Goal: Communication & Community: Answer question/provide support

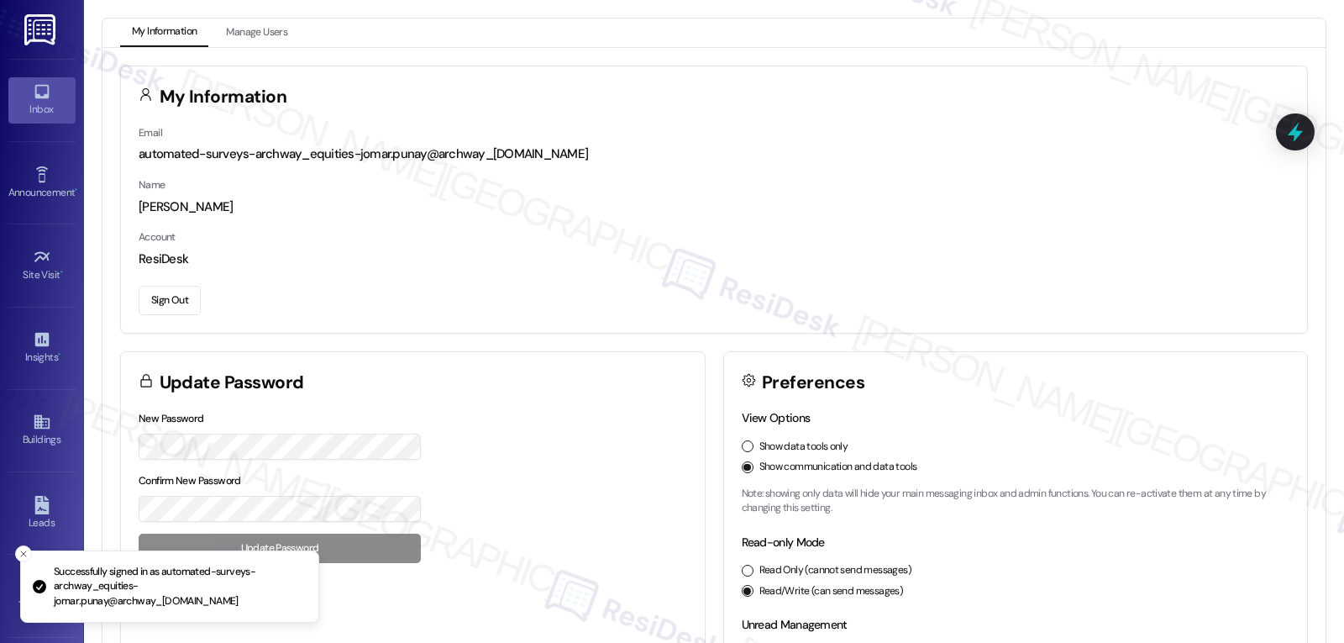
click at [59, 84] on link "Inbox" at bounding box center [41, 99] width 67 height 45
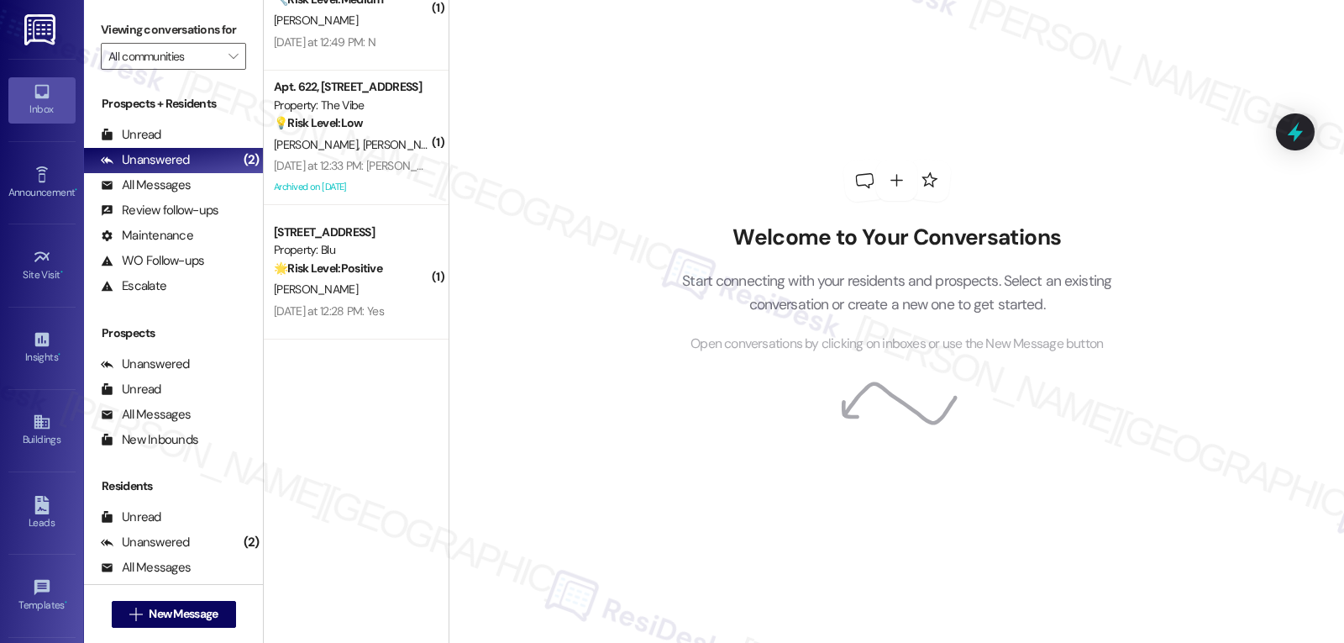
scroll to position [552, 0]
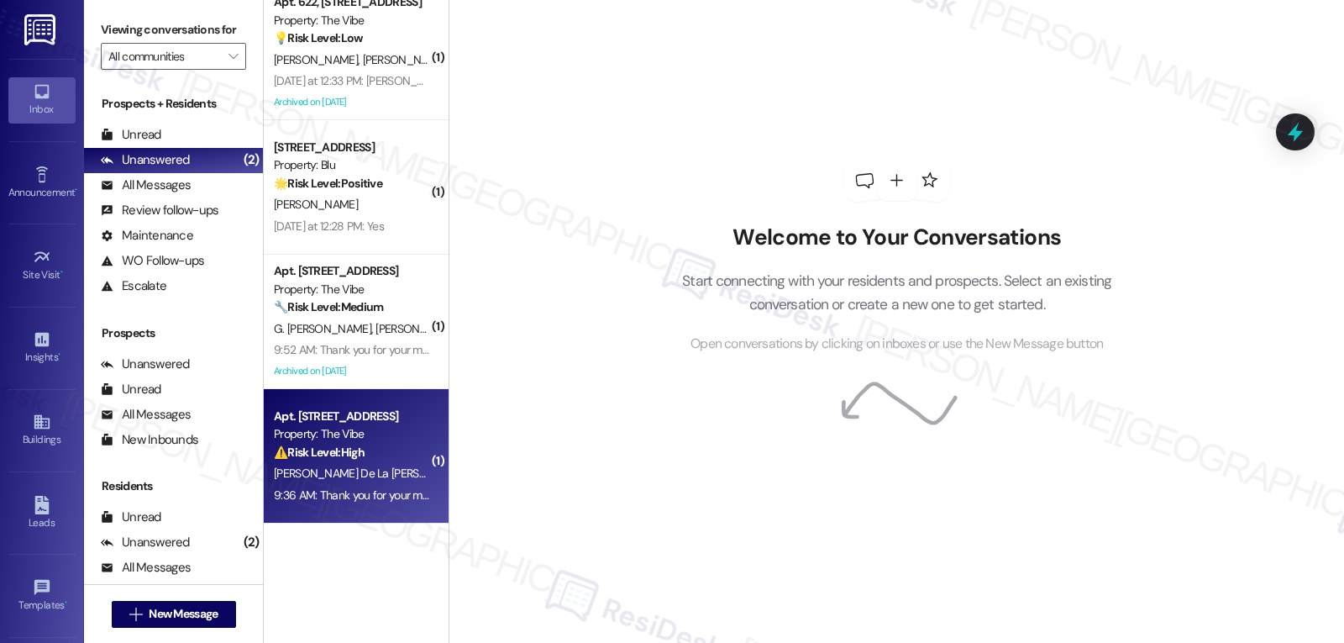
click at [355, 494] on div "9:36 AM: Thank you for your message. Our offices are currently closed, but we w…" at bounding box center [766, 494] width 985 height 15
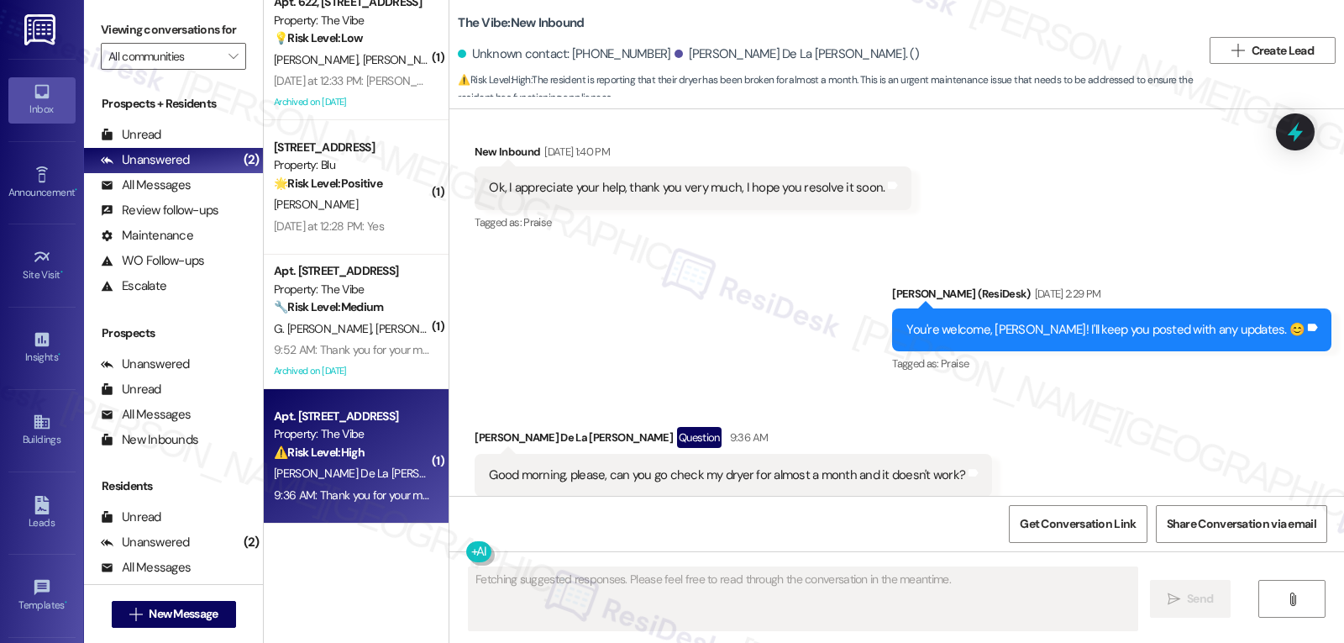
scroll to position [2509, 0]
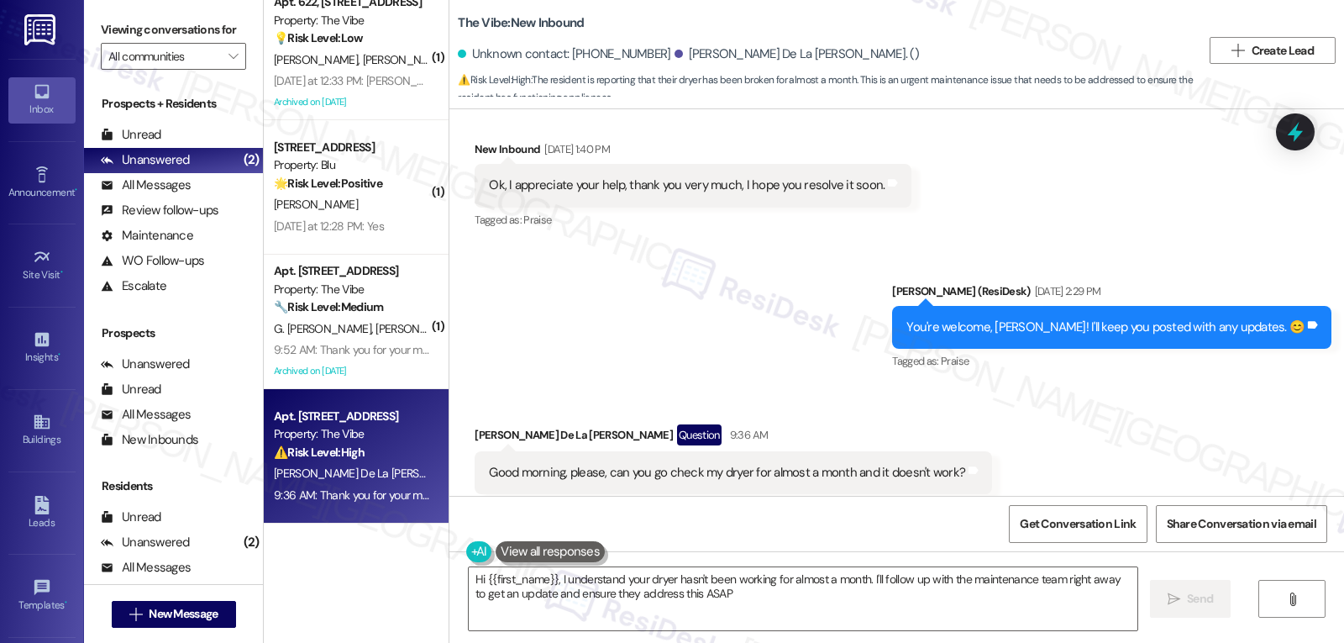
type textarea "Hi {{first_name}}, I understand your dryer hasn't been working for almost a mon…"
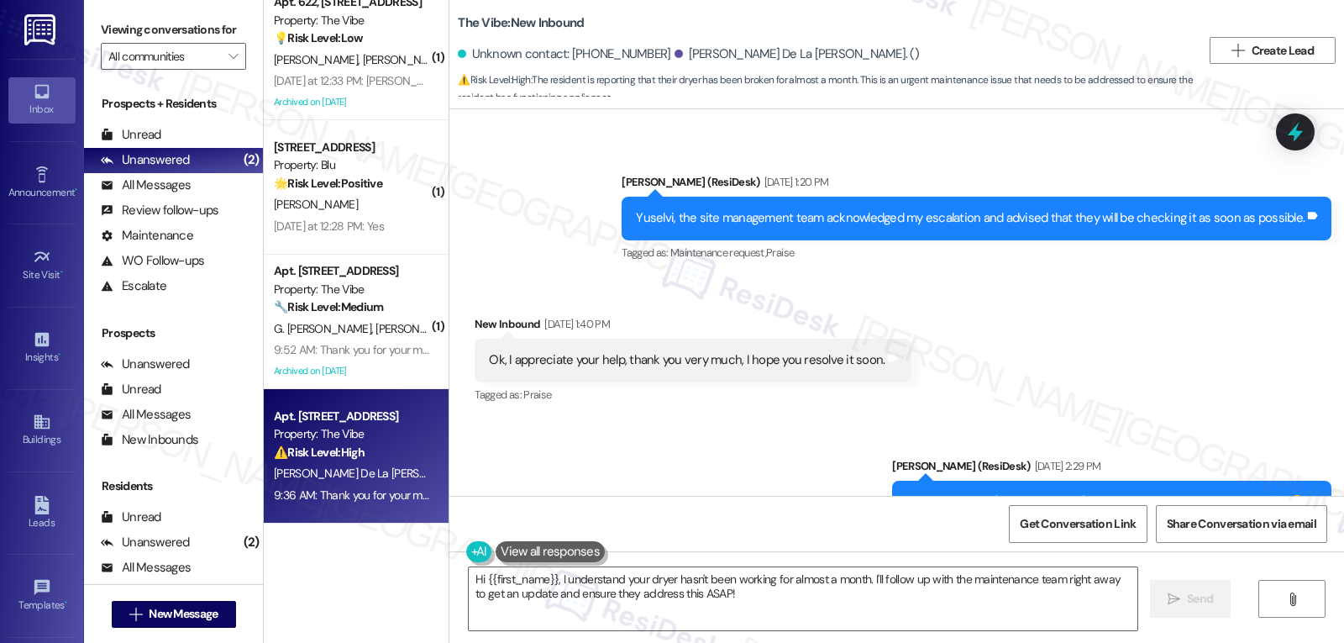
scroll to position [2333, 0]
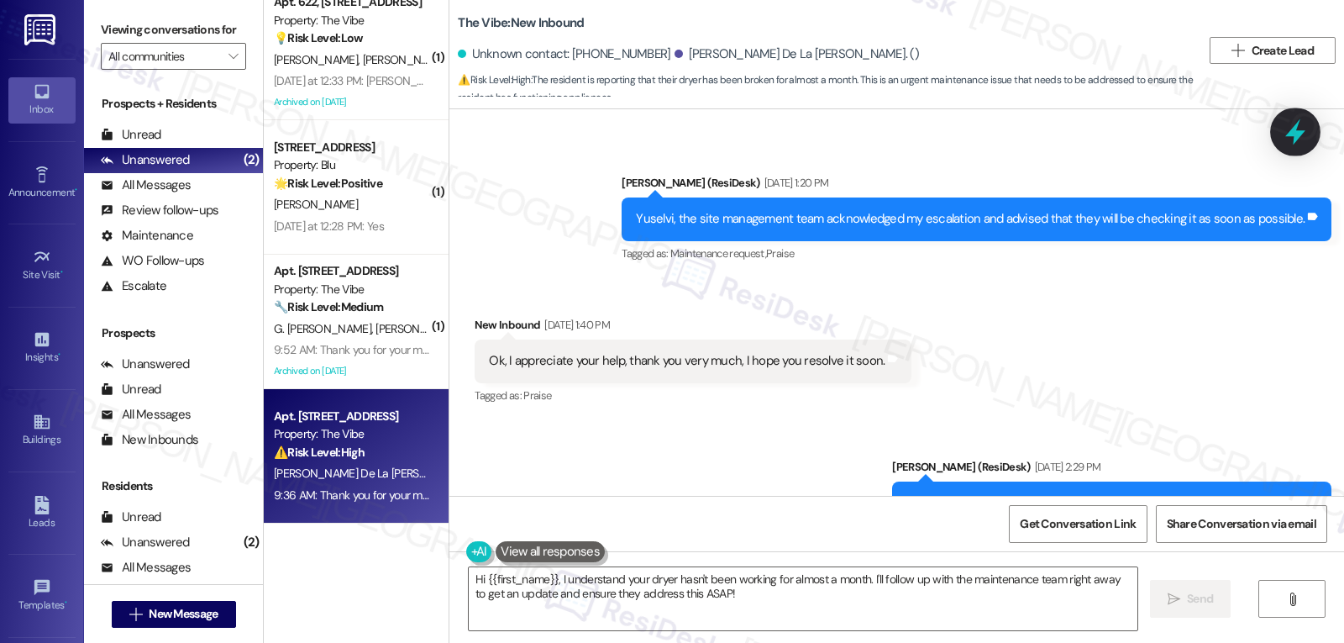
click at [1286, 132] on icon at bounding box center [1295, 132] width 29 height 29
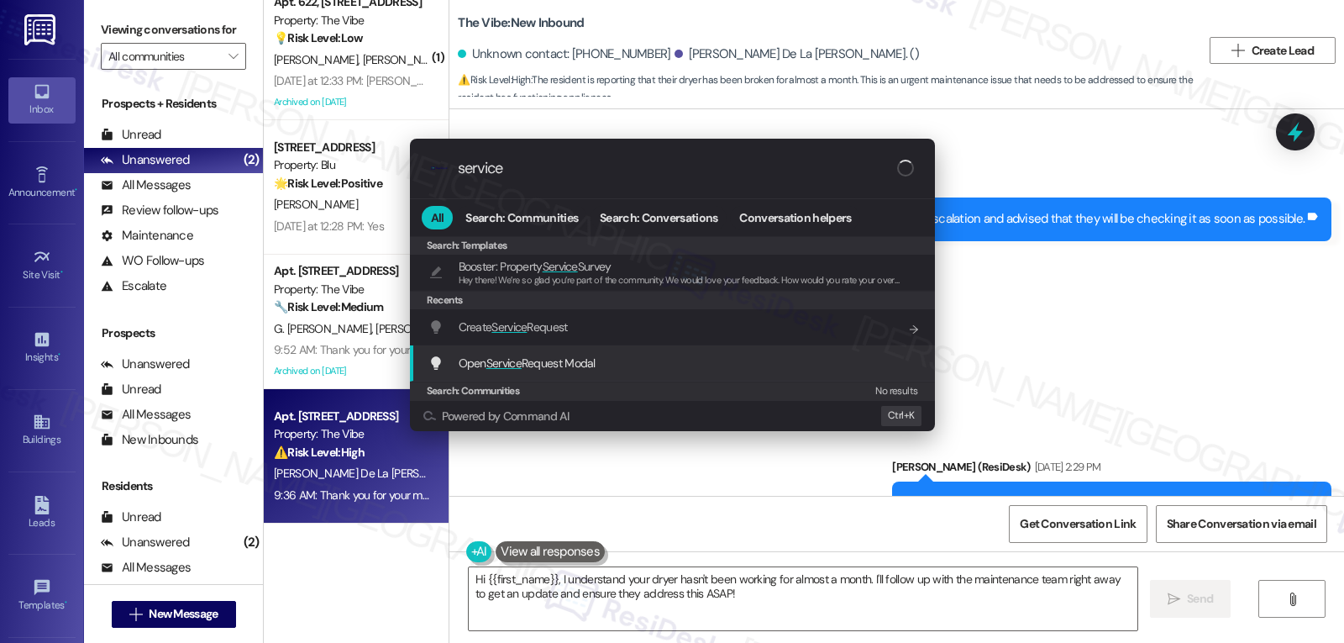
type input "service"
click at [496, 360] on span "Service" at bounding box center [503, 362] width 35 height 15
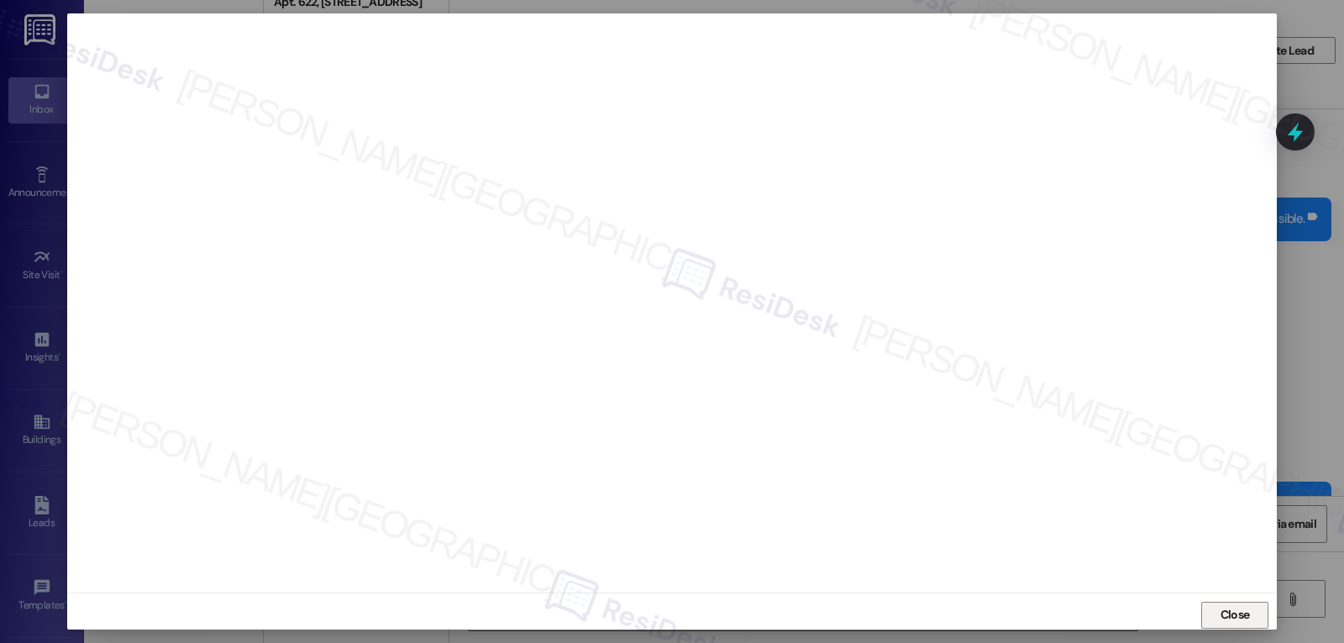
drag, startPoint x: 1246, startPoint y: 614, endPoint x: 1168, endPoint y: 590, distance: 81.8
click at [1246, 612] on span "Close" at bounding box center [1235, 615] width 29 height 18
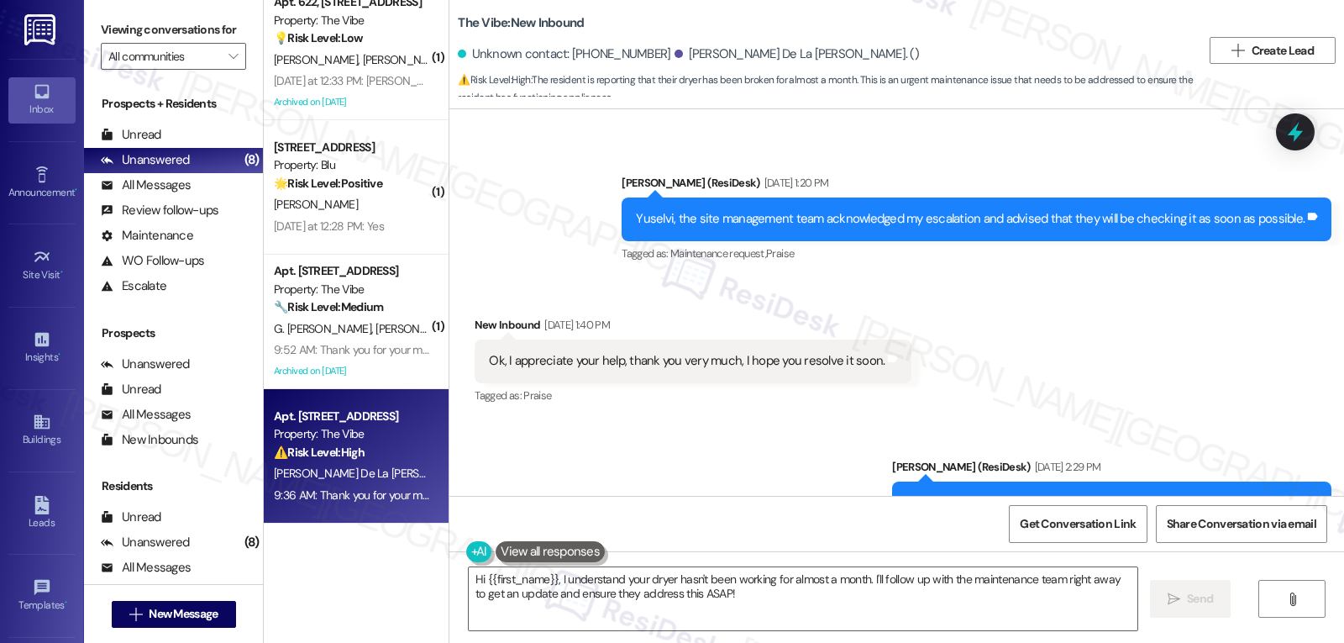
click at [804, 442] on div "Sent via SMS [PERSON_NAME] (ResiDesk) [DATE] 2:29 PM You're welcome, [PERSON_NA…" at bounding box center [896, 491] width 895 height 142
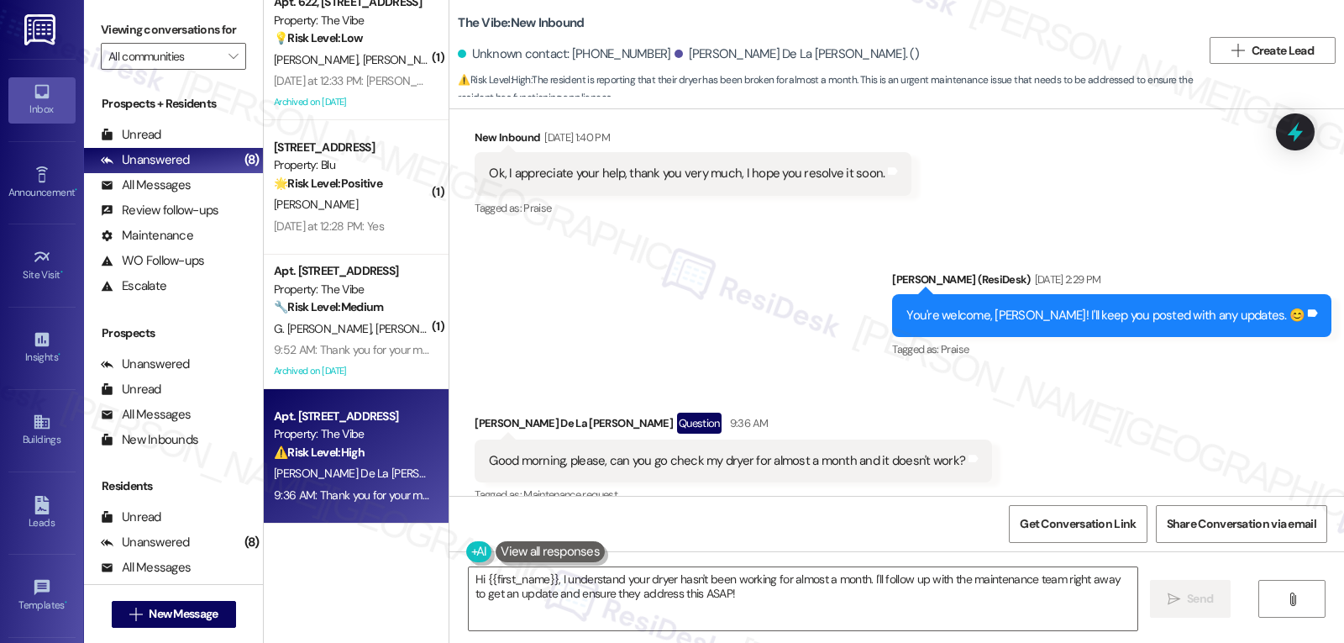
scroll to position [2669, 0]
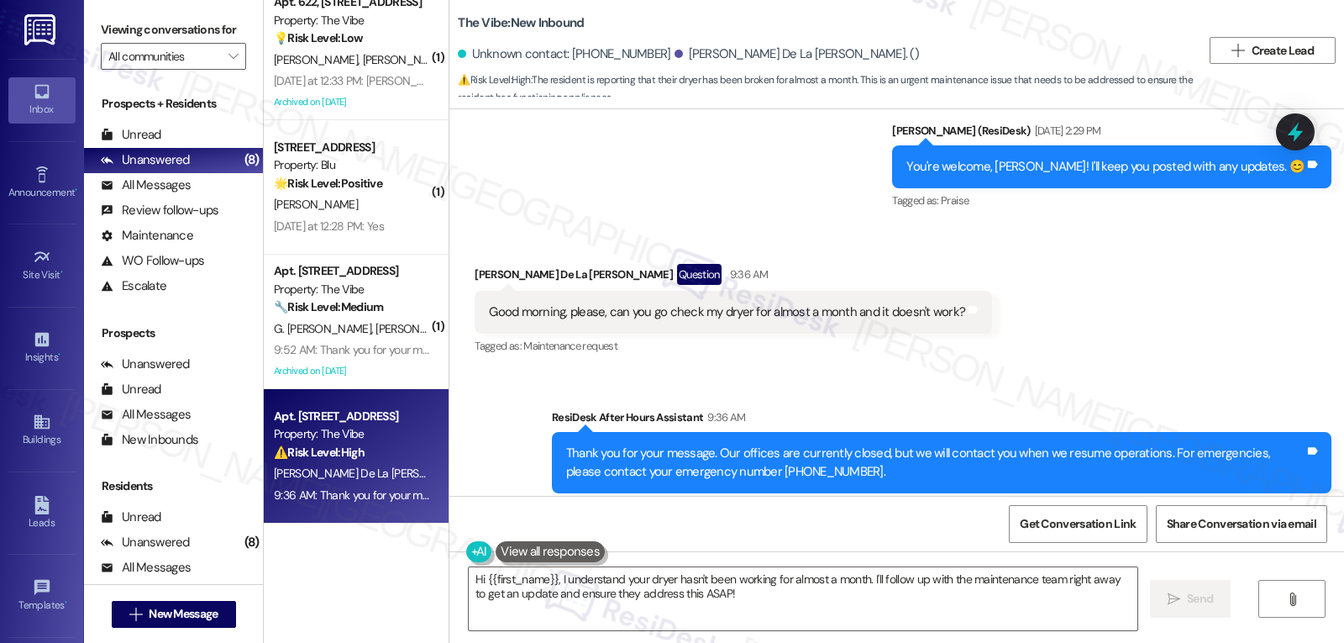
click at [716, 303] on div "Good morning, please, can you go check my dryer for almost a month and it doesn…" at bounding box center [727, 312] width 476 height 18
copy div "dryer"
click at [823, 612] on textarea "Hi {{first_name}}, I understand your dryer hasn't been working for almost a mon…" at bounding box center [803, 598] width 669 height 63
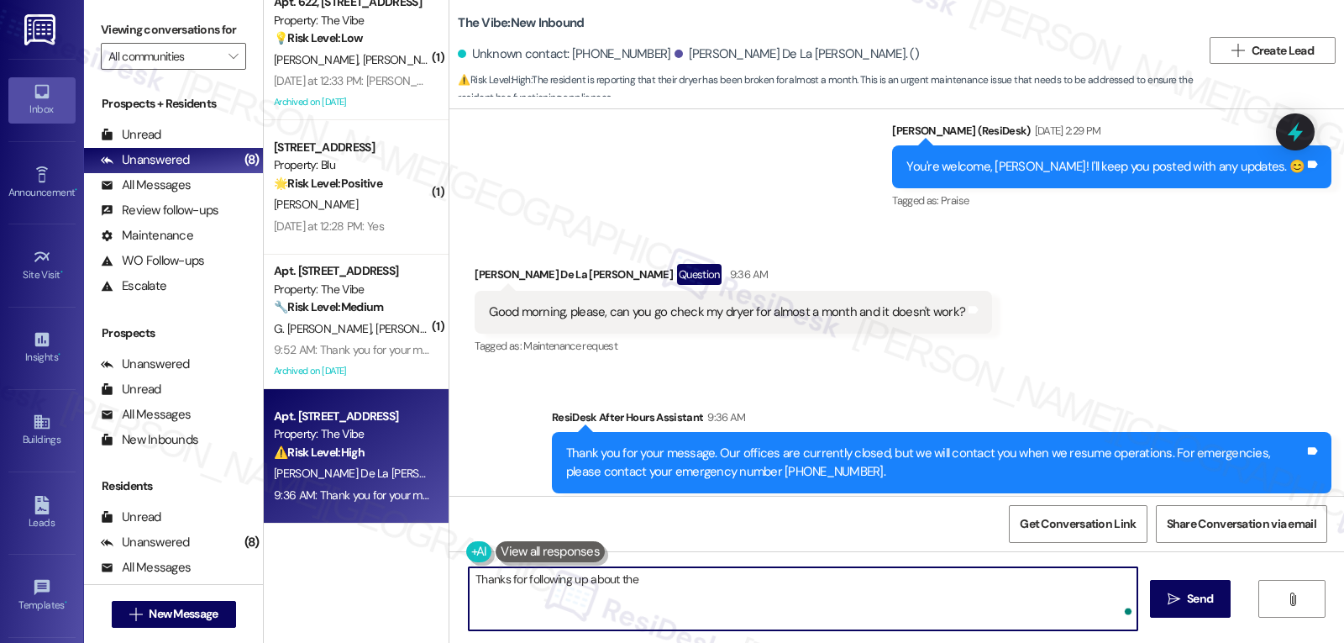
paste textarea "dryer"
click at [696, 604] on textarea "Thanks for following up about the dryer, {{first_name}}. I'm really sorry it ha…" at bounding box center [803, 598] width 669 height 63
drag, startPoint x: 658, startPoint y: 580, endPoint x: 728, endPoint y: 581, distance: 69.7
click at [728, 581] on textarea "Thanks for following up about the dryer, {{first_name}}. I'm really sorry it ha…" at bounding box center [803, 598] width 669 height 63
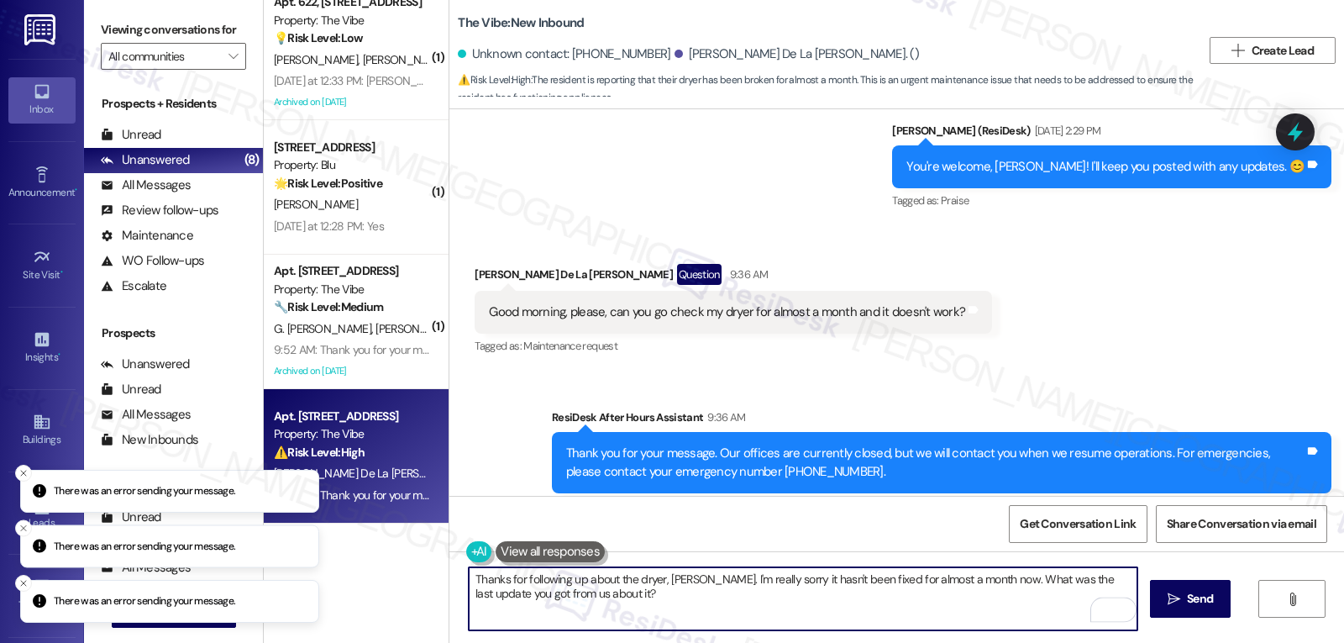
click at [794, 617] on textarea "Thanks for following up about the dryer, [PERSON_NAME]. I'm really sorry it has…" at bounding box center [803, 598] width 669 height 63
type textarea "Thanks for following up about the dryer, [PERSON_NAME]. I'm really sorry it has…"
click at [1222, 609] on button " Send" at bounding box center [1190, 599] width 81 height 38
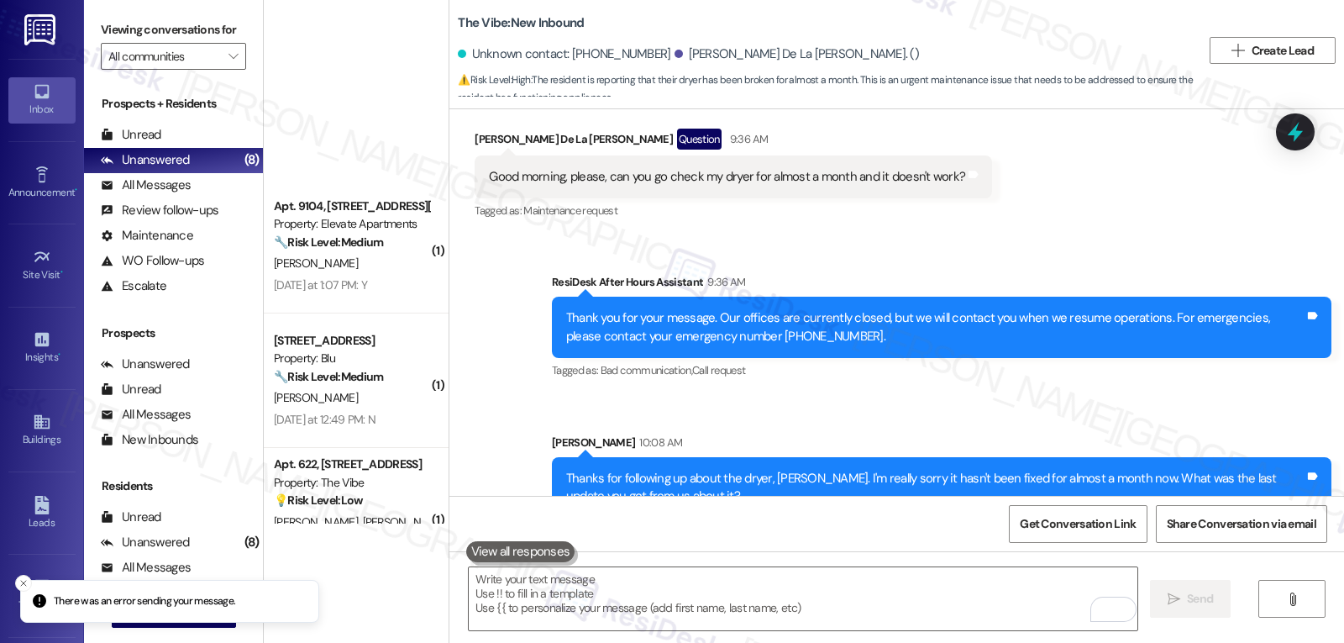
scroll to position [0, 0]
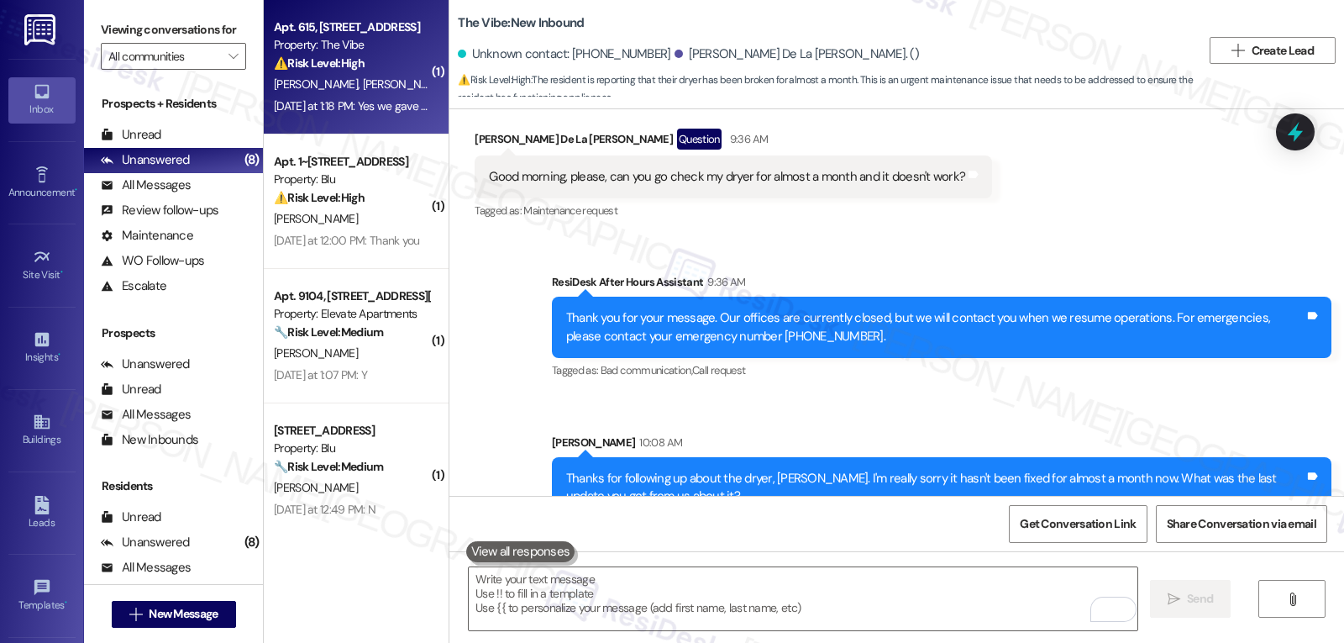
click at [345, 109] on div "[DATE] at 1:18 PM: Yes we gave the money order to the guy [DATE] at 1:18 PM: Ye…" at bounding box center [414, 105] width 281 height 15
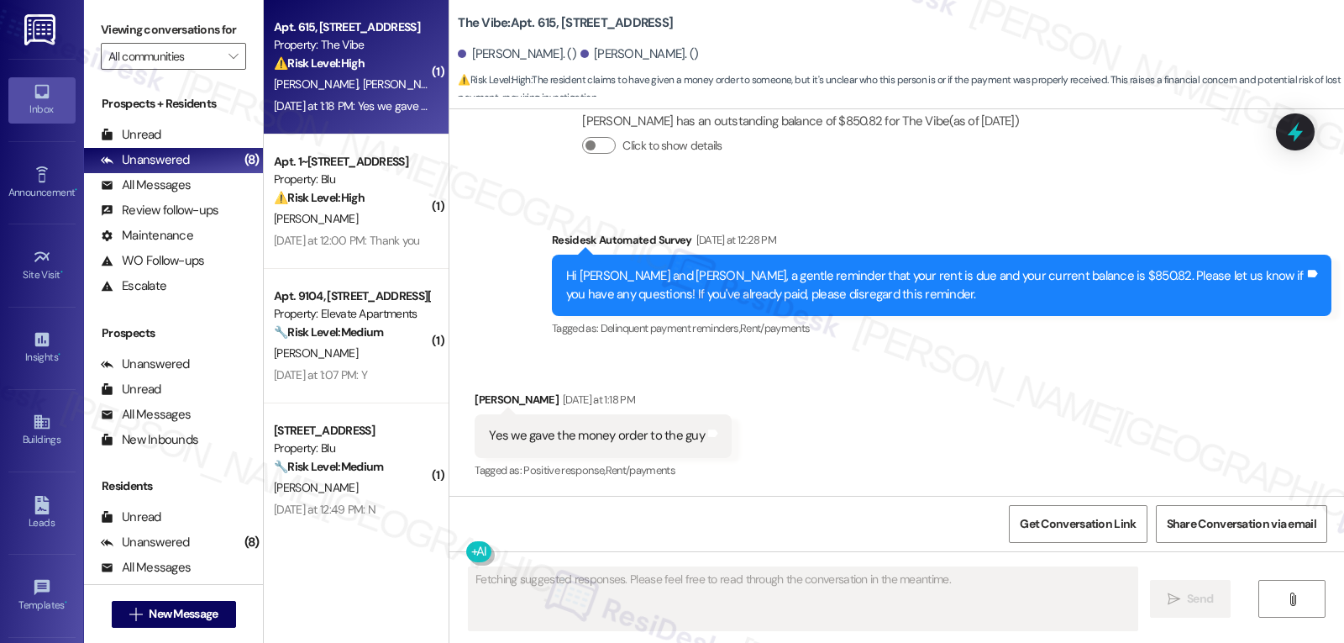
scroll to position [343, 0]
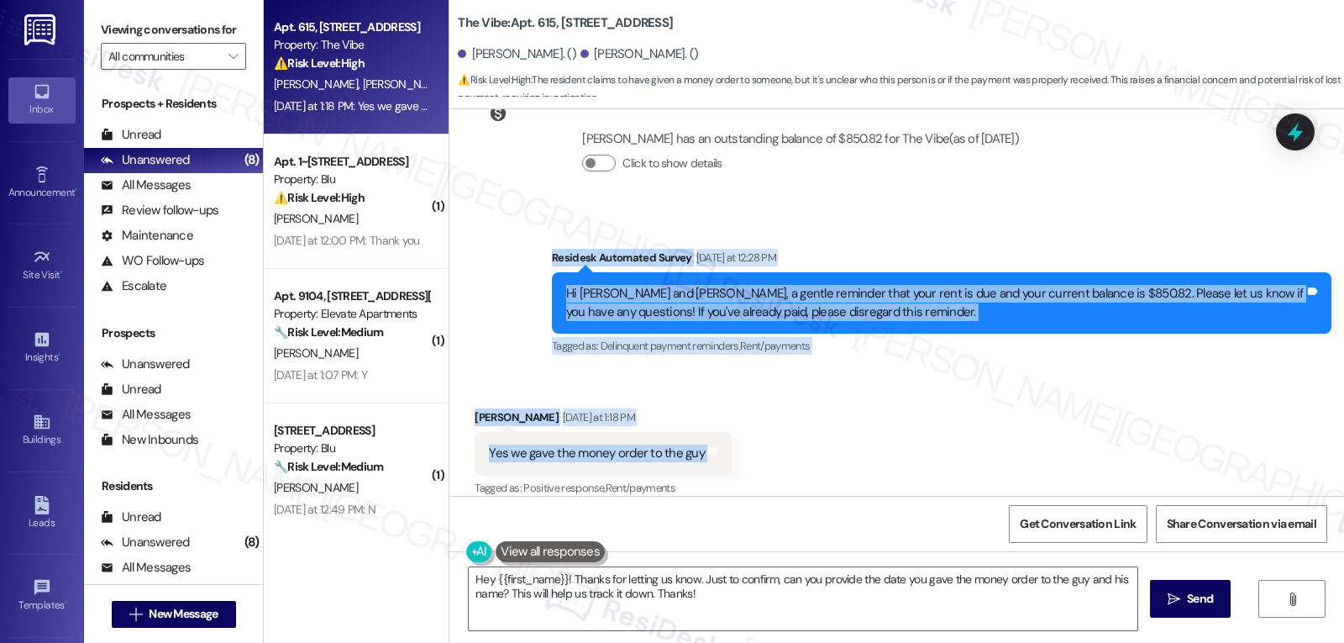
drag, startPoint x: 539, startPoint y: 241, endPoint x: 707, endPoint y: 437, distance: 258.0
click at [707, 437] on div "Lease started [DATE] 8:00 PM Survey, sent via SMS Residesk Automated Survey [DA…" at bounding box center [896, 302] width 895 height 386
copy div "Residesk Automated Survey [DATE] at 12:28 PM Hi [PERSON_NAME] and [PERSON_NAME]…"
click at [575, 588] on textarea "Hey {{first_name}}! Thanks for letting us know. Just to confirm, can you provid…" at bounding box center [803, 598] width 669 height 63
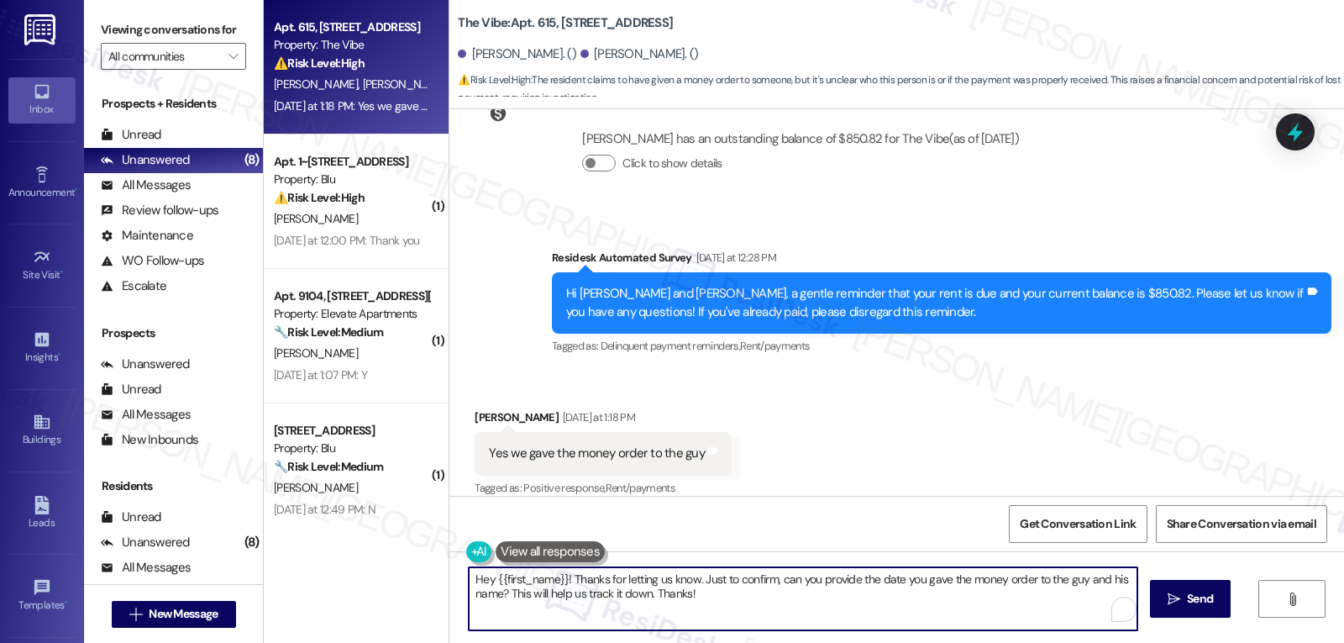
paste textarea "Thanks for the update, [PERSON_NAME]"
click at [648, 587] on textarea "Thanks for the update, [PERSON_NAME]!" at bounding box center [803, 598] width 669 height 63
paste textarea "If there’s ever anything you need or any questions you have, I’m just a message…"
type textarea "Thanks for the update, [PERSON_NAME]! If there’s ever anything you need or any …"
click at [1187, 617] on button " Send" at bounding box center [1190, 599] width 81 height 38
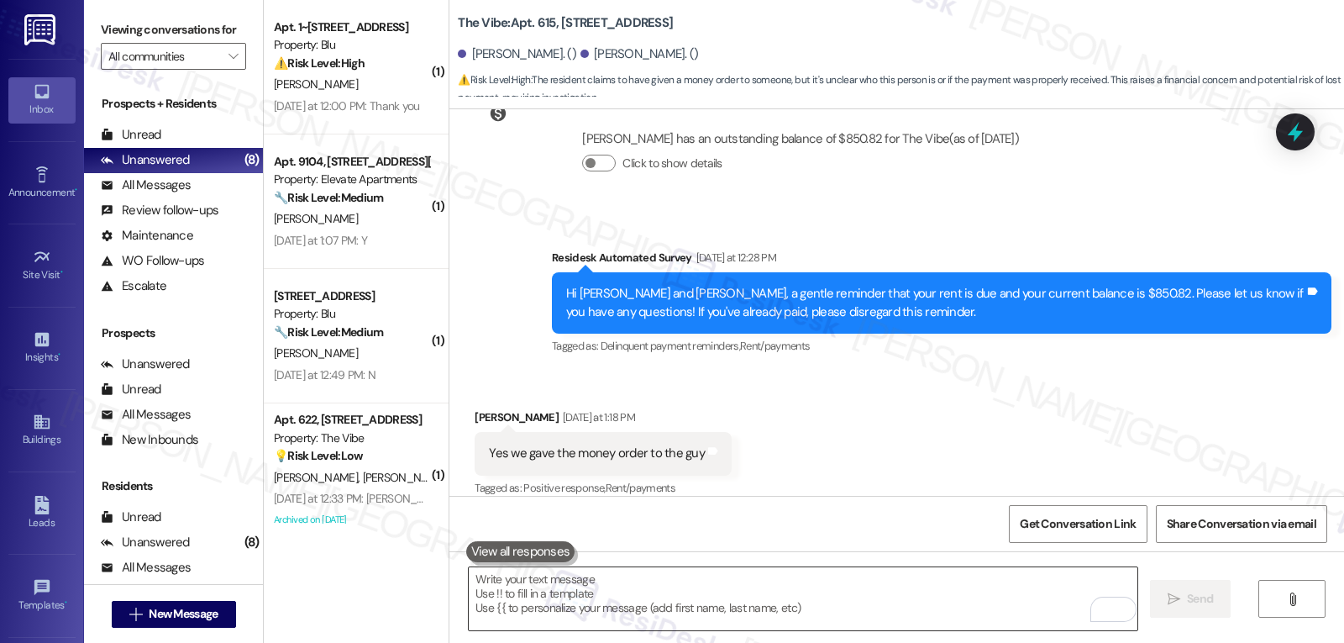
click at [767, 601] on textarea "To enrich screen reader interactions, please activate Accessibility in Grammarl…" at bounding box center [803, 598] width 669 height 63
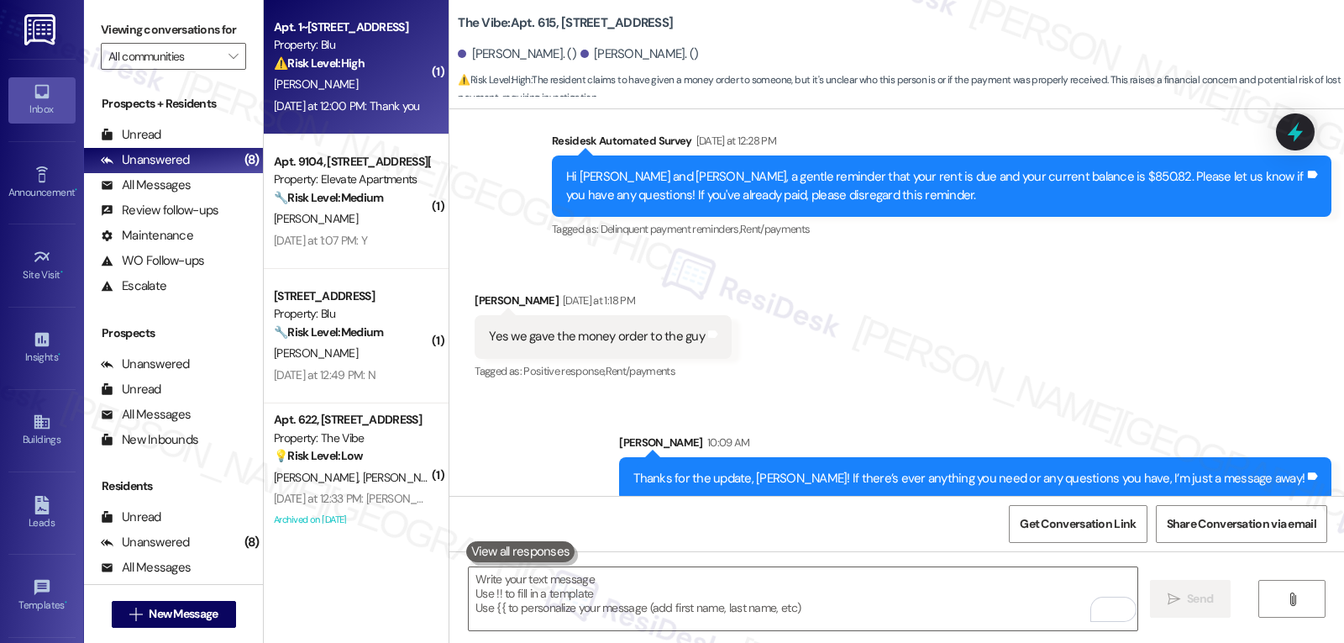
click at [373, 113] on div "[DATE] at 12:00 PM: Thank you [DATE] at 12:00 PM: Thank you" at bounding box center [347, 105] width 146 height 15
type textarea "Fetching suggested responses. Please feel free to read through the conversation…"
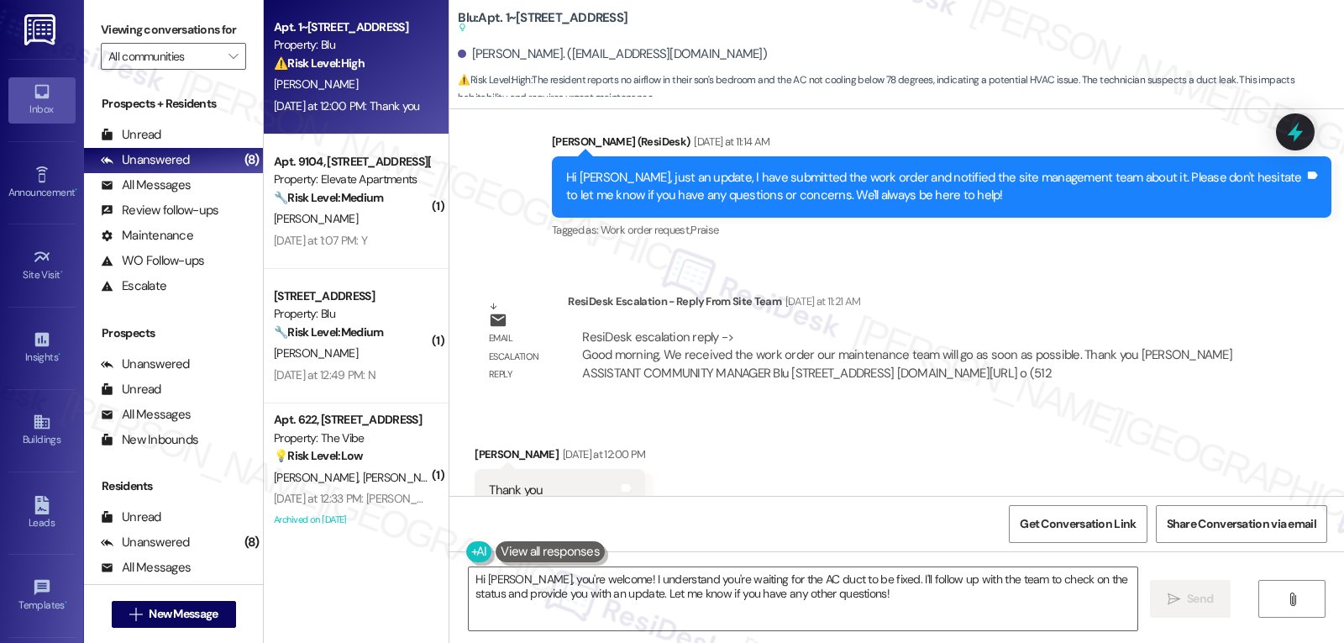
scroll to position [4837, 0]
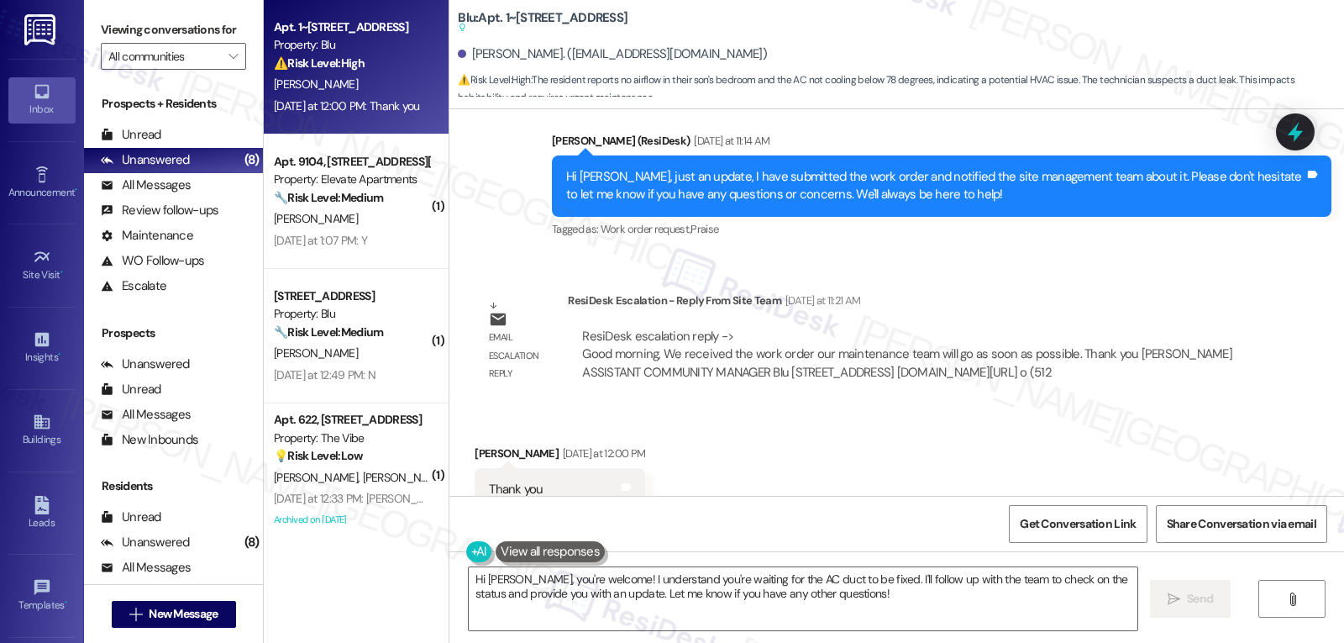
click at [475, 444] on div "[PERSON_NAME] [DATE] at 12:00 PM" at bounding box center [560, 456] width 171 height 24
copy div "[PERSON_NAME]"
click at [725, 598] on textarea "Hi [PERSON_NAME], you're welcome! I understand you're waiting for the AC duct t…" at bounding box center [803, 598] width 669 height 63
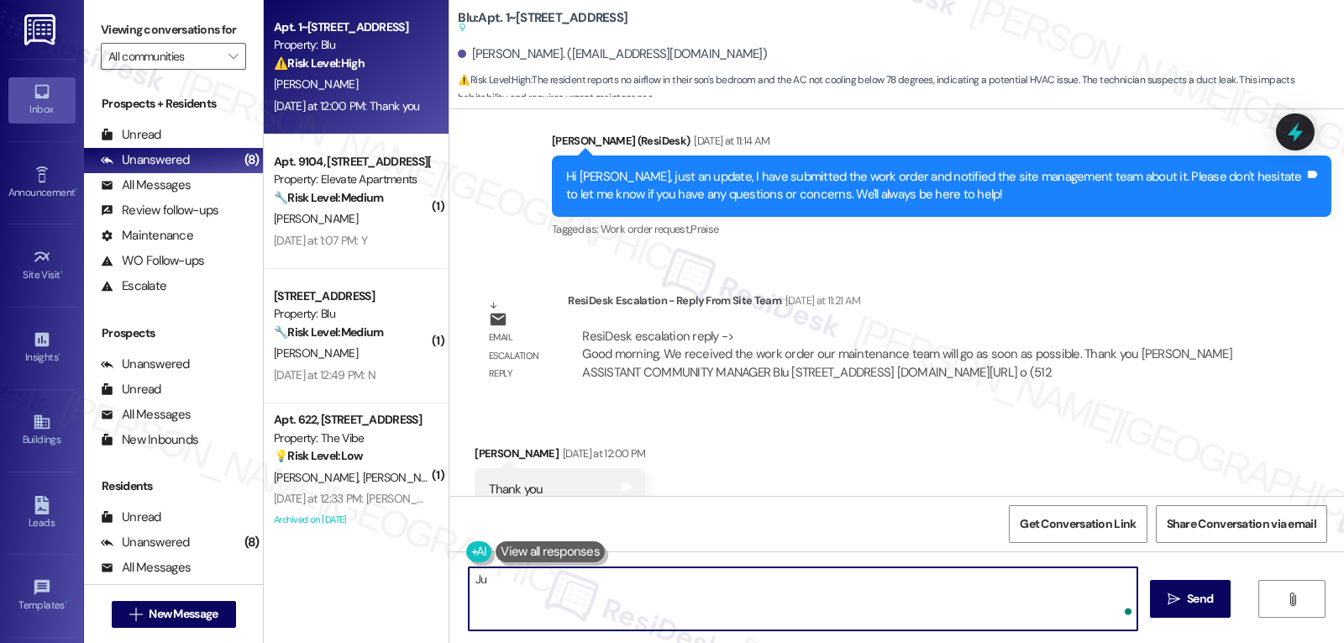
type textarea "J"
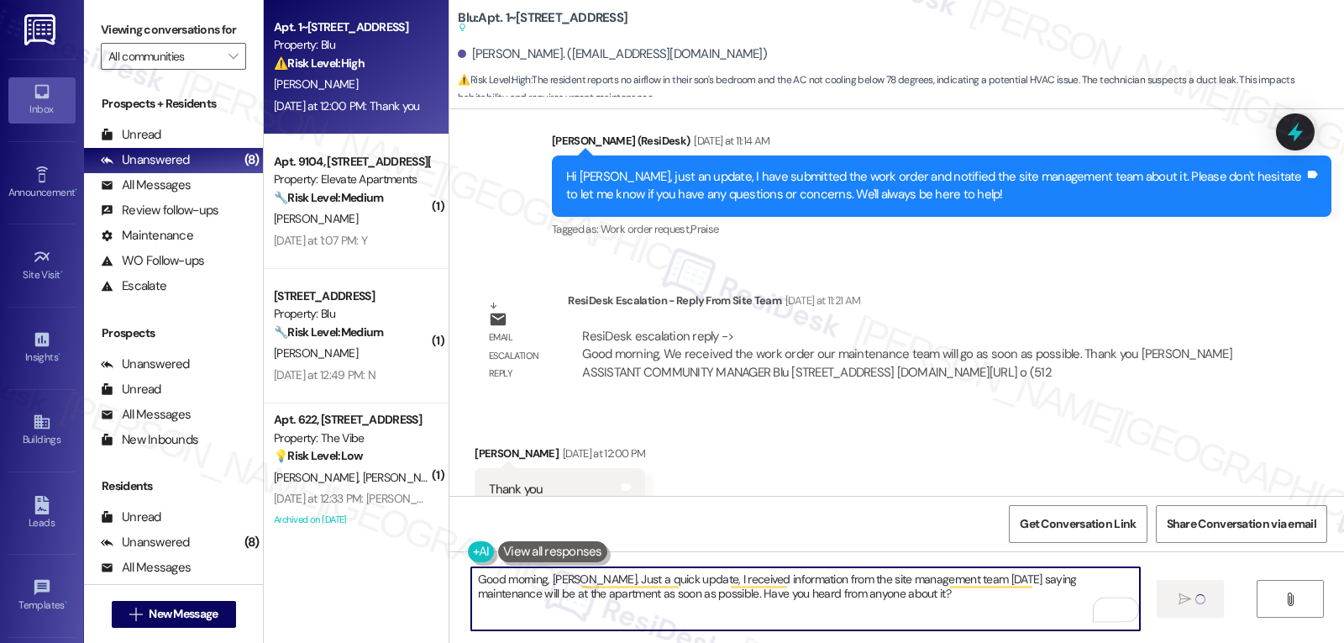
type textarea "Good morning, [PERSON_NAME]. Just a quick update, I received information from t…"
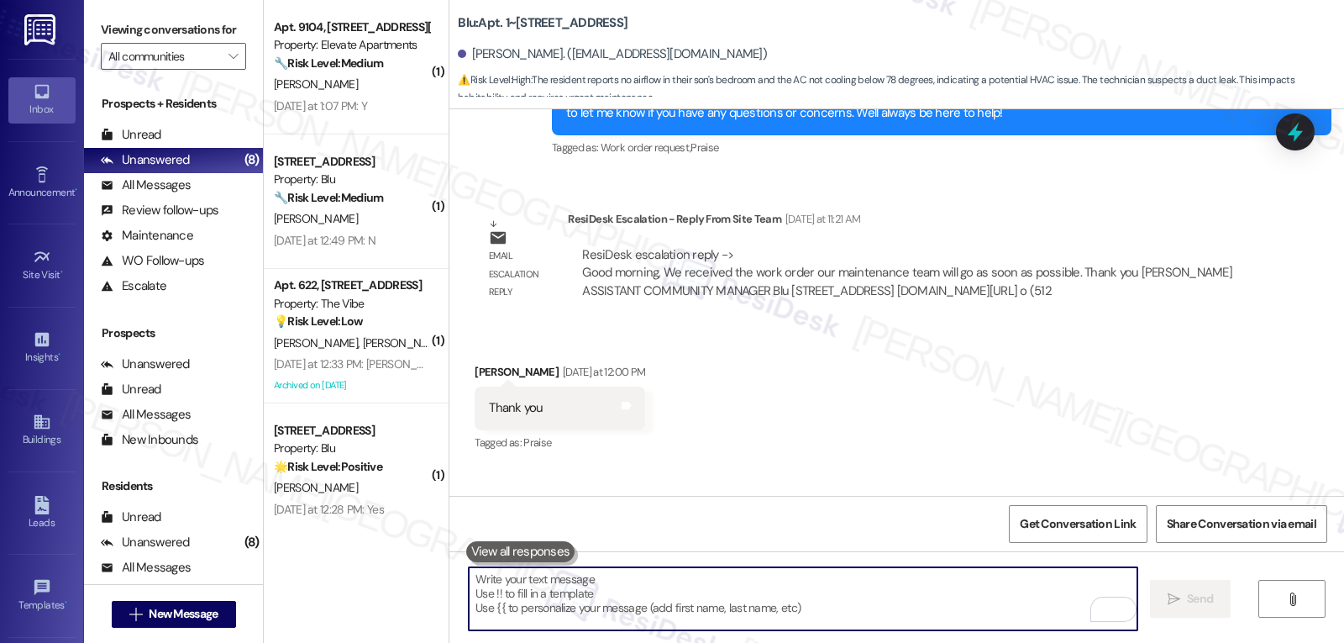
scroll to position [4973, 0]
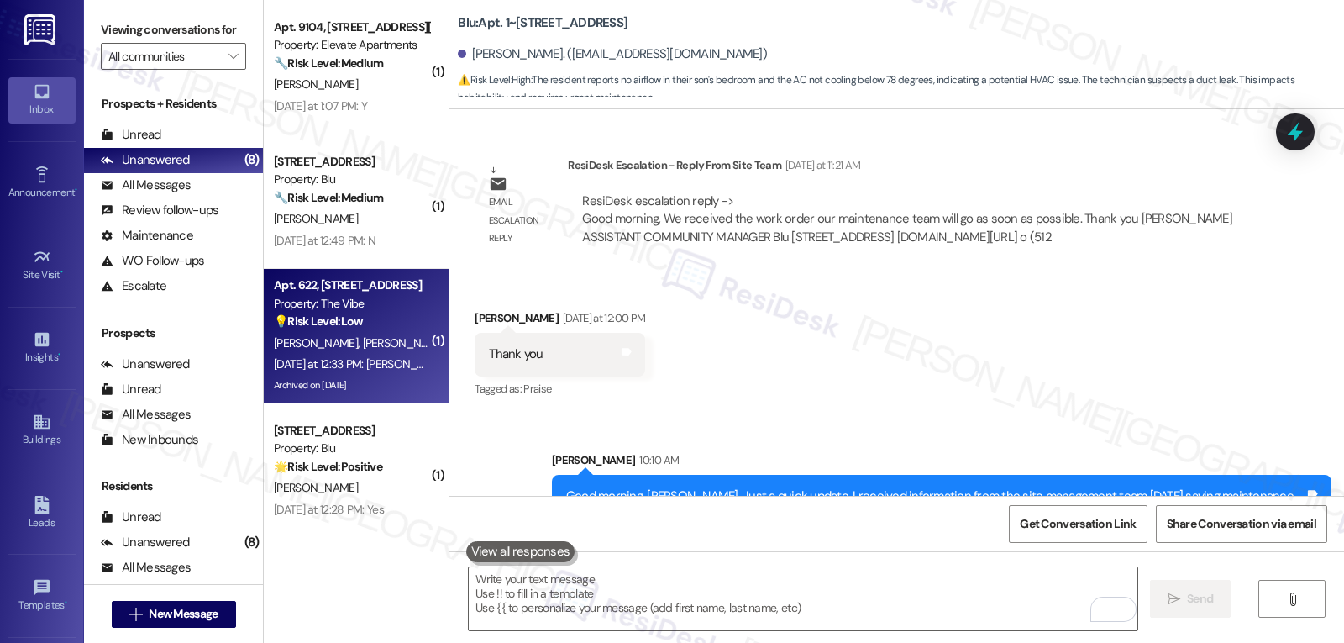
click at [386, 371] on div "[DATE] at 12:33 PM: [PERSON_NAME] no era para ustedes no [PERSON_NAME] que esta…" at bounding box center [351, 364] width 159 height 21
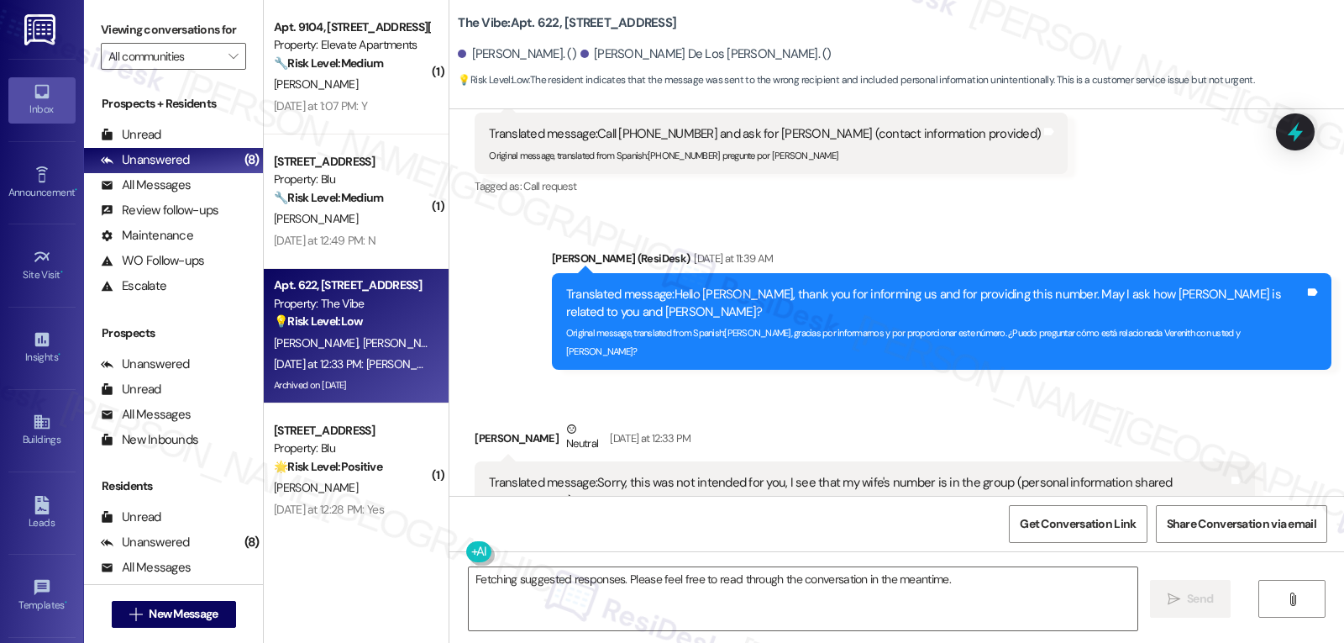
scroll to position [2530, 0]
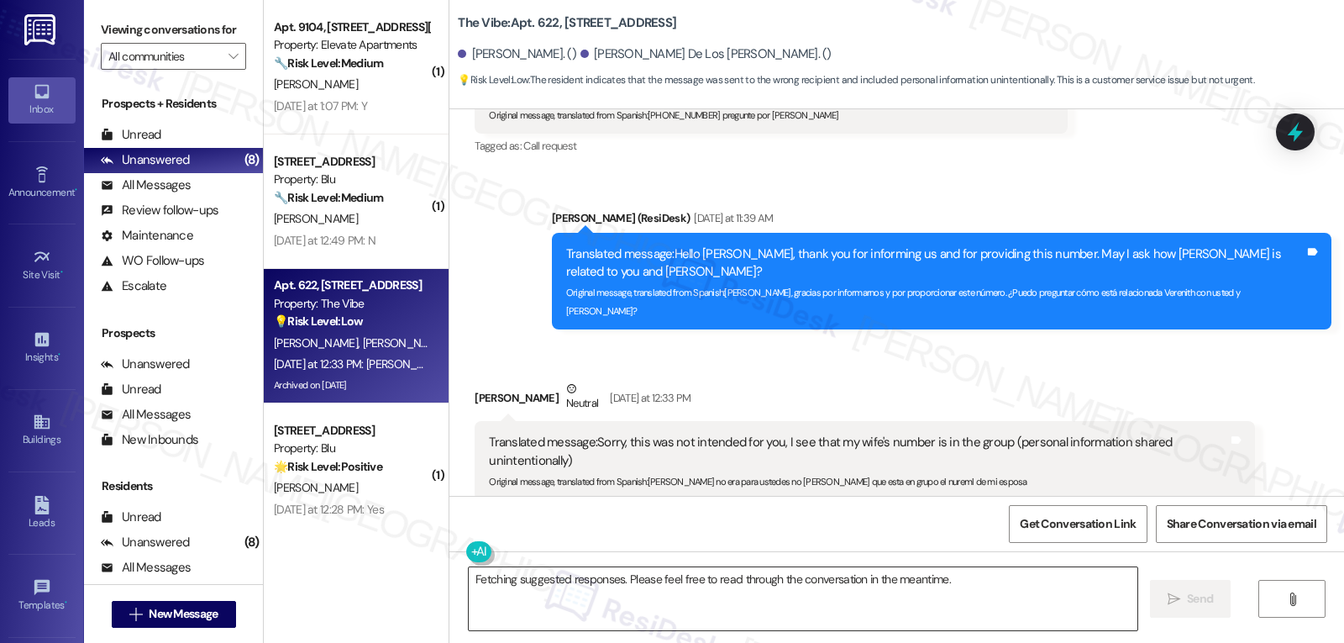
click at [697, 603] on textarea "Fetching suggested responses. Please feel free to read through the conversation…" at bounding box center [803, 598] width 669 height 63
click at [915, 561] on div "I see. No worries, I just wanted to check just in case. Anyway, I hope your wee…" at bounding box center [896, 614] width 895 height 126
click at [916, 580] on textarea "I see. No worries, I just wanted to check just in case. Anyway, I hope your wee…" at bounding box center [803, 598] width 669 height 63
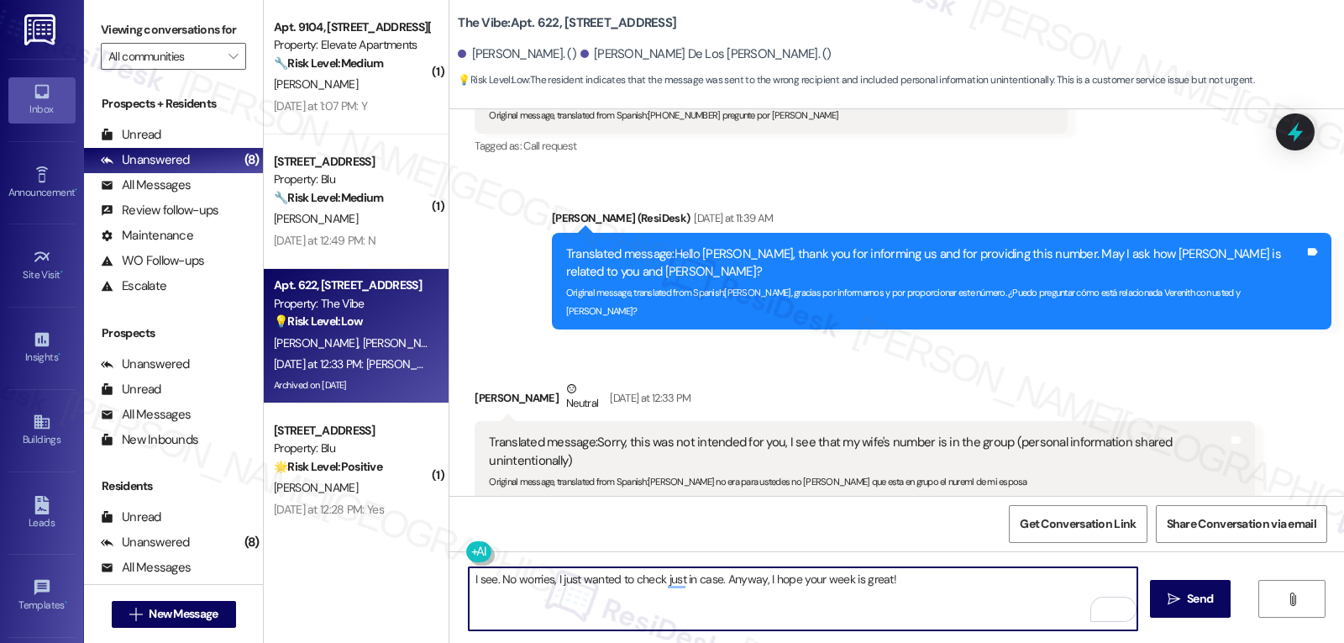
paste textarea "If you ever need anything, don’t hesitate to reach out. I’m always here to assi…"
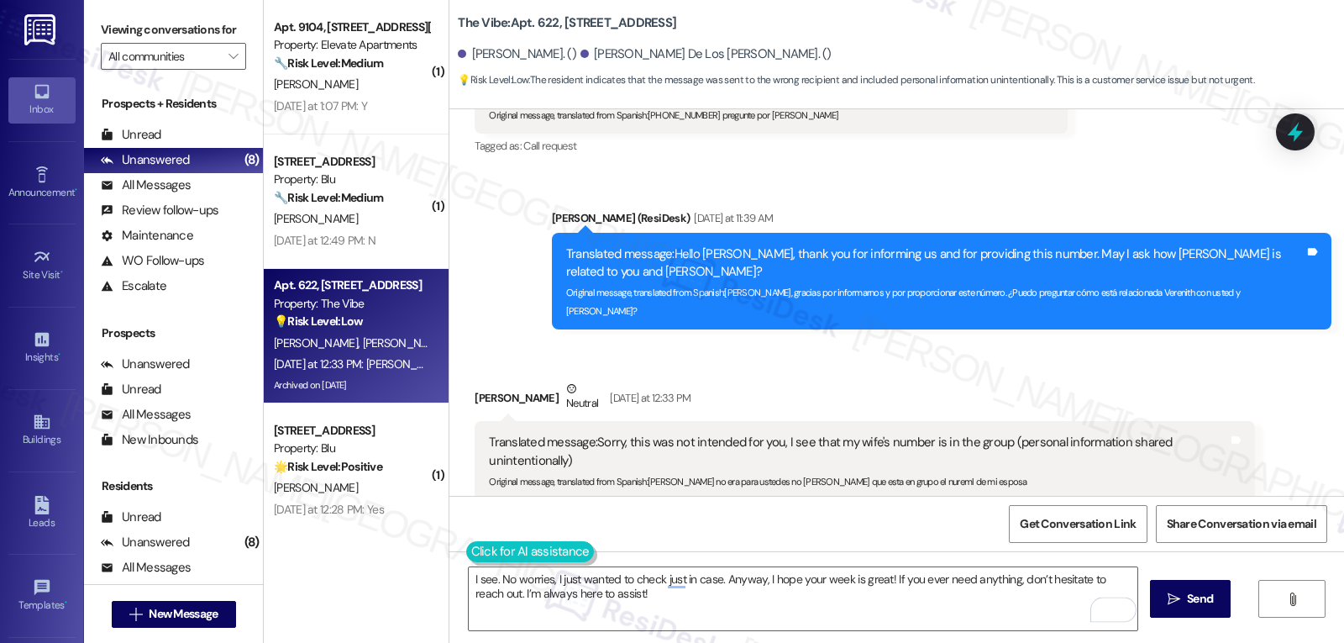
click at [466, 558] on button at bounding box center [530, 551] width 129 height 21
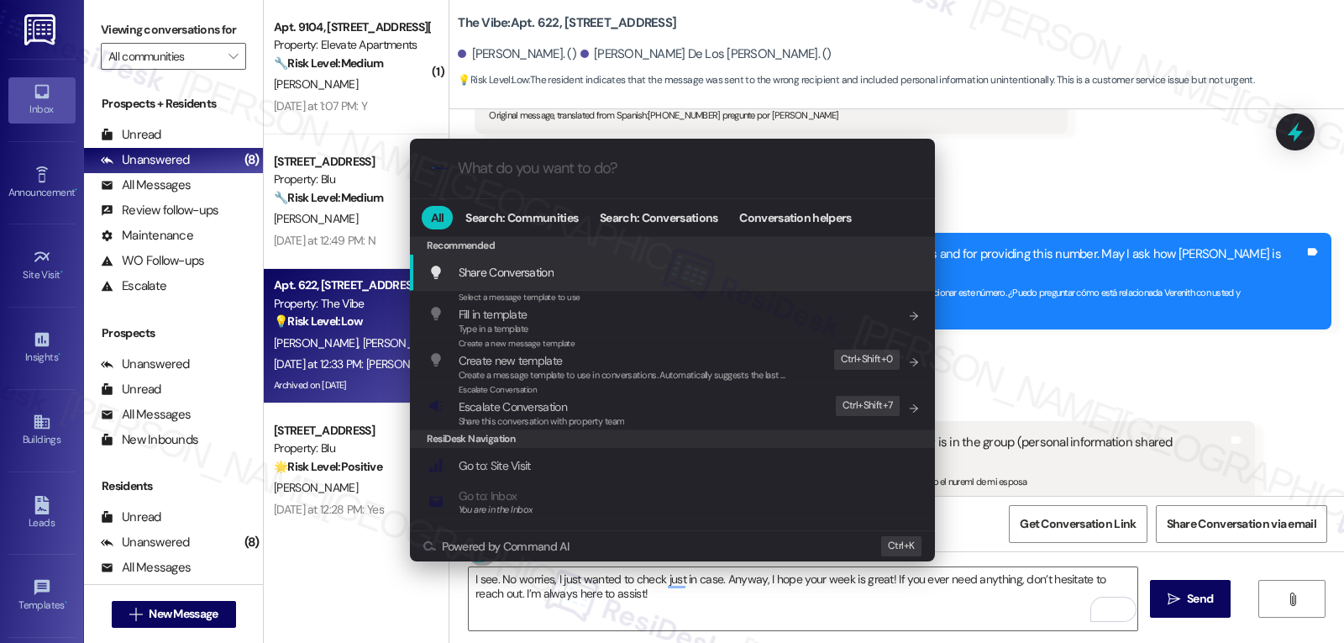
click at [640, 602] on div ".cls-1{fill:#0a055f;}.cls-2{fill:#0cc4c4;} resideskLogoBlueOrange All Search: C…" at bounding box center [672, 321] width 1344 height 643
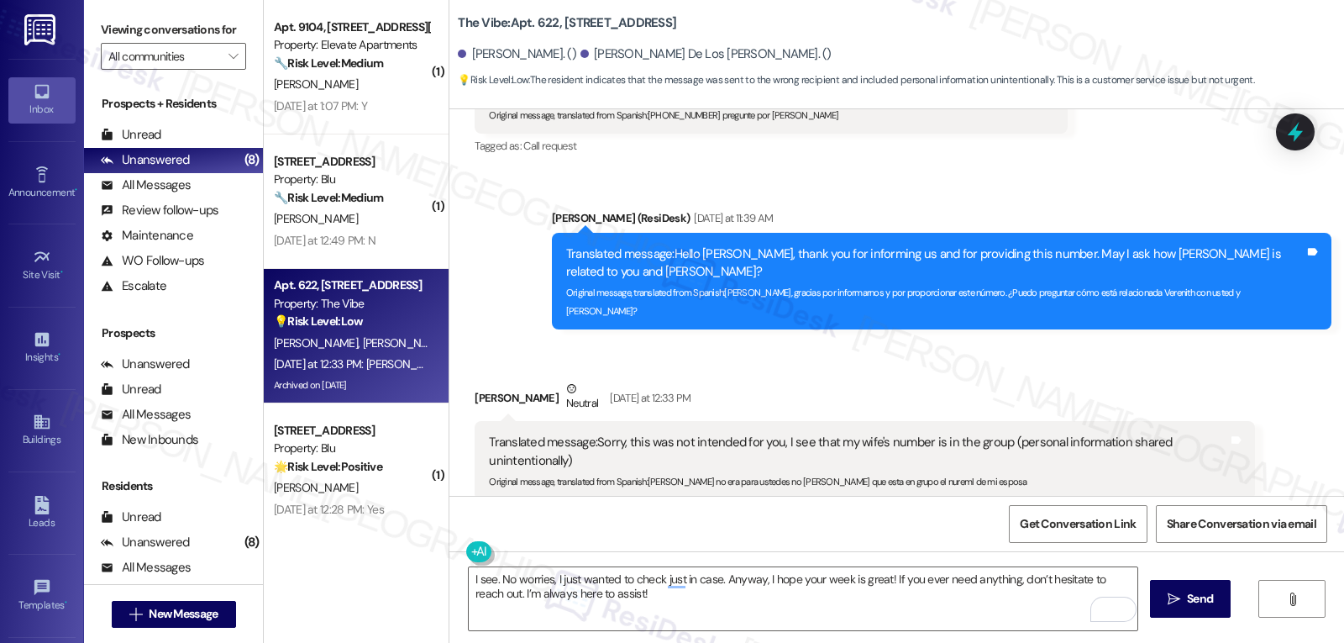
click at [640, 602] on textarea "I see. No worries, I just wanted to check just in case. Anyway, I hope your wee…" at bounding box center [803, 598] width 669 height 63
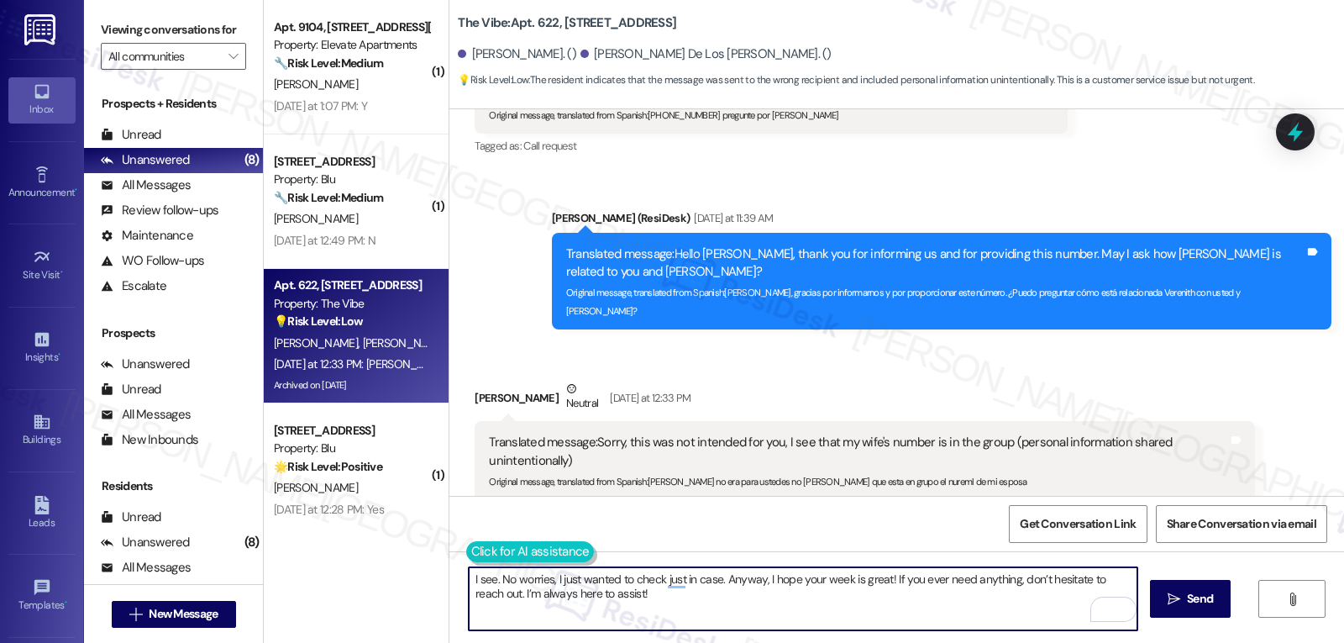
click at [466, 549] on button at bounding box center [530, 551] width 129 height 21
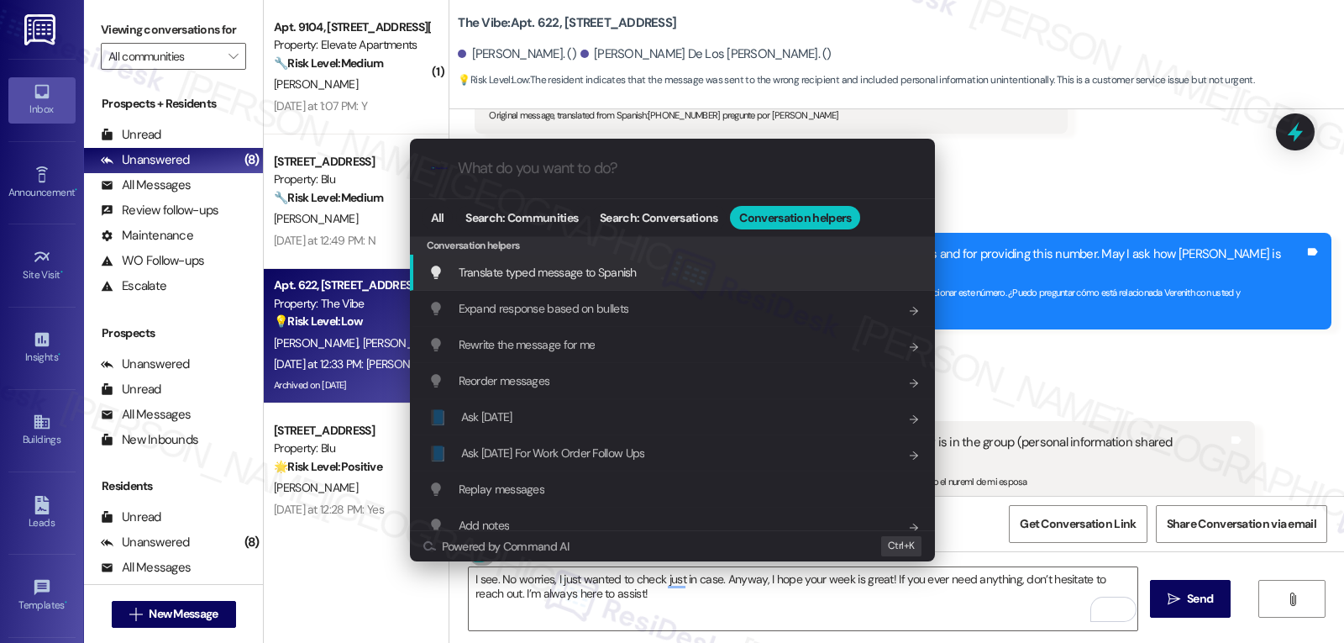
click at [567, 273] on span "Translate typed message to Spanish" at bounding box center [548, 272] width 178 height 15
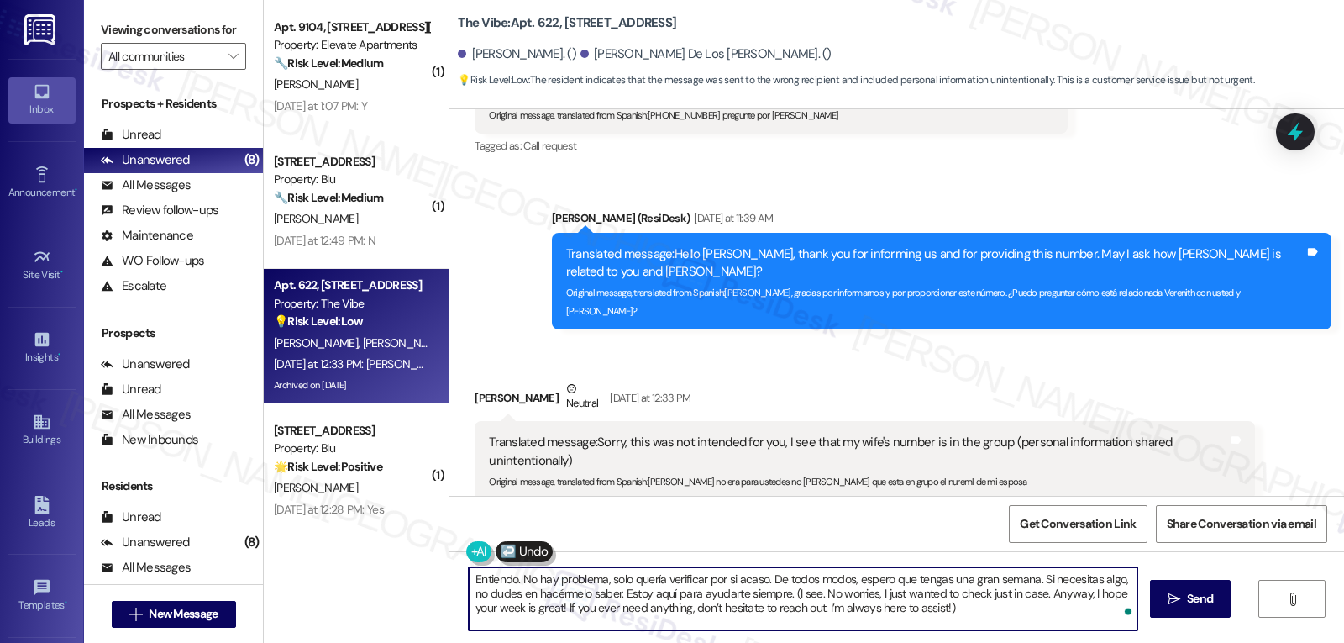
drag, startPoint x: 766, startPoint y: 592, endPoint x: 996, endPoint y: 682, distance: 246.3
click at [996, 642] on html "Inbox Go to Inbox Announcement • Send A Text Announcement Site Visit • Go to Si…" at bounding box center [672, 321] width 1344 height 643
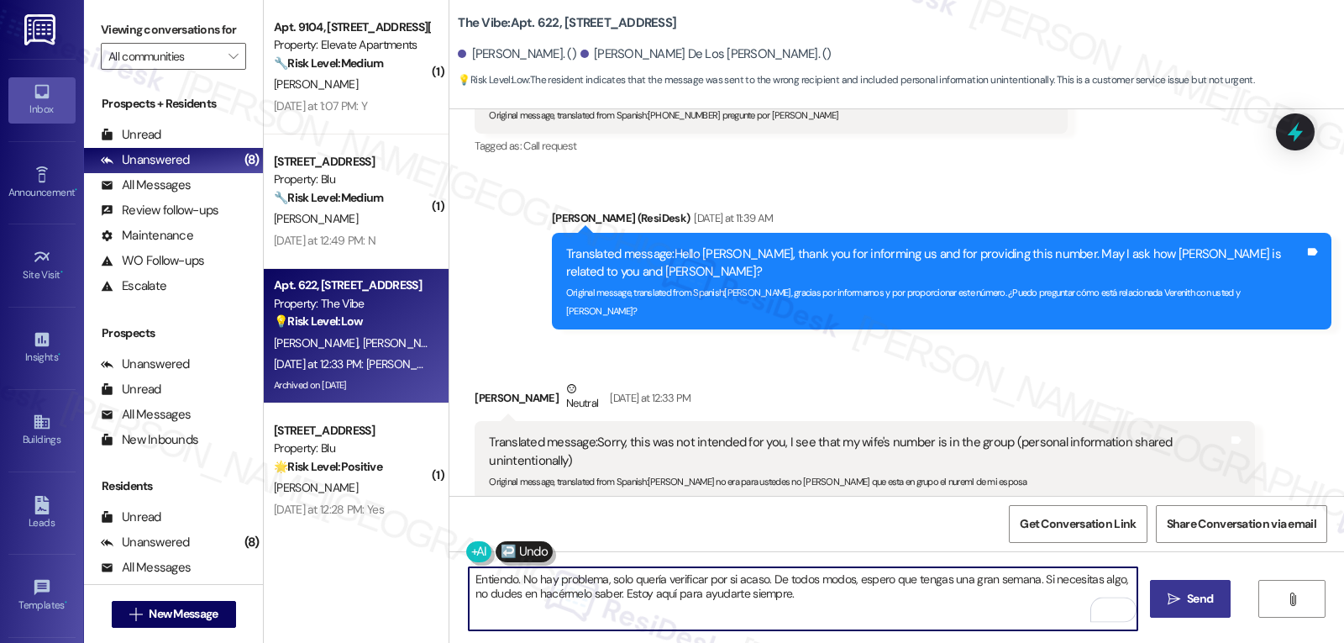
type textarea "Entiendo. No hay problema, solo quería verificar por si acaso. De todos modos, …"
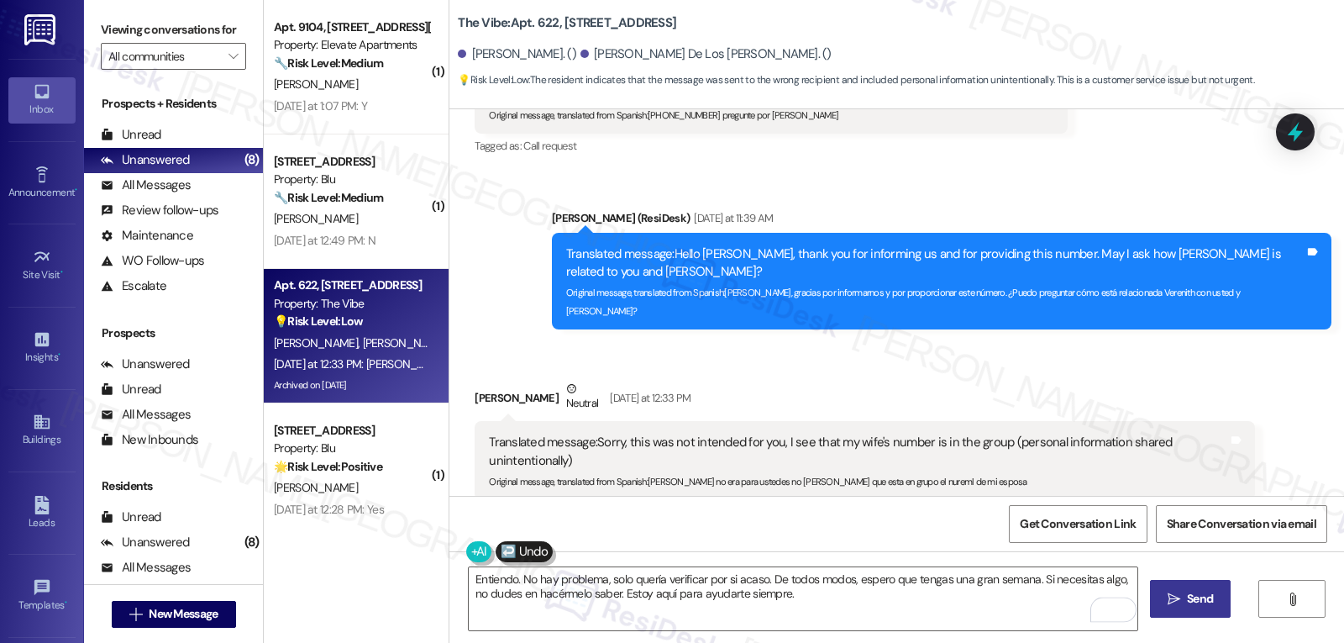
click at [1187, 592] on span "Send" at bounding box center [1200, 599] width 26 height 18
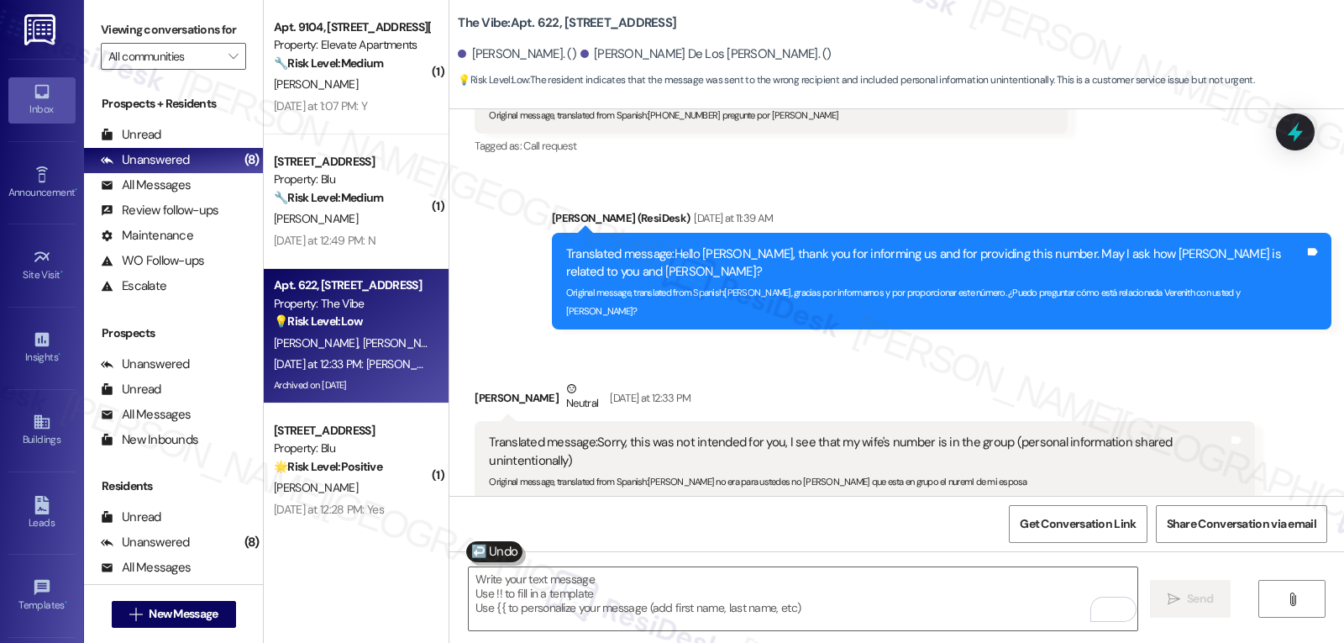
scroll to position [2529, 0]
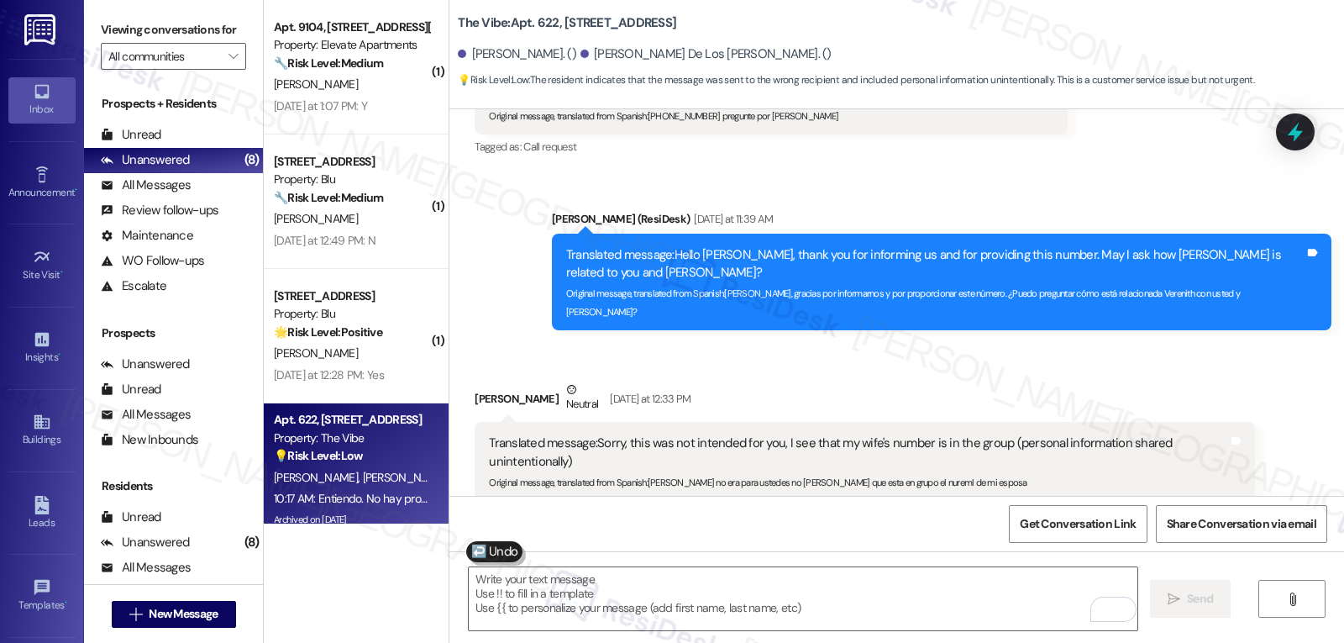
click at [376, 228] on div "[PERSON_NAME]" at bounding box center [351, 218] width 159 height 21
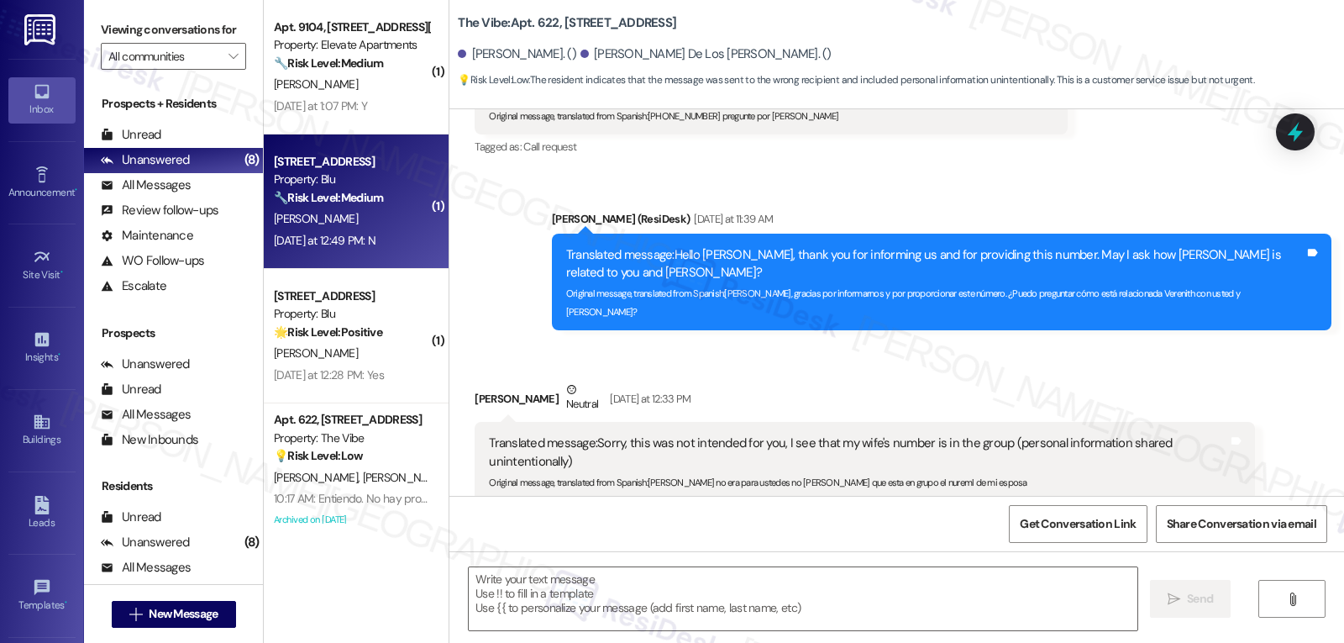
type textarea "Fetching suggested responses. Please feel free to read through the conversation…"
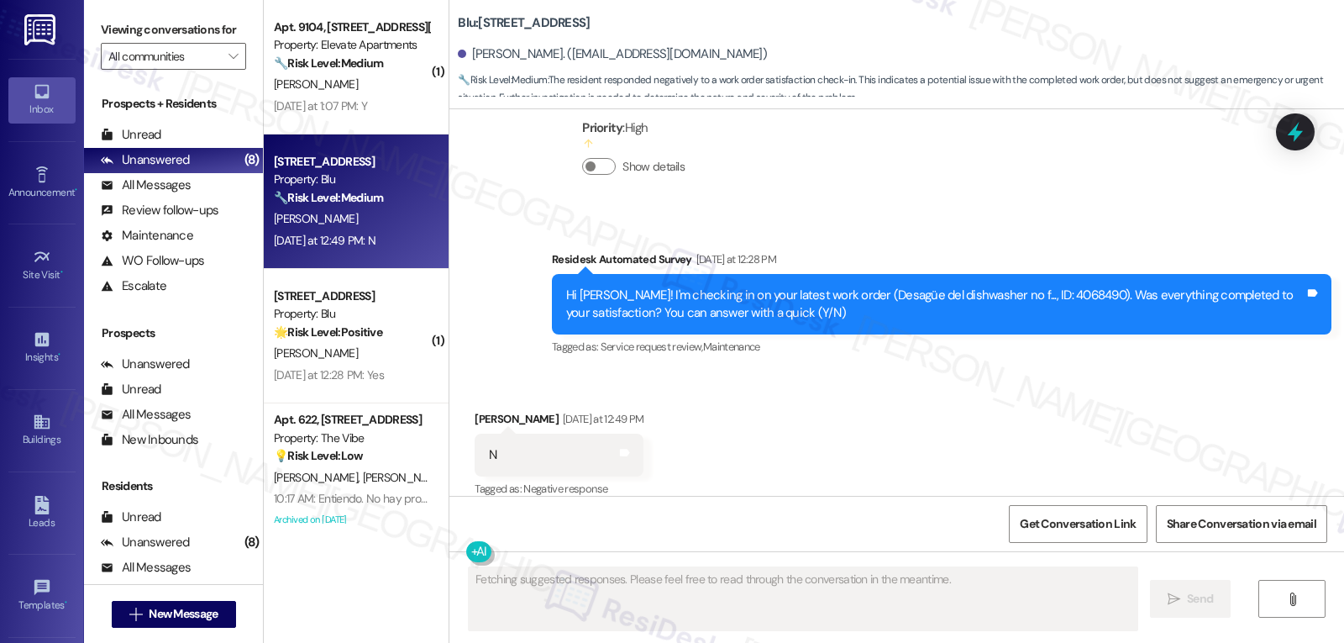
scroll to position [2194, 0]
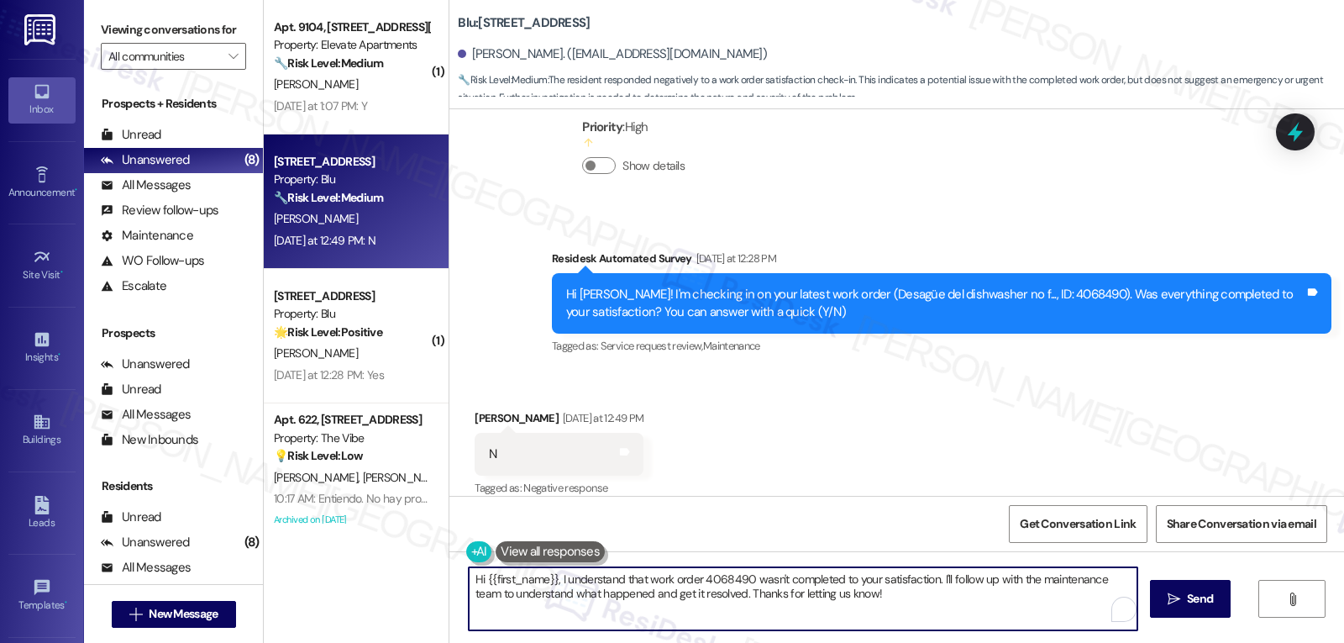
drag, startPoint x: 930, startPoint y: 580, endPoint x: 962, endPoint y: 648, distance: 75.2
click at [962, 642] on html "Inbox Go to Inbox Announcement • Send A Text Announcement Site Visit • Go to Si…" at bounding box center [672, 321] width 1344 height 643
type textarea "Hi {{first_name}}, I understand that work order 4068490 wasn't completed to you…"
click at [1217, 588] on button " Send" at bounding box center [1190, 599] width 81 height 38
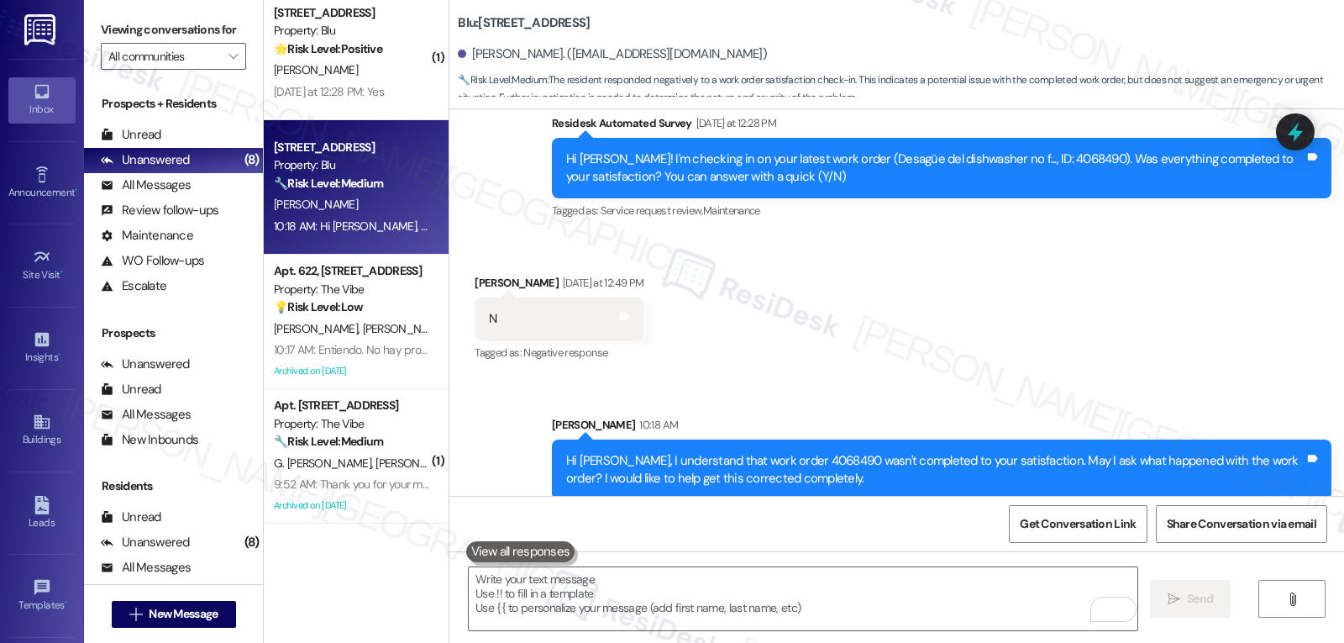
scroll to position [0, 0]
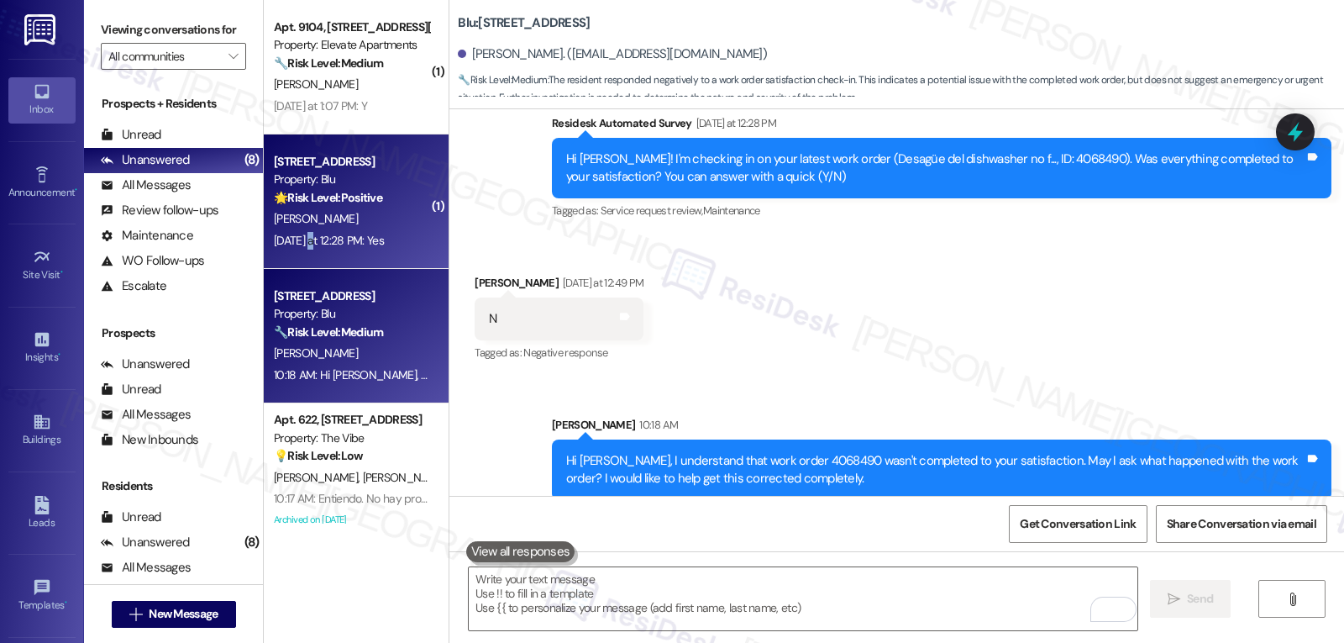
click at [302, 233] on div "[DATE] at 12:28 PM: Yes [DATE] at 12:28 PM: Yes" at bounding box center [329, 240] width 110 height 15
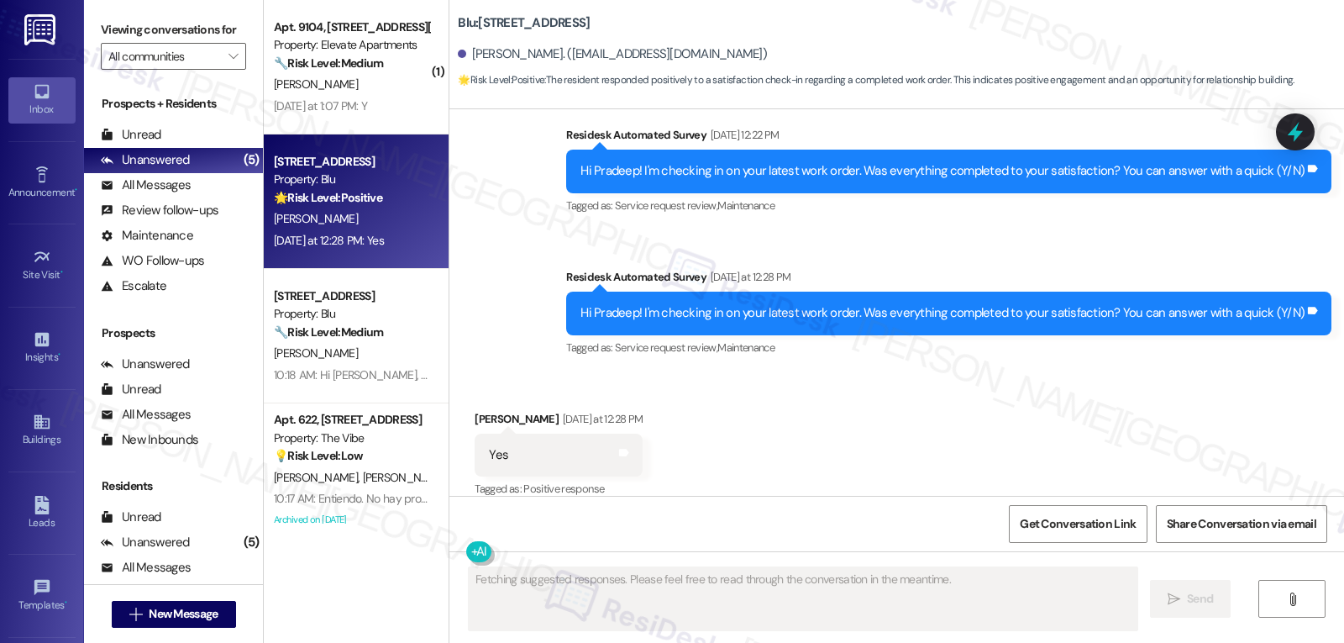
scroll to position [2898, 0]
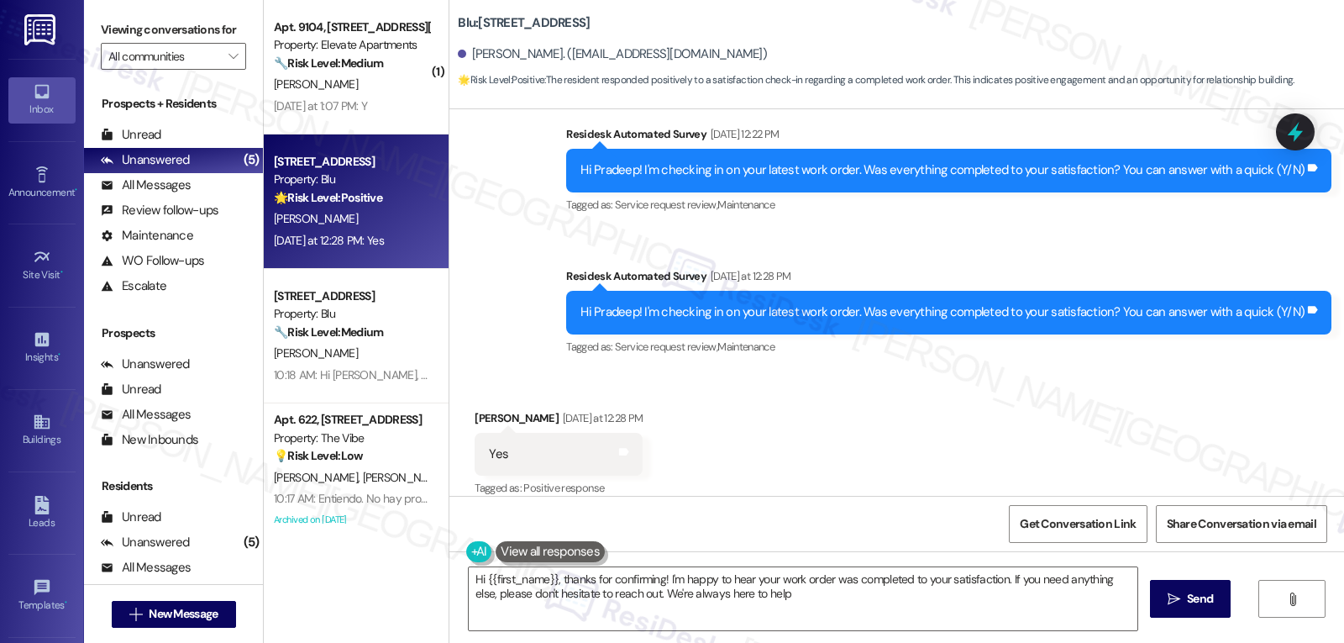
type textarea "Hi {{first_name}}, thanks for confirming! I'm happy to hear your work order was…"
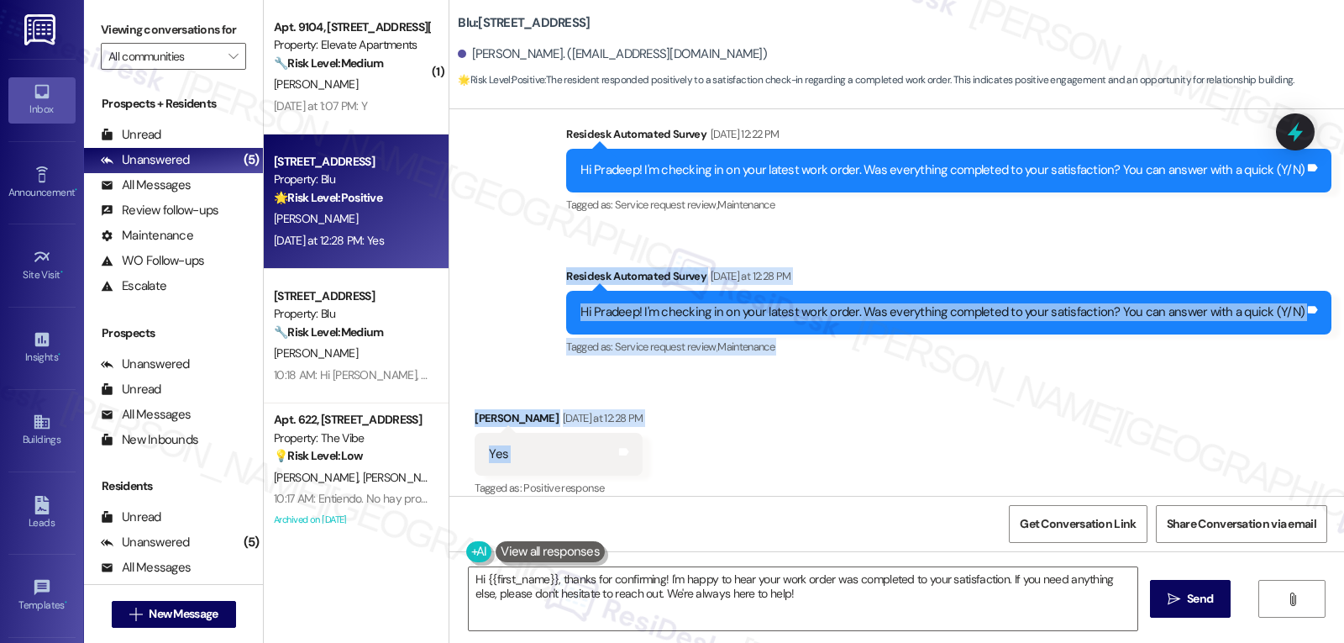
drag, startPoint x: 575, startPoint y: 259, endPoint x: 768, endPoint y: 455, distance: 274.5
click at [768, 455] on div "Lease started [DATE] 8:00 PM Survey, sent via SMS Residesk Automated Survey [DA…" at bounding box center [896, 302] width 895 height 386
click at [796, 618] on textarea "Hi {{first_name}}, thanks for confirming! I'm happy to hear your work order was…" at bounding box center [803, 598] width 669 height 63
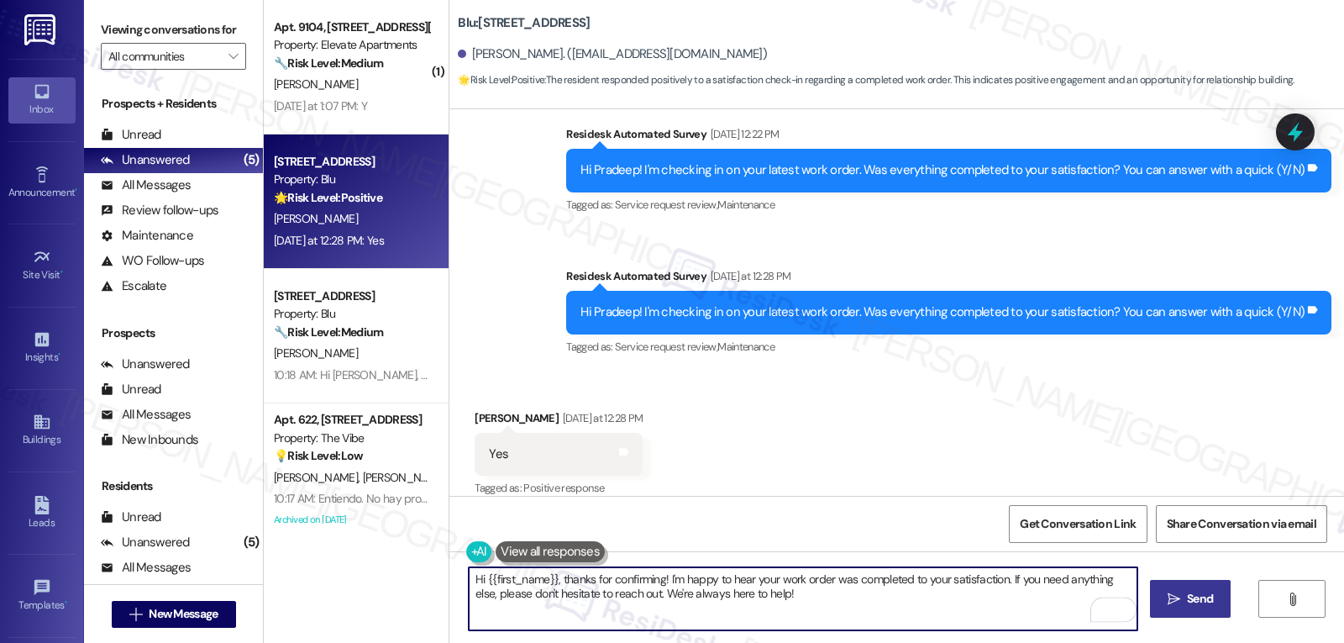
click at [1164, 599] on span " Send" at bounding box center [1190, 599] width 53 height 18
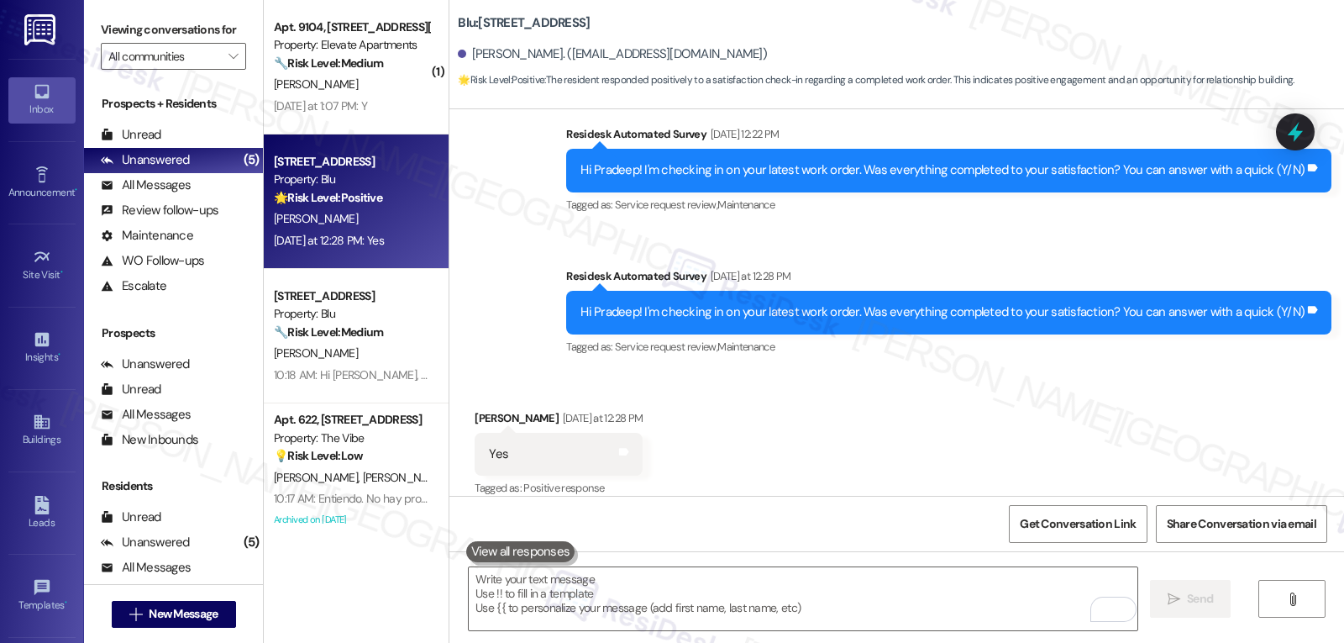
scroll to position [2898, 0]
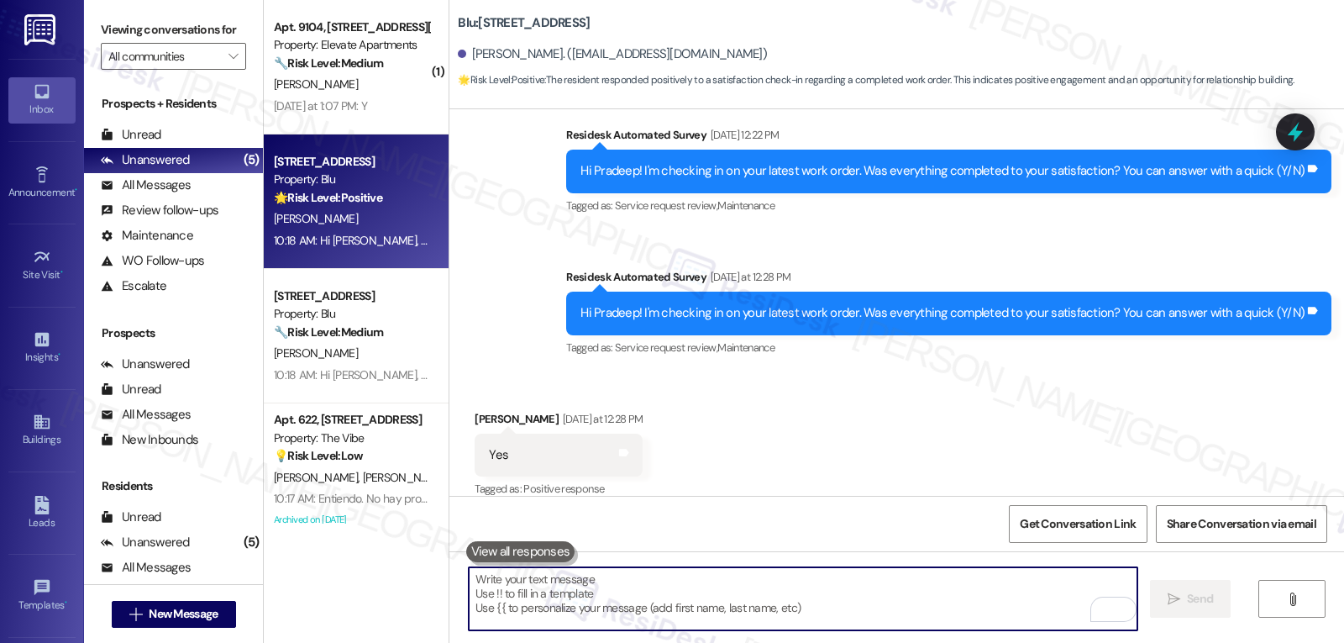
click at [566, 603] on textarea "To enrich screen reader interactions, please activate Accessibility in Grammarl…" at bounding box center [803, 598] width 669 height 63
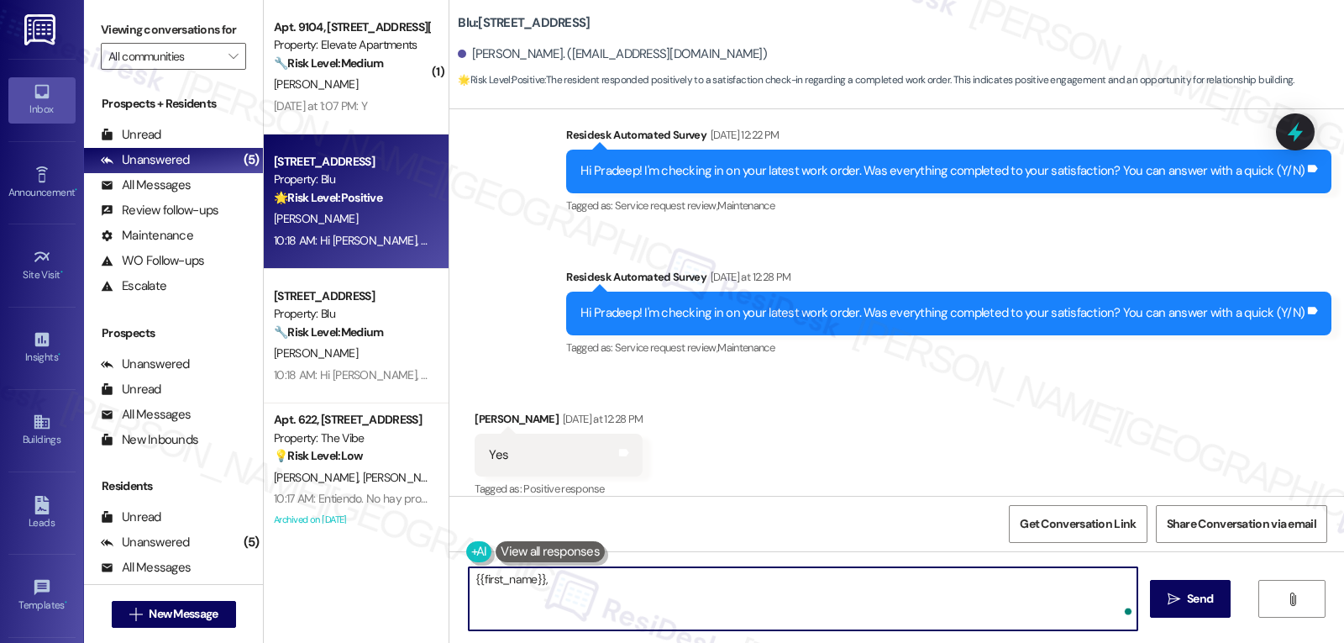
paste textarea "I hope you’re enjoying your time at {{property}}! Has it been meeting your expe…"
click at [593, 582] on textarea "{{first_name}}, I hope you’re enjoying your time at {{property}}! Has it been m…" at bounding box center [803, 598] width 669 height 63
click at [640, 603] on textarea "By the way, {{first_name}}, I hope you’re enjoying your time at {{property}}! H…" at bounding box center [803, 598] width 669 height 63
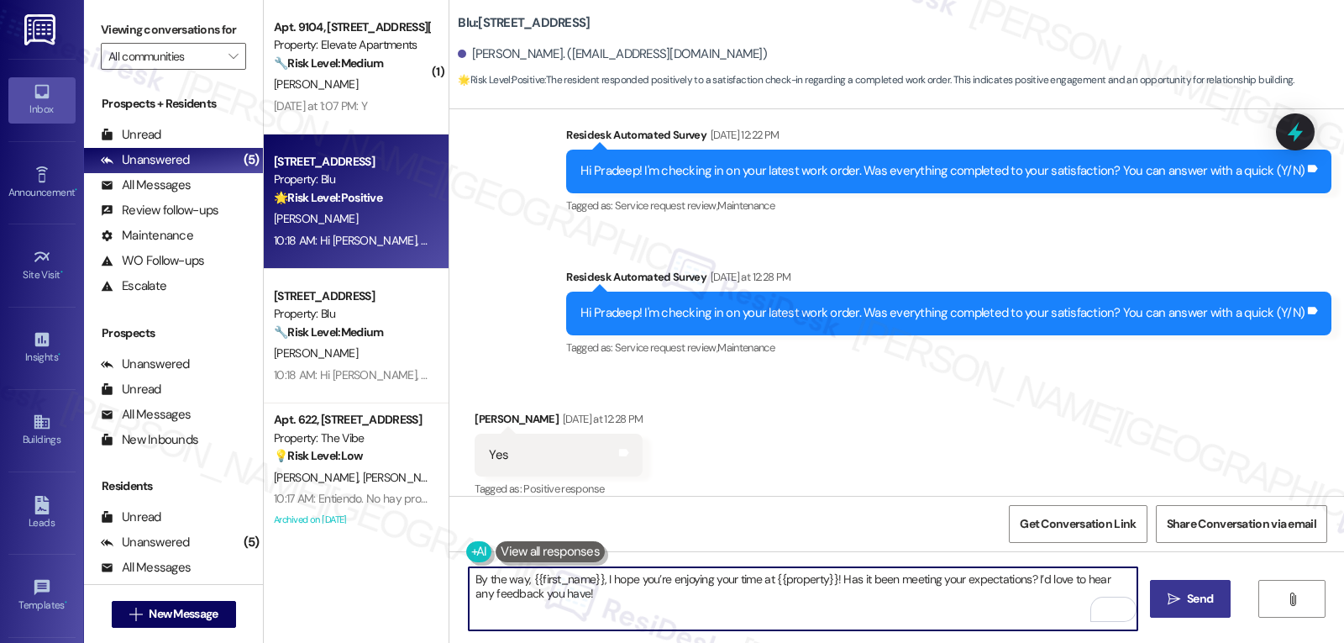
type textarea "By the way, {{first_name}}, I hope you’re enjoying your time at {{property}}! H…"
click at [1211, 603] on span "Send" at bounding box center [1200, 599] width 26 height 18
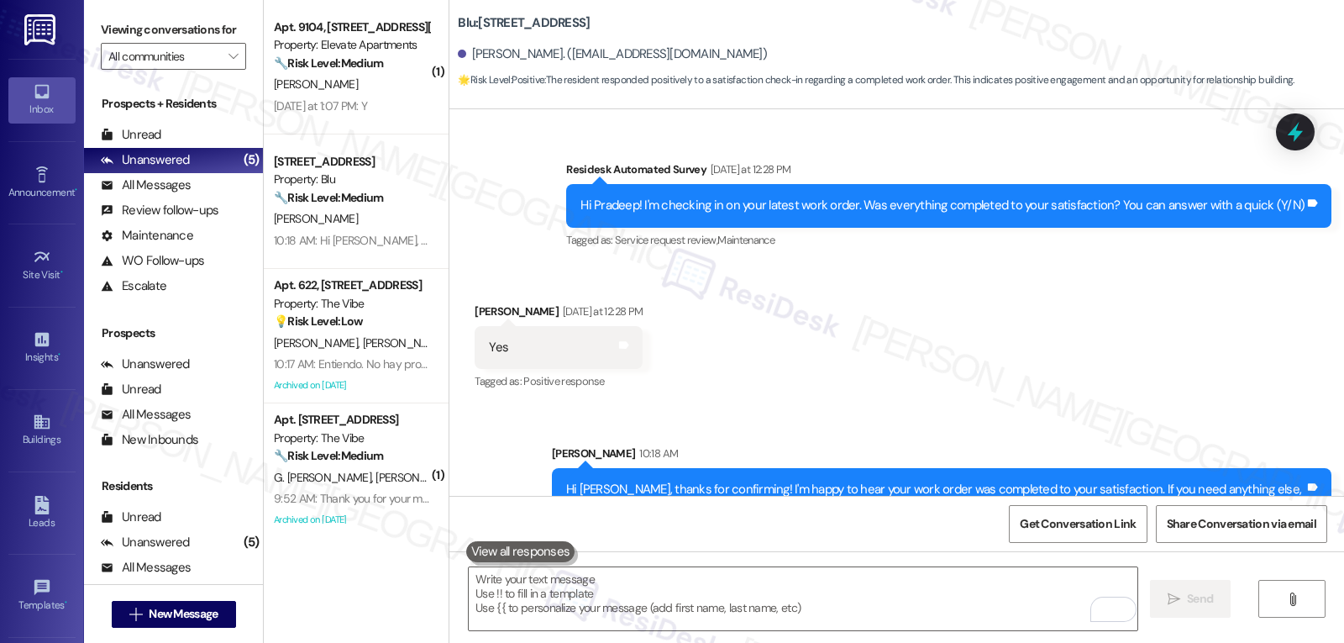
scroll to position [3151, 0]
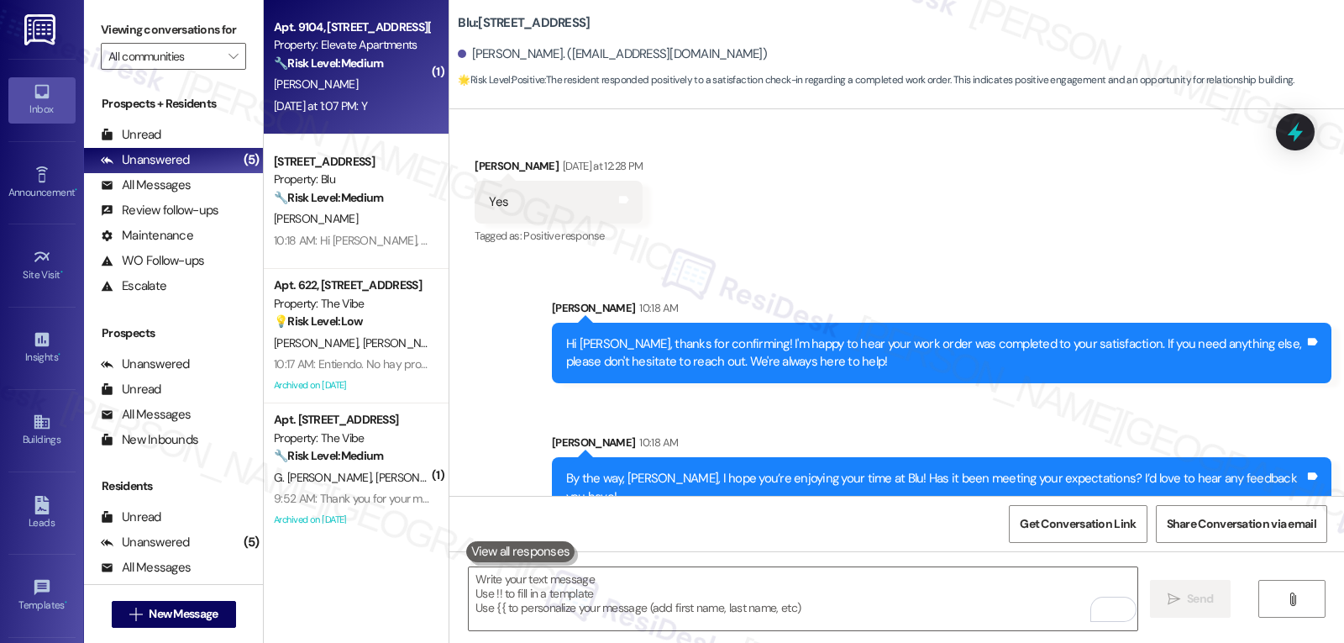
click at [373, 85] on div "[PERSON_NAME]" at bounding box center [351, 84] width 159 height 21
type textarea "Fetching suggested responses. Please feel free to read through the conversation…"
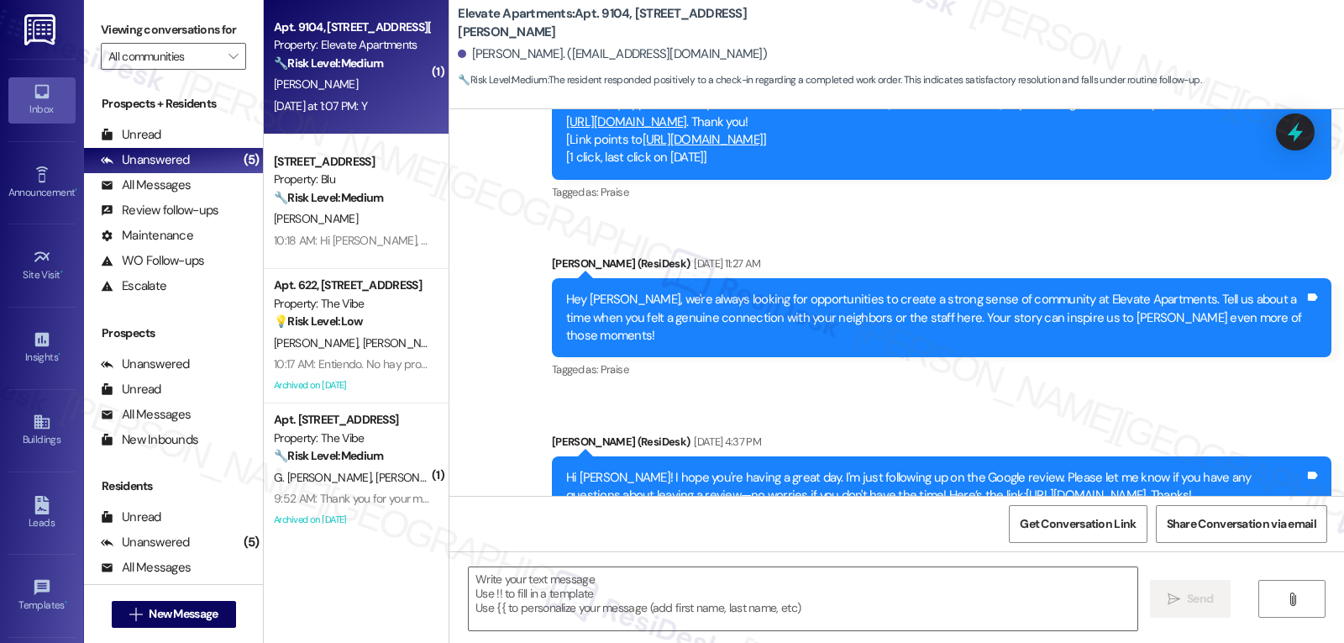
type textarea "Fetching suggested responses. Please feel free to read through the conversation…"
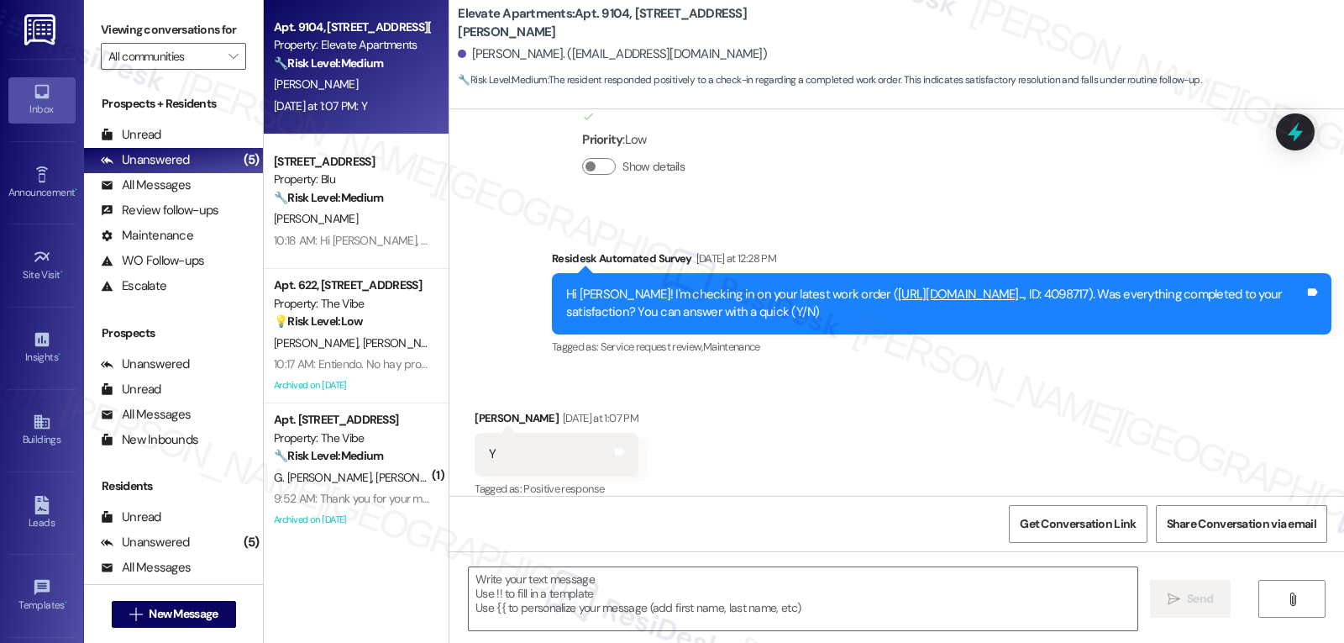
scroll to position [1677, 0]
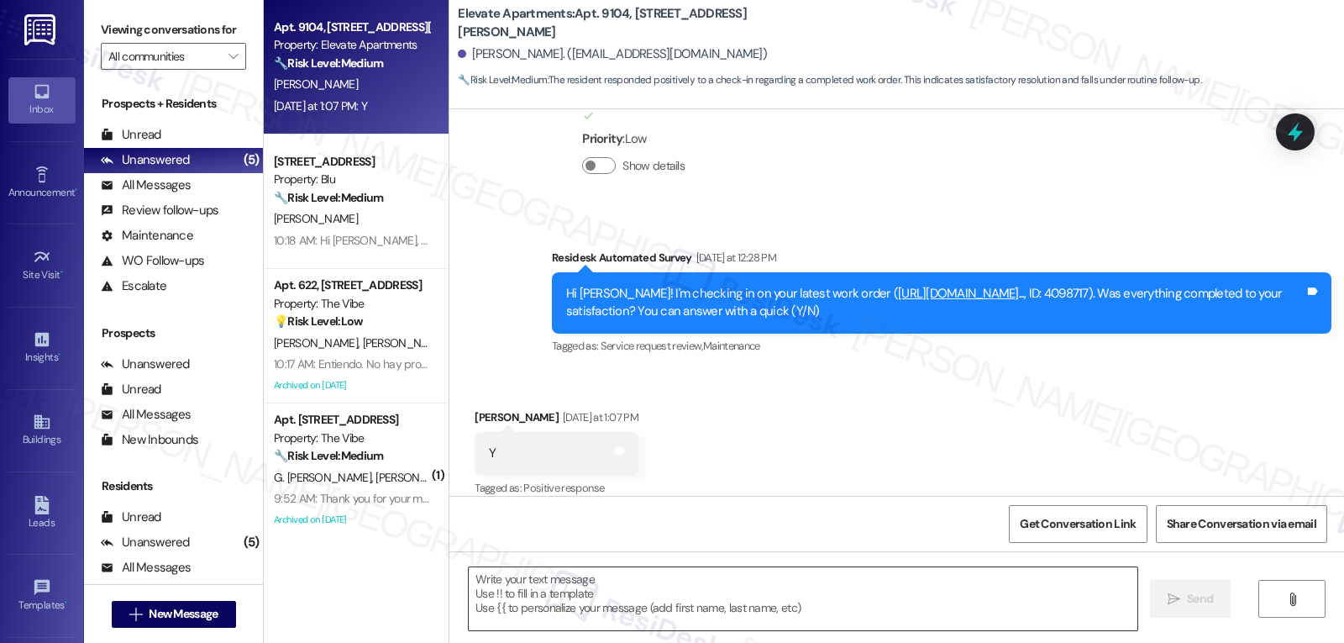
click at [545, 609] on textarea at bounding box center [803, 598] width 669 height 63
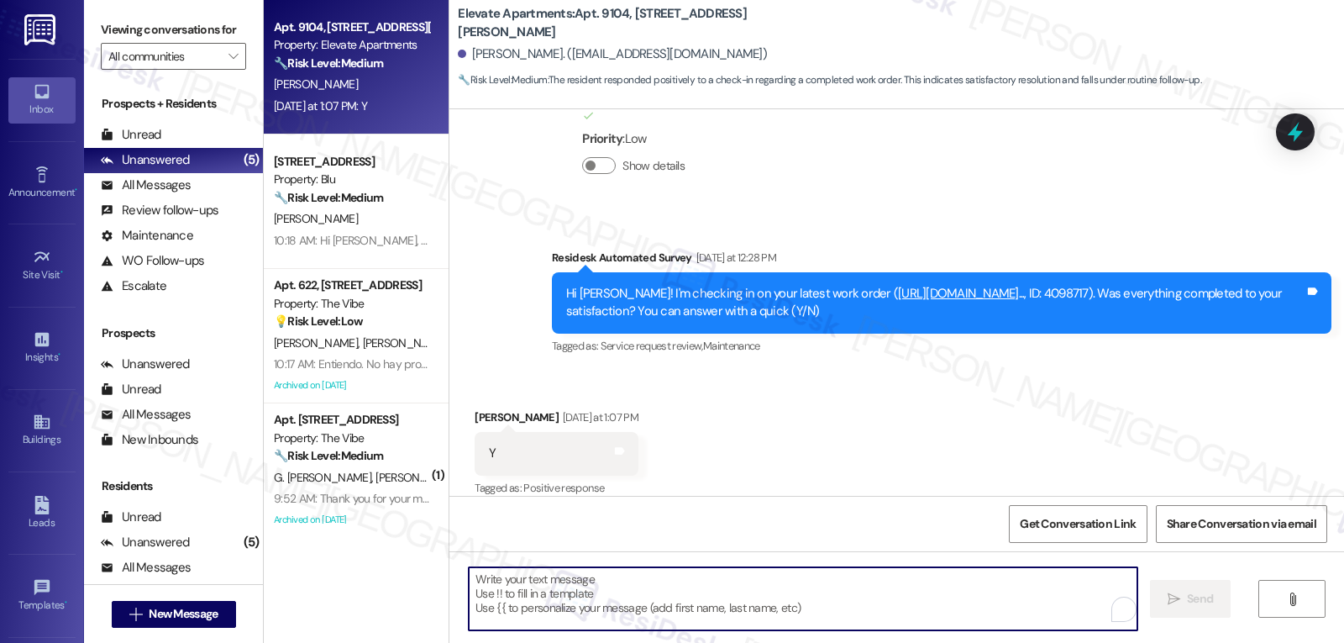
paste textarea "Great to hear, {{first_name}}! Thank you for confirming! We’re always here if s…"
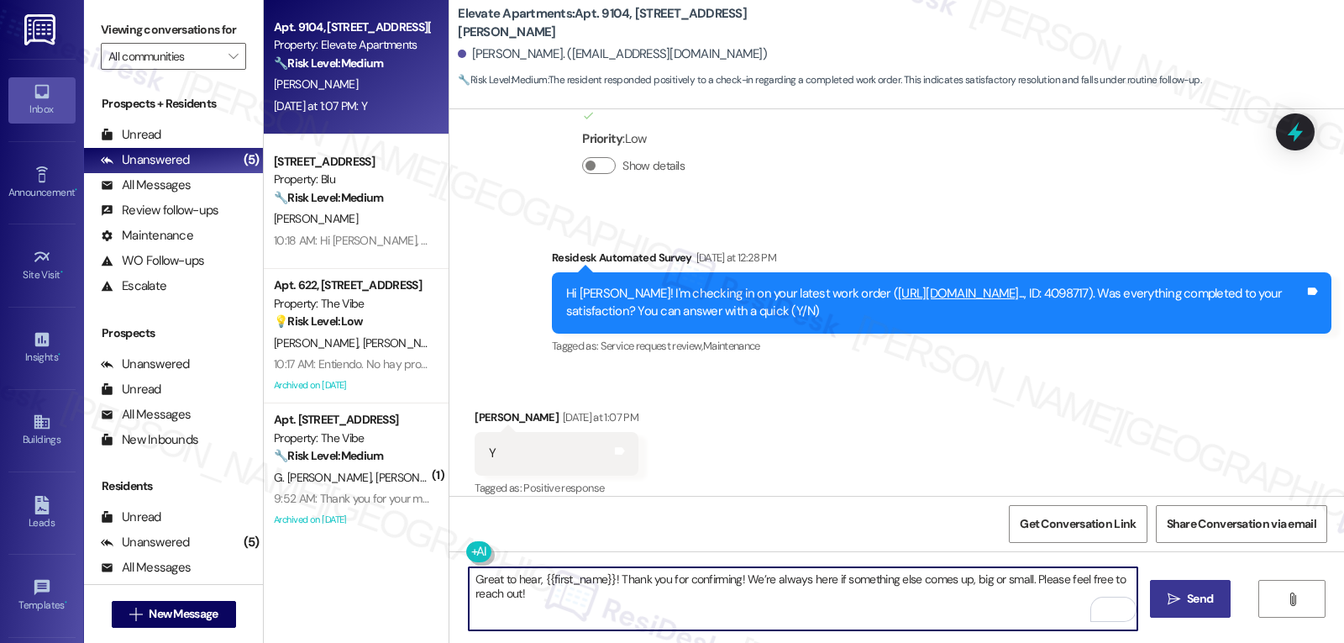
type textarea "Great to hear, {{first_name}}! Thank you for confirming! We’re always here if s…"
click at [1171, 602] on icon "" at bounding box center [1174, 598] width 13 height 13
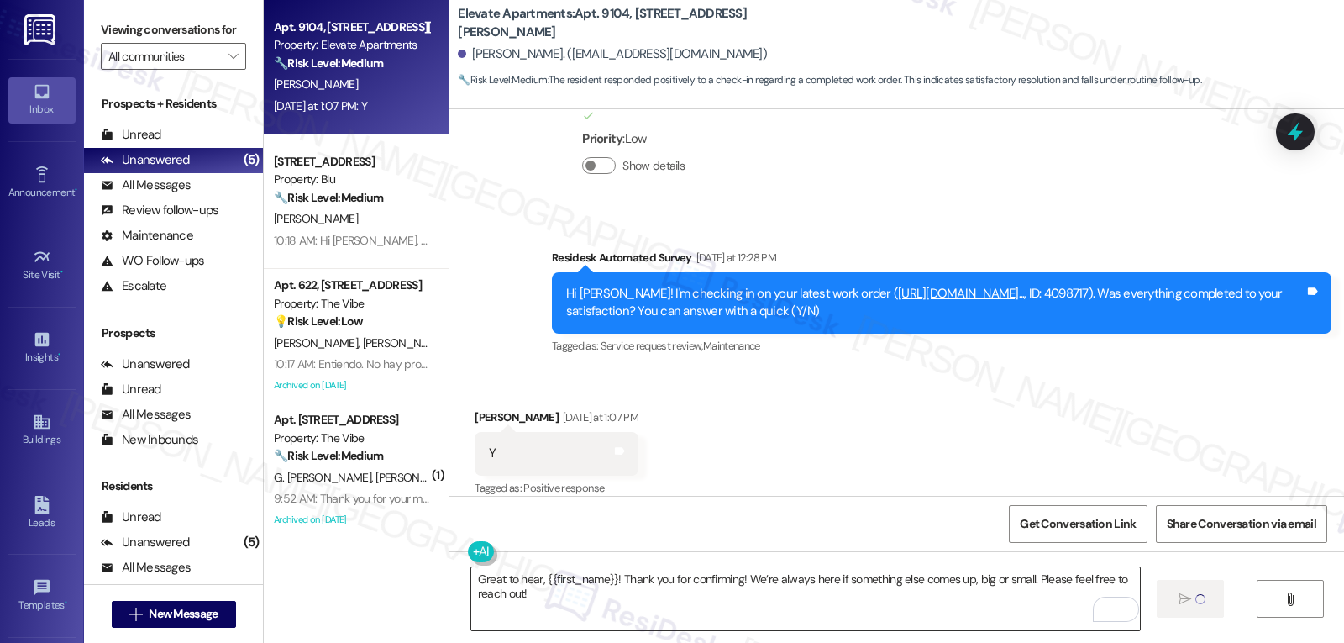
click at [696, 611] on textarea "Great to hear, {{first_name}}! Thank you for confirming! We’re always here if s…" at bounding box center [805, 598] width 669 height 63
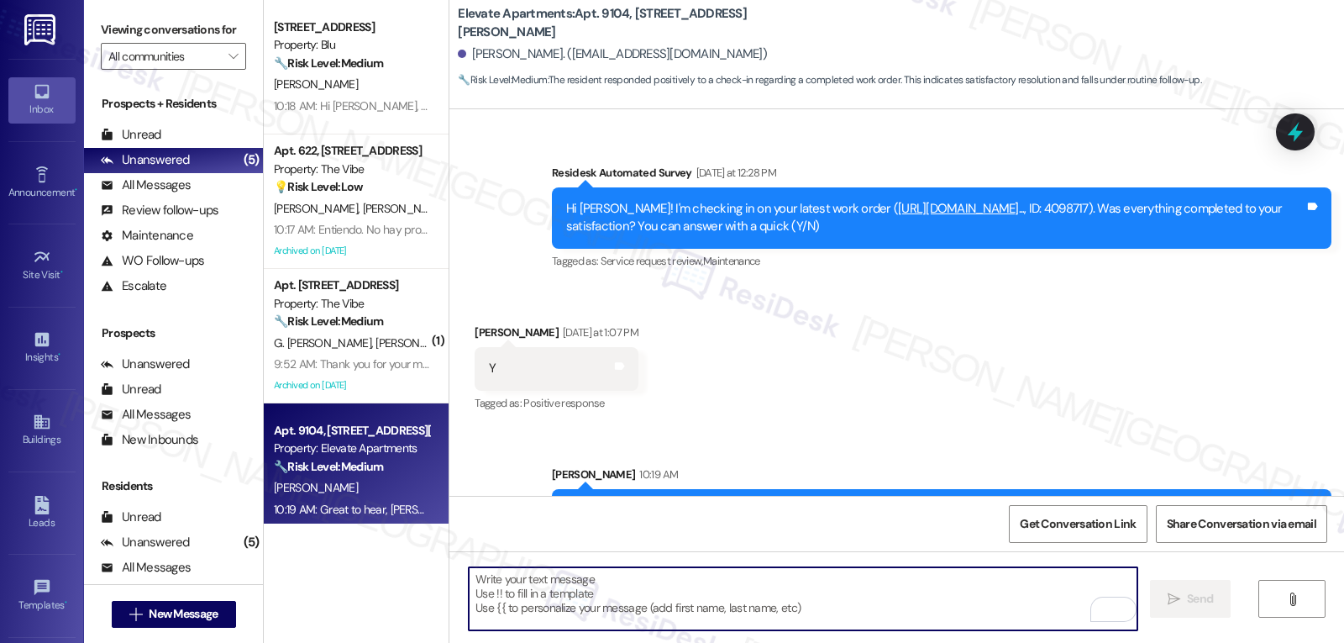
scroll to position [1794, 0]
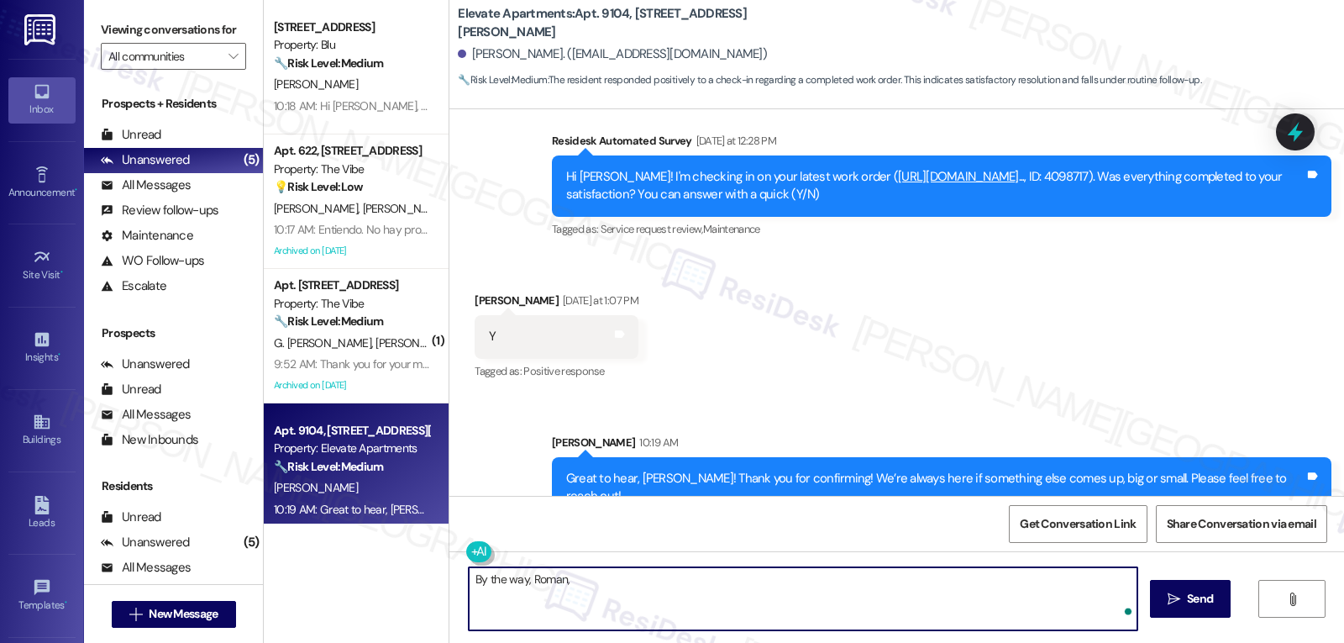
paste textarea "I’d love to know, has your experience at {{property}} been what you expected? Y…"
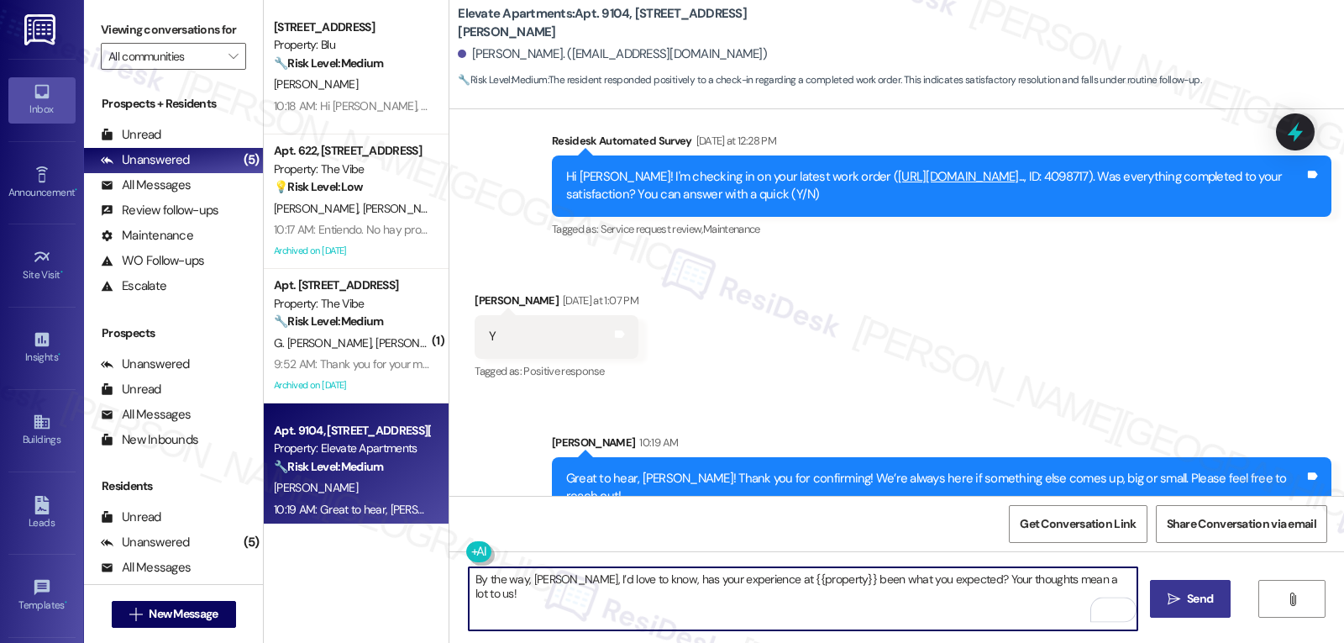
type textarea "By the way, [PERSON_NAME], I’d love to know, has your experience at {{property}…"
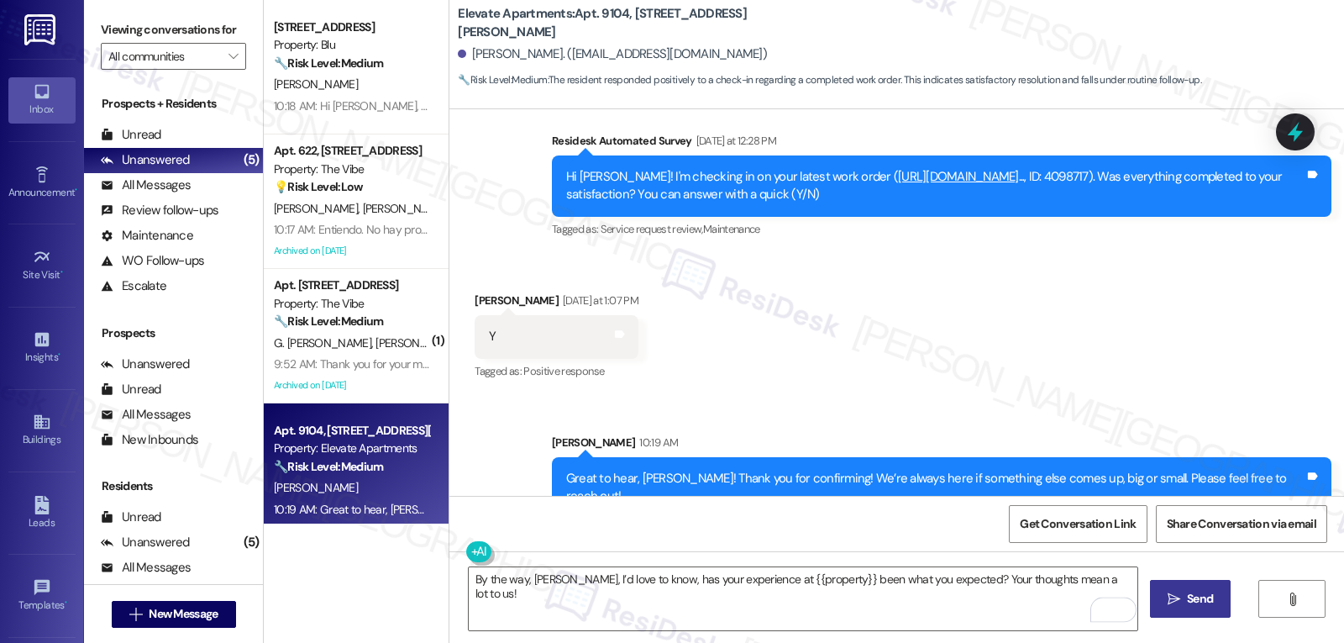
click at [1166, 607] on span " Send" at bounding box center [1190, 599] width 53 height 18
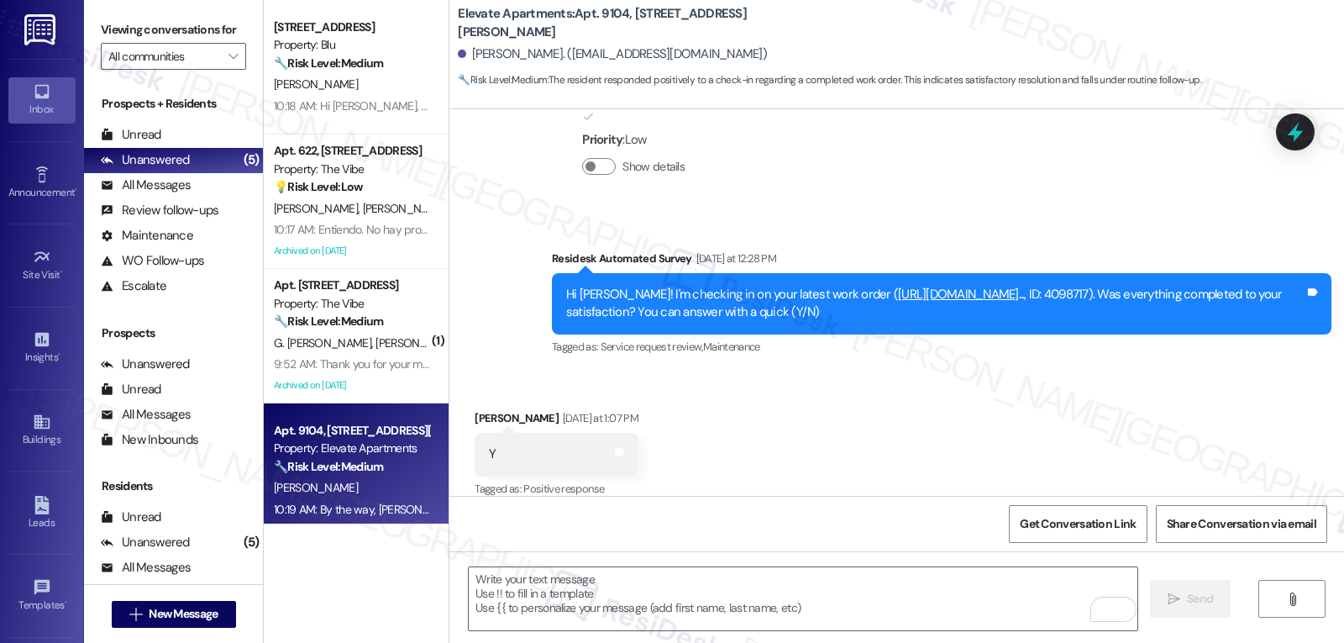
scroll to position [1910, 0]
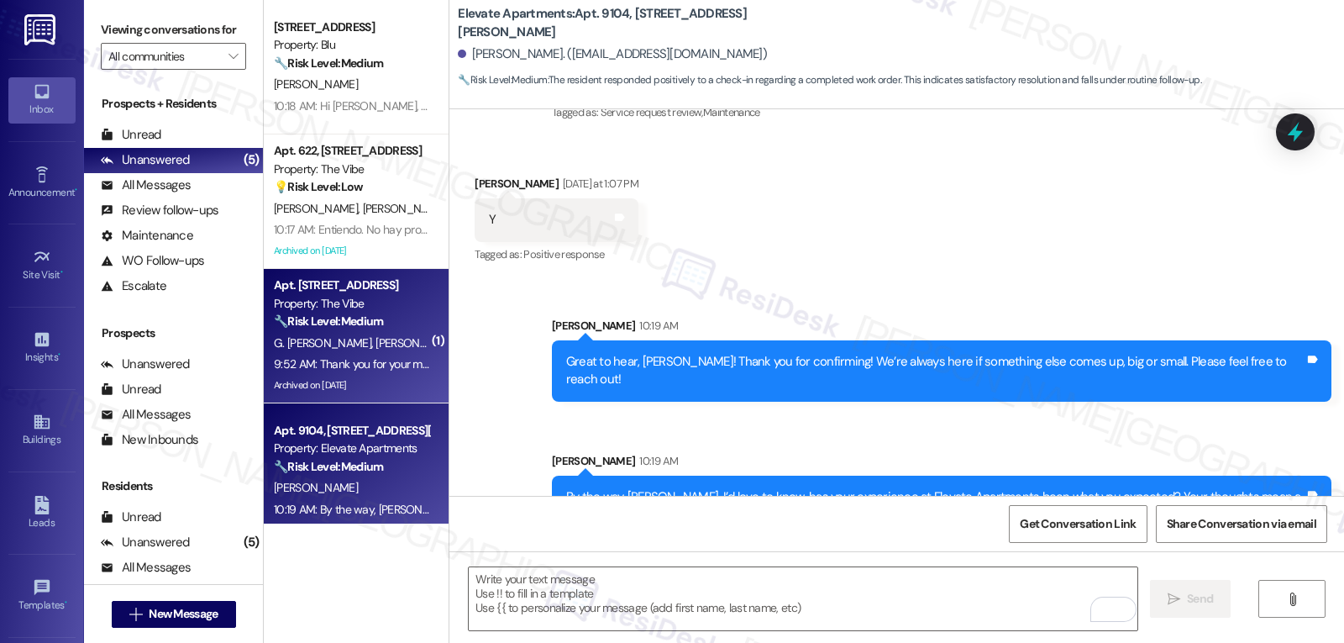
click at [360, 393] on div "Archived on [DATE]" at bounding box center [351, 385] width 159 height 21
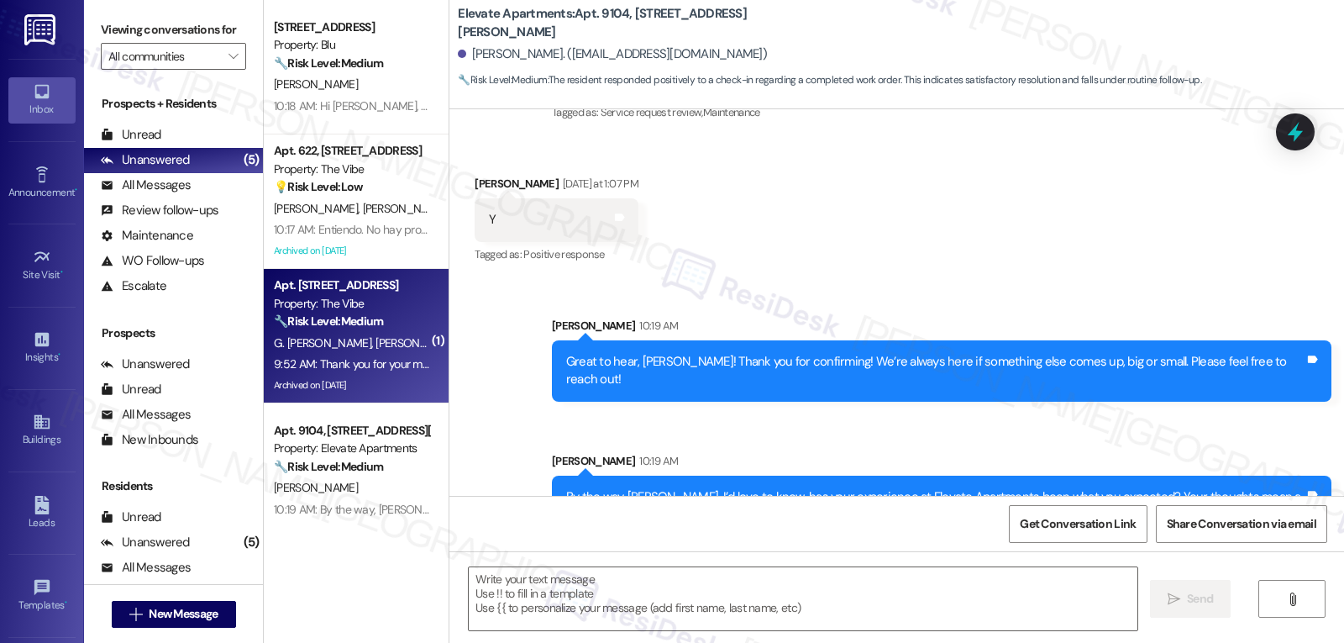
type textarea "Fetching suggested responses. Please feel free to read through the conversation…"
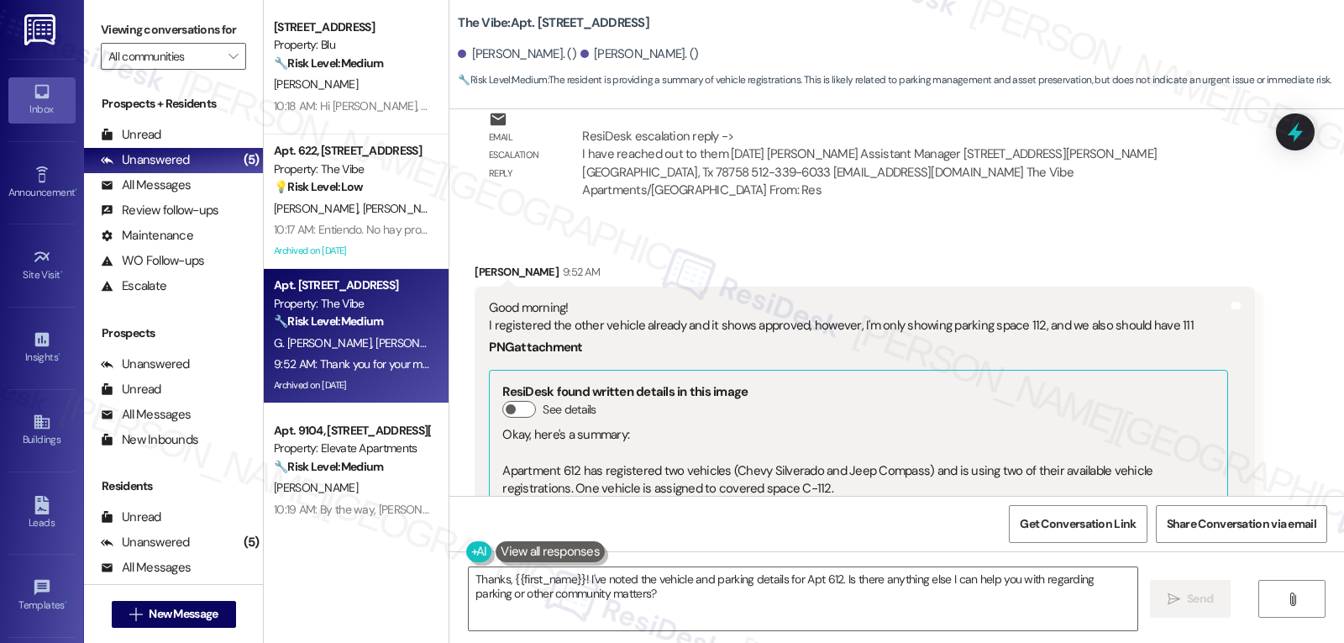
scroll to position [12420, 0]
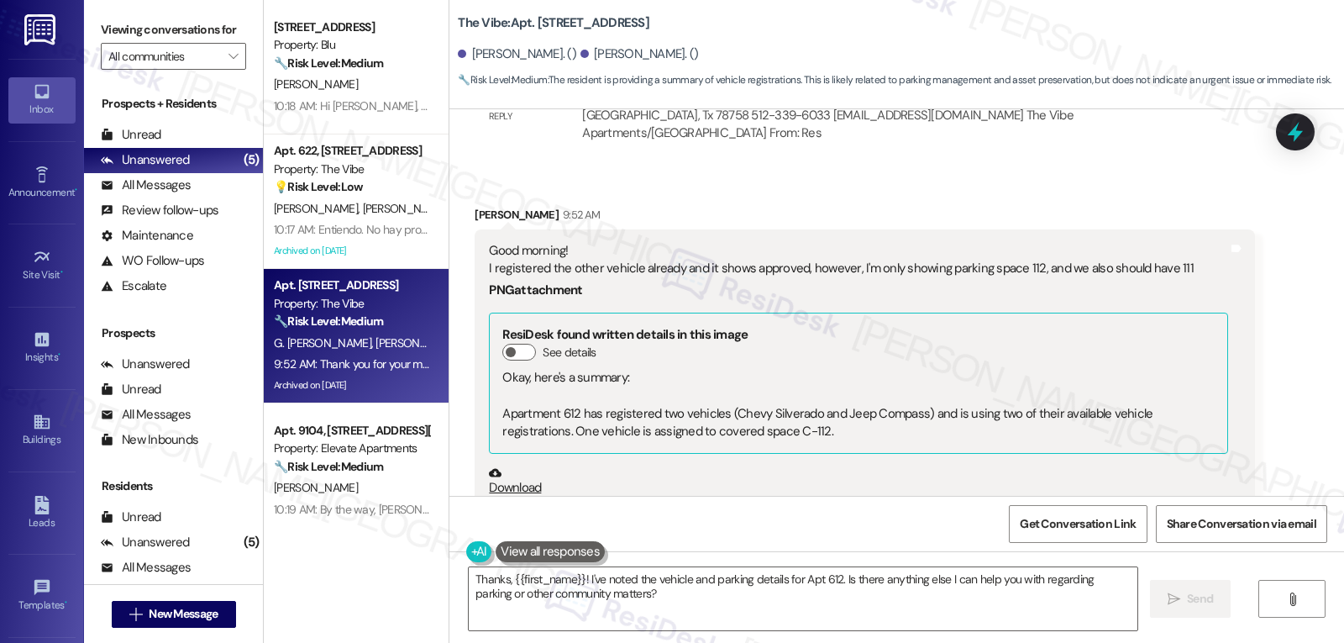
click at [536, 497] on button "Zoom image" at bounding box center [552, 526] width 126 height 58
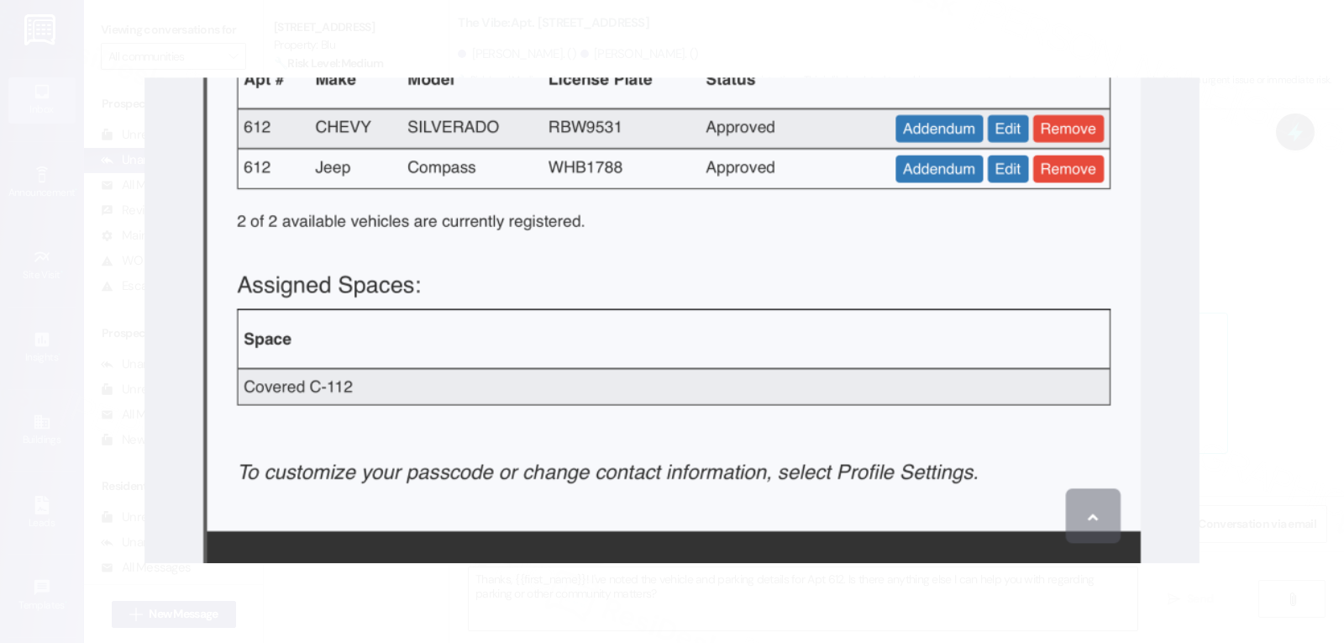
click at [1233, 348] on button "Unzoom image" at bounding box center [672, 321] width 1344 height 643
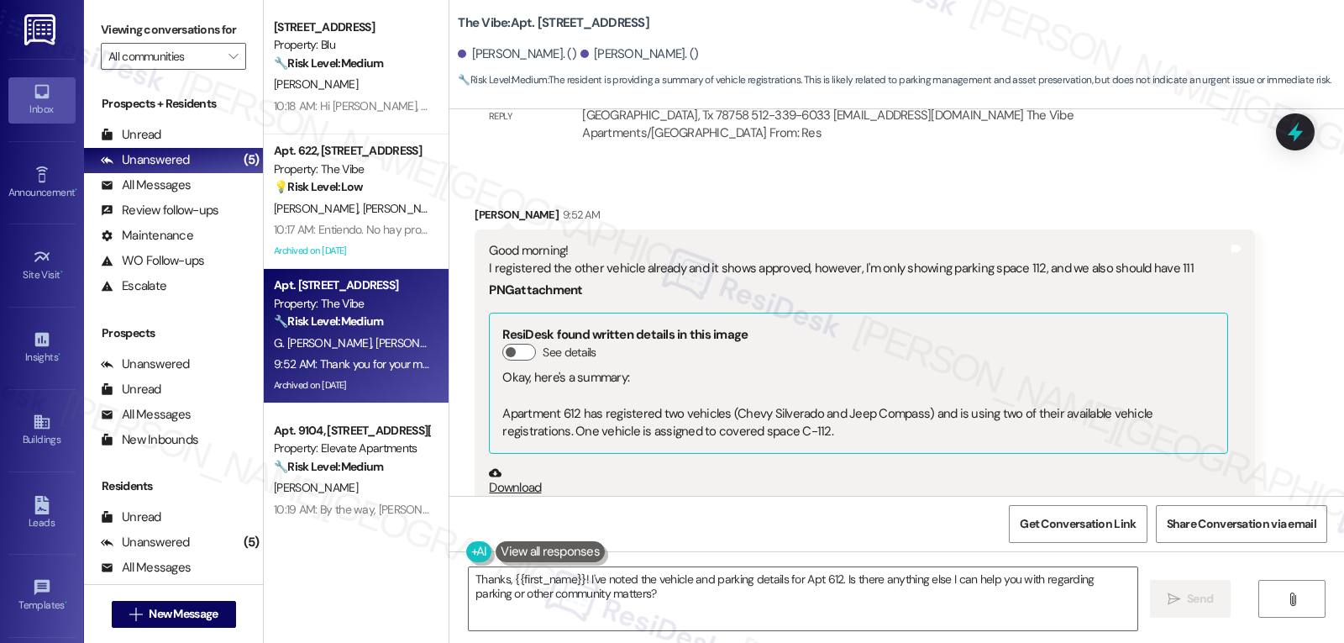
scroll to position [12252, 0]
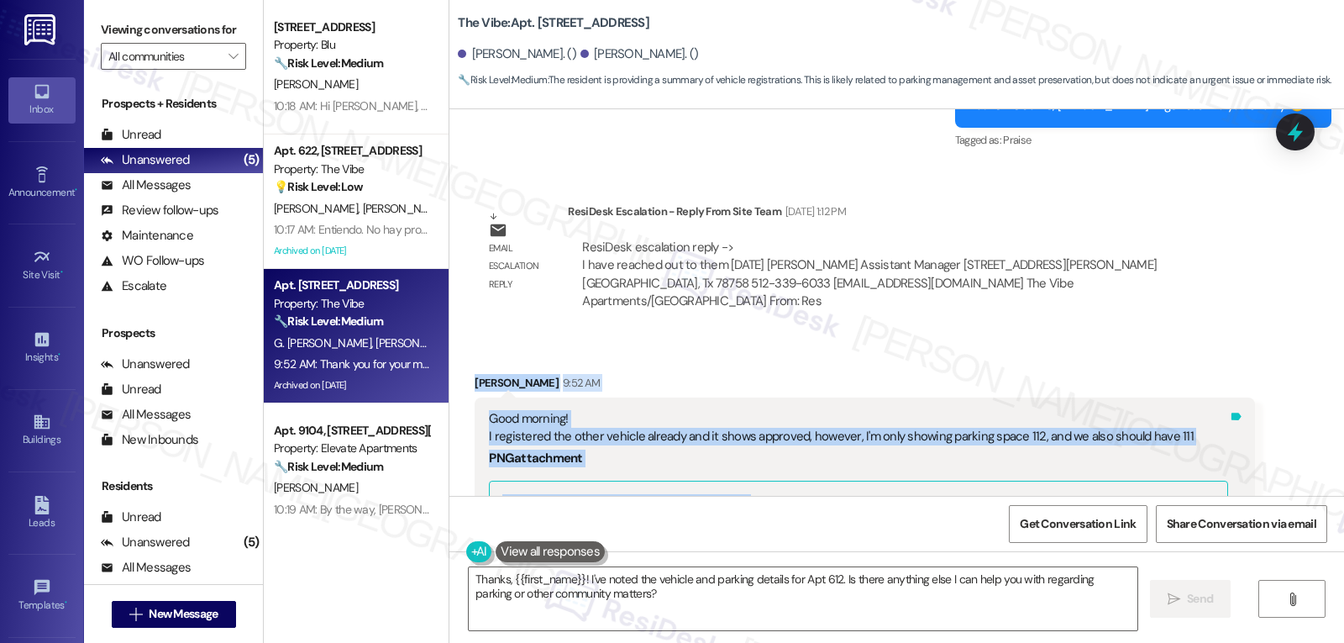
drag, startPoint x: 459, startPoint y: 287, endPoint x: 1231, endPoint y: 350, distance: 774.7
copy div "[PERSON_NAME] 9:52 AM Good morning! I registered the other vehicle already and …"
drag, startPoint x: 460, startPoint y: 292, endPoint x: 1184, endPoint y: 341, distance: 725.8
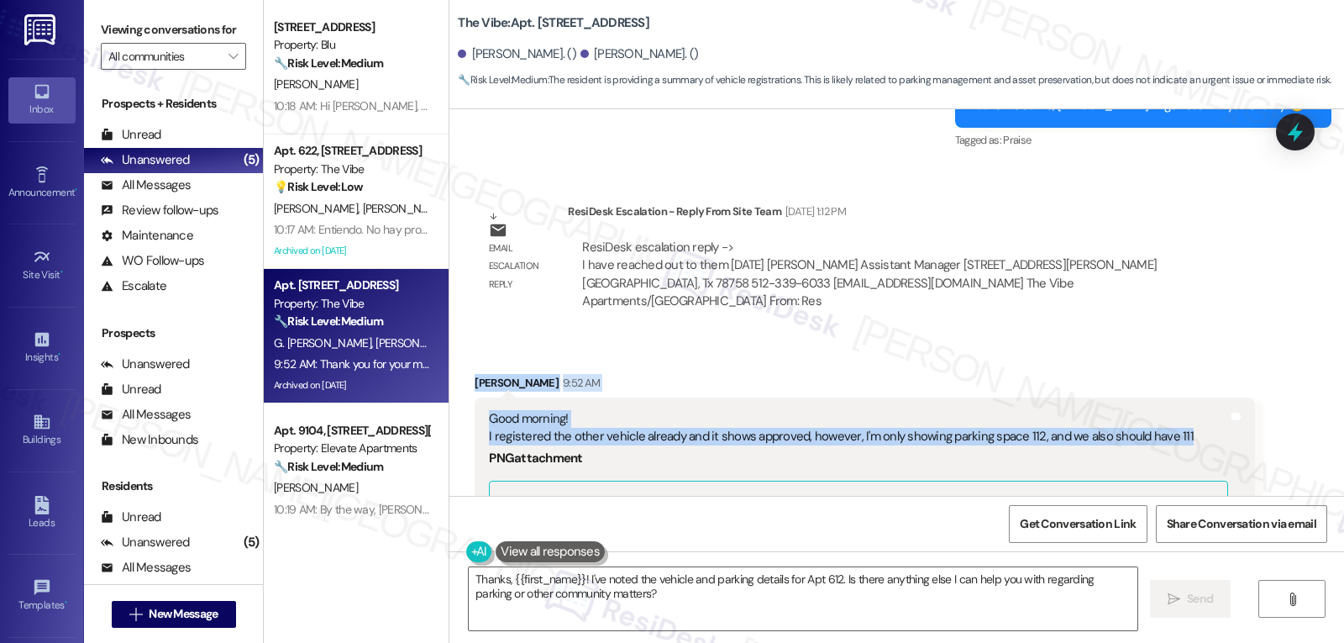
copy div "[PERSON_NAME] 9:52 AM Good morning! I registered the other vehicle already and …"
click at [770, 597] on textarea "Thanks, {{first_name}}! I've noted the vehicle and parking details for Apt 612.…" at bounding box center [803, 598] width 669 height 63
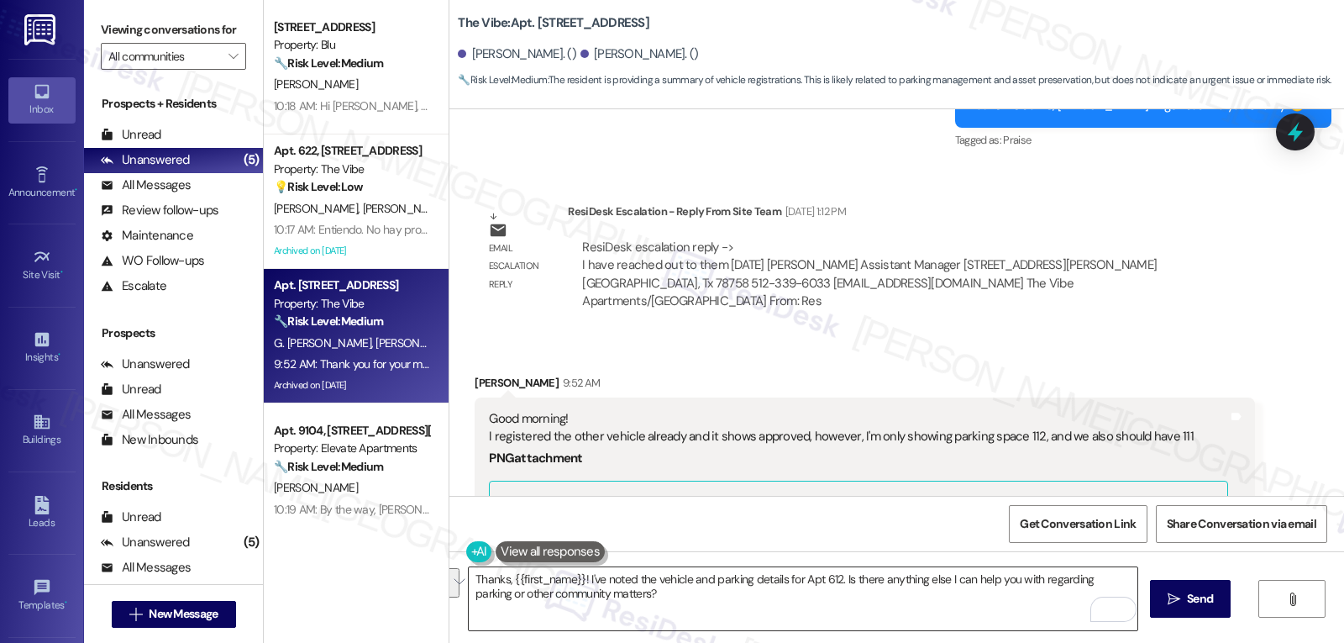
click at [627, 624] on textarea "Thanks, {{first_name}}! I've noted the vehicle and parking details for Apt 612.…" at bounding box center [803, 598] width 669 height 63
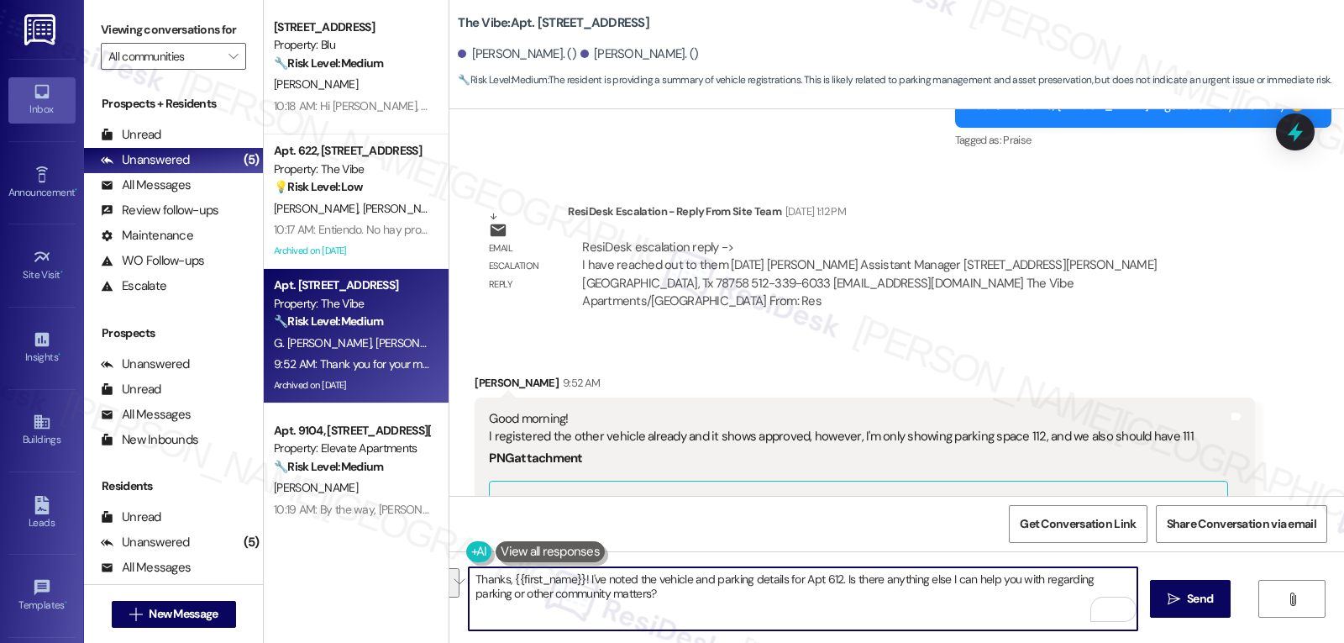
paste textarea "Good morning, [PERSON_NAME]! Thanks for the update. Since you’ve already regist…"
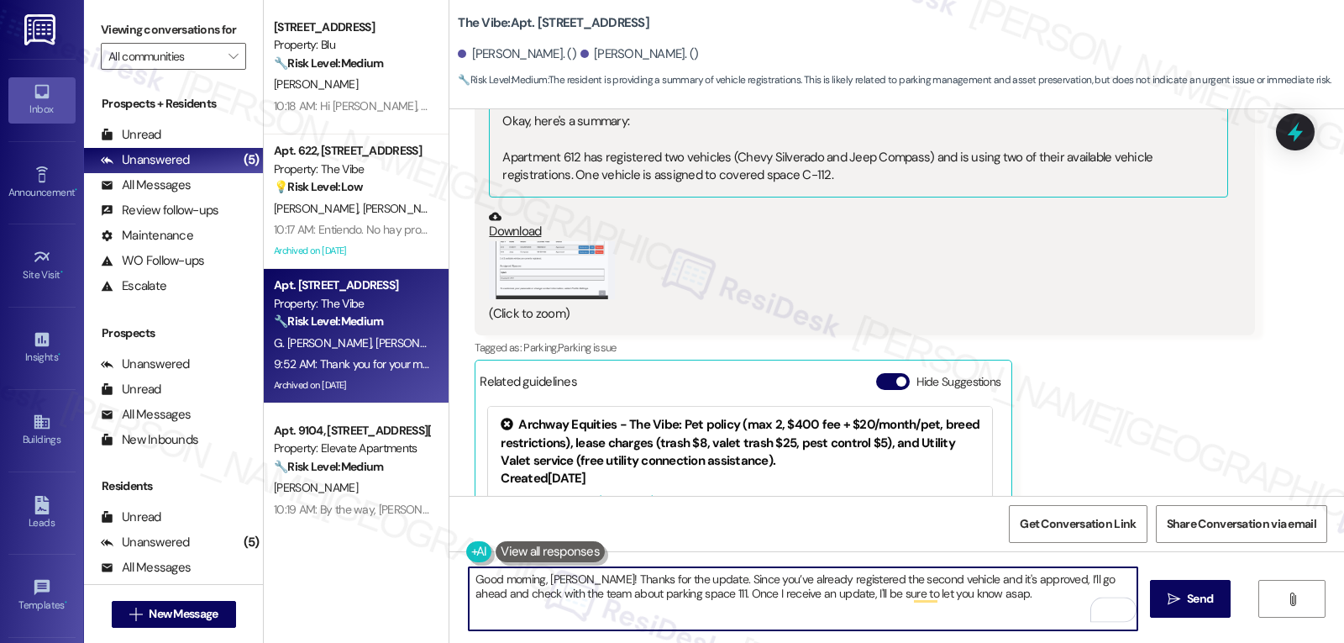
scroll to position [12588, 0]
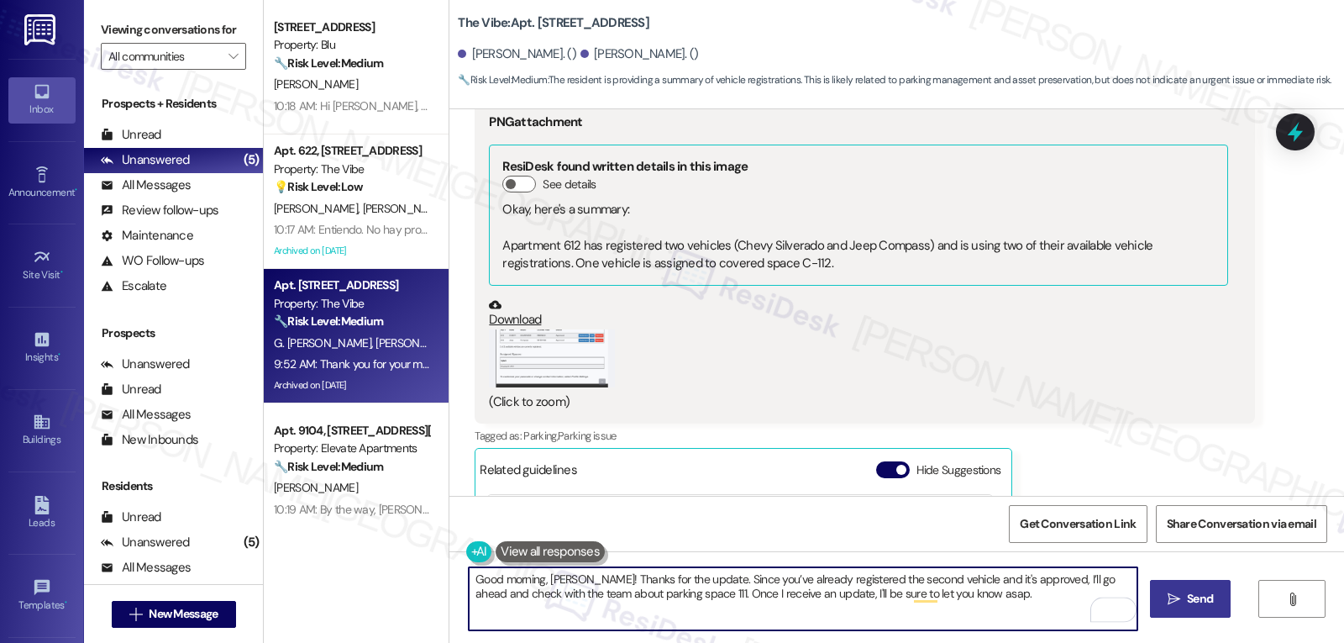
type textarea "Good morning, [PERSON_NAME]! Thanks for the update. Since you’ve already regist…"
click at [1209, 596] on span "Send" at bounding box center [1200, 599] width 26 height 18
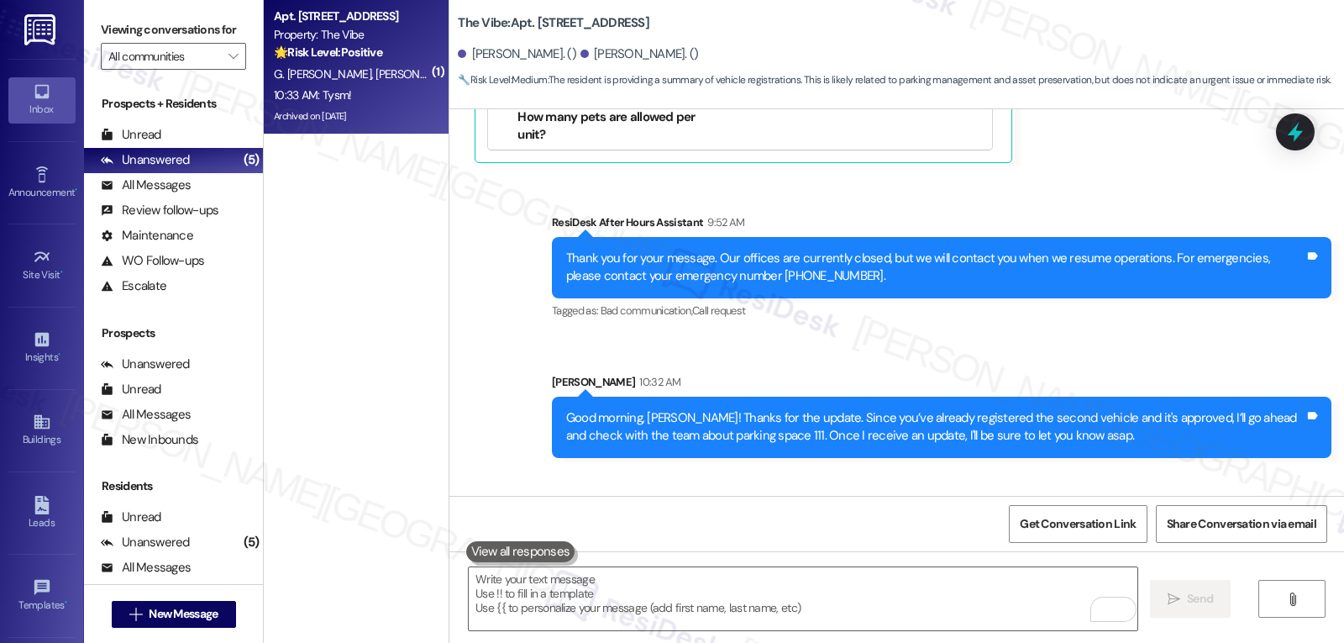
scroll to position [13175, 0]
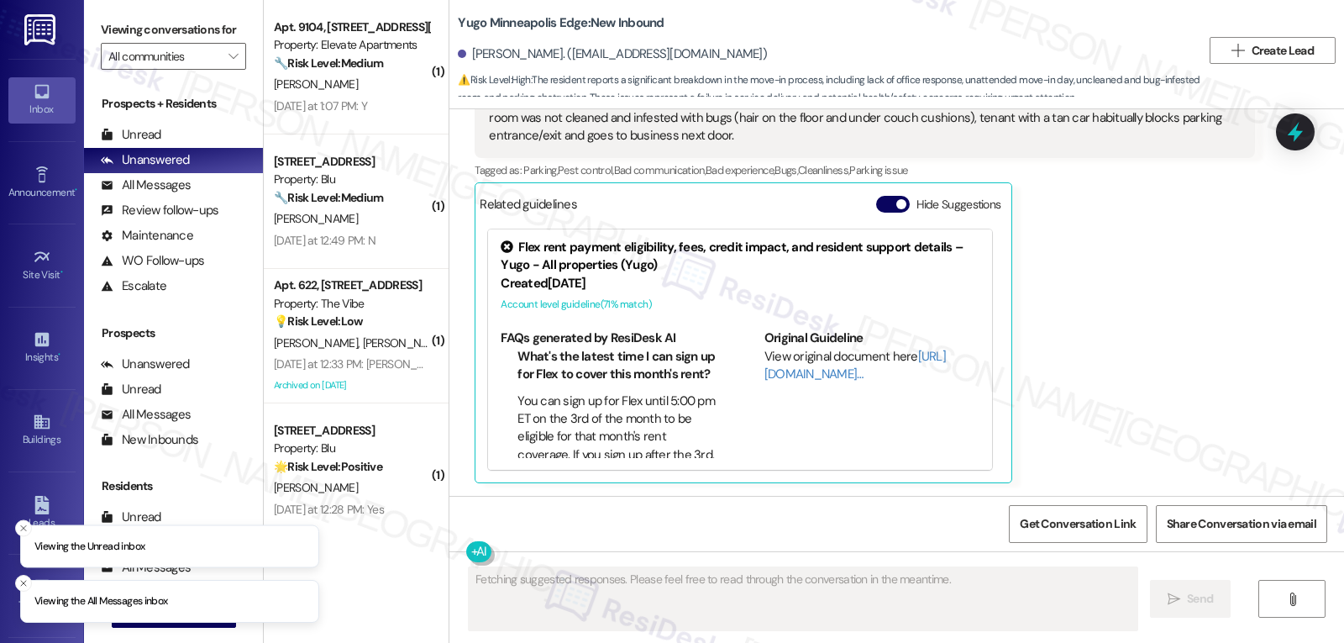
scroll to position [282, 0]
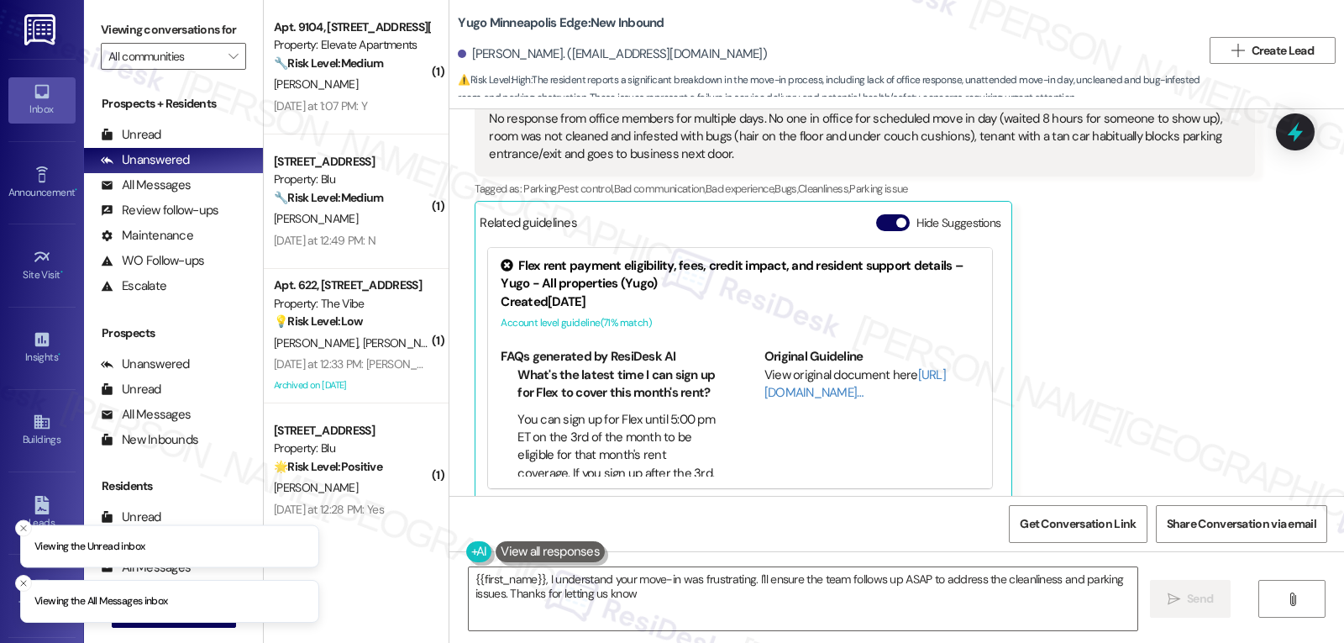
type textarea "{{first_name}}, I understand your move-in was frustrating. I'll ensure the team…"
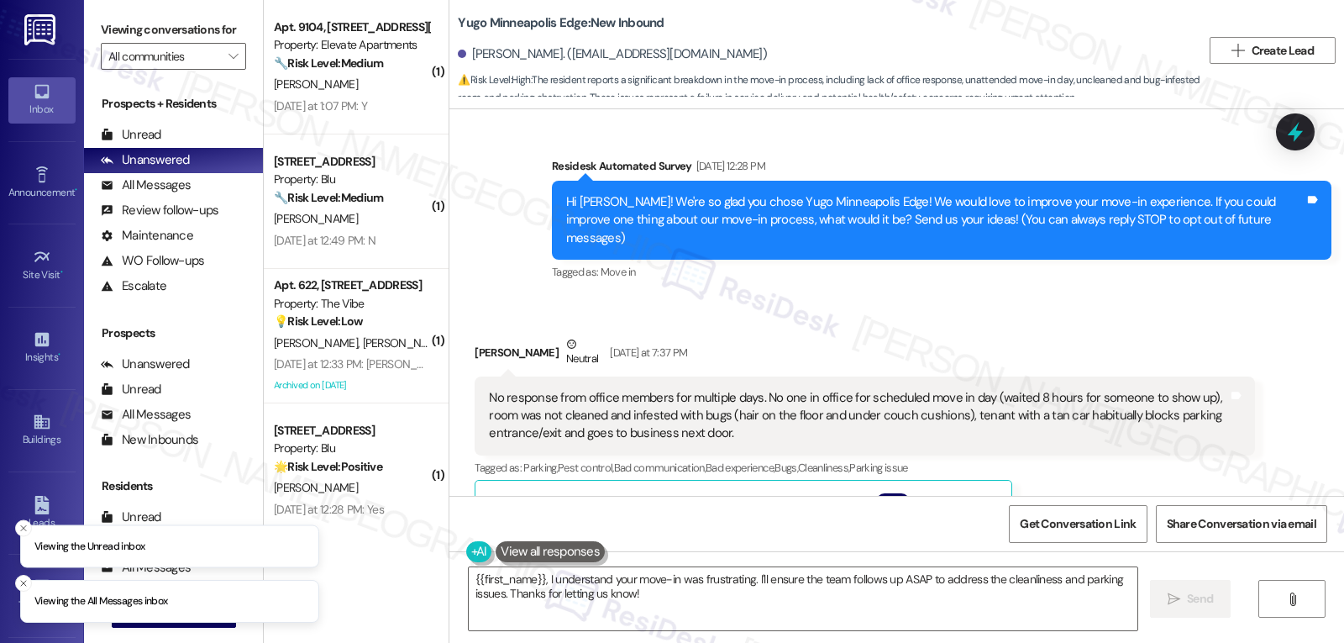
scroll to position [0, 0]
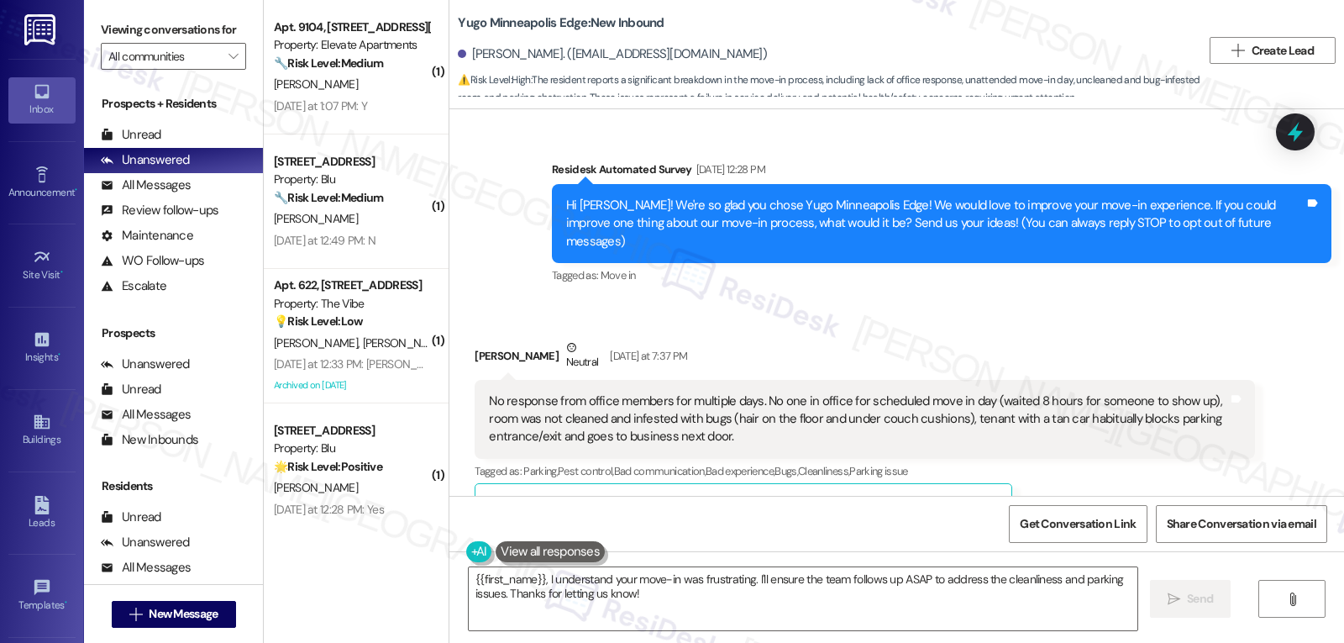
click at [775, 417] on div "No response from office members for multiple days. No one in office for schedul…" at bounding box center [858, 419] width 738 height 54
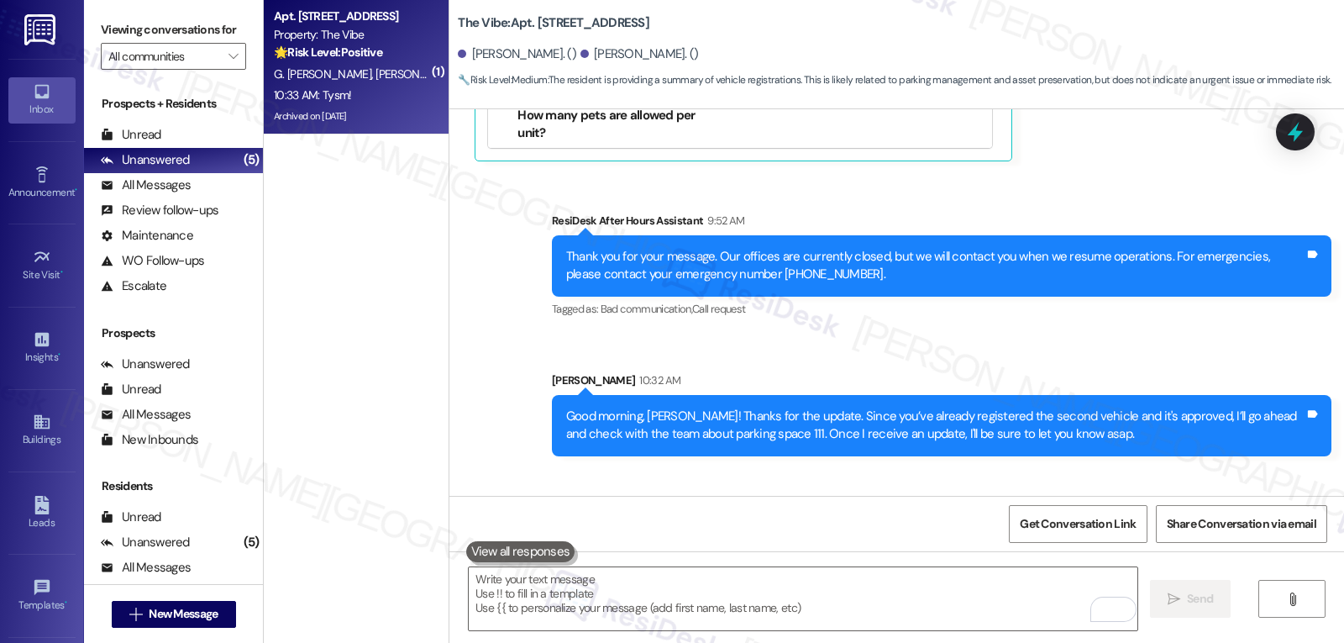
scroll to position [13176, 0]
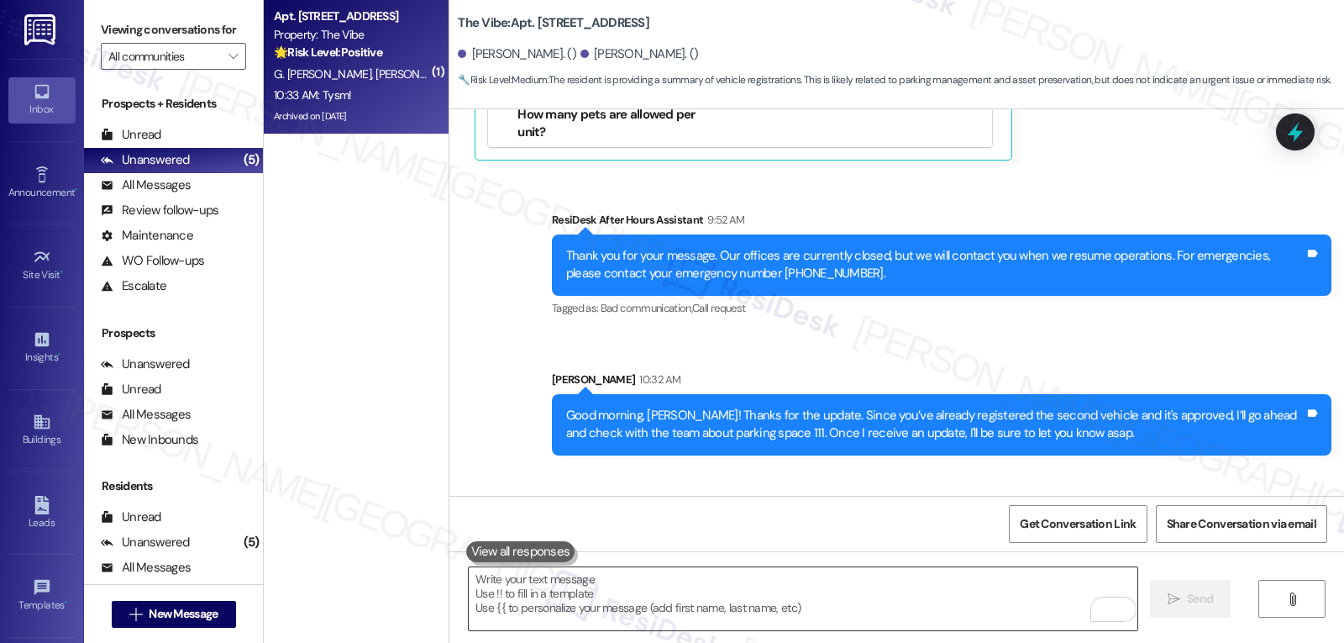
click at [569, 606] on textarea "To enrich screen reader interactions, please activate Accessibility in Grammarl…" at bounding box center [803, 598] width 669 height 63
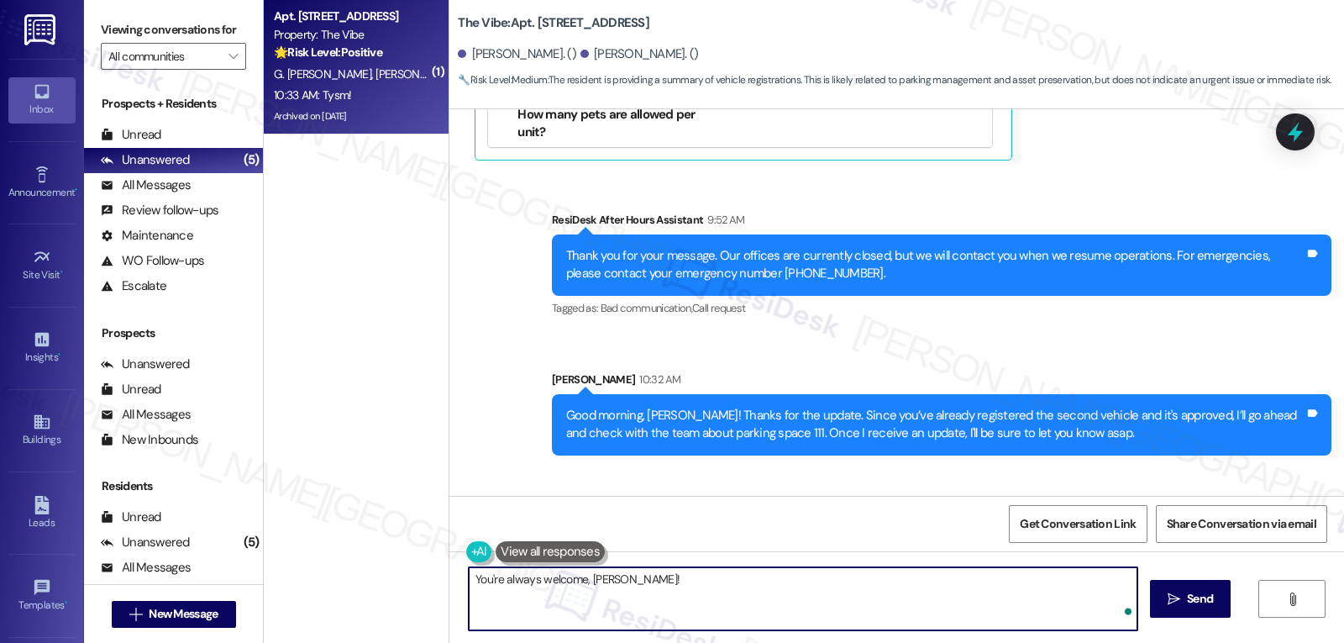
type textarea "You're always welcome, Erika!"
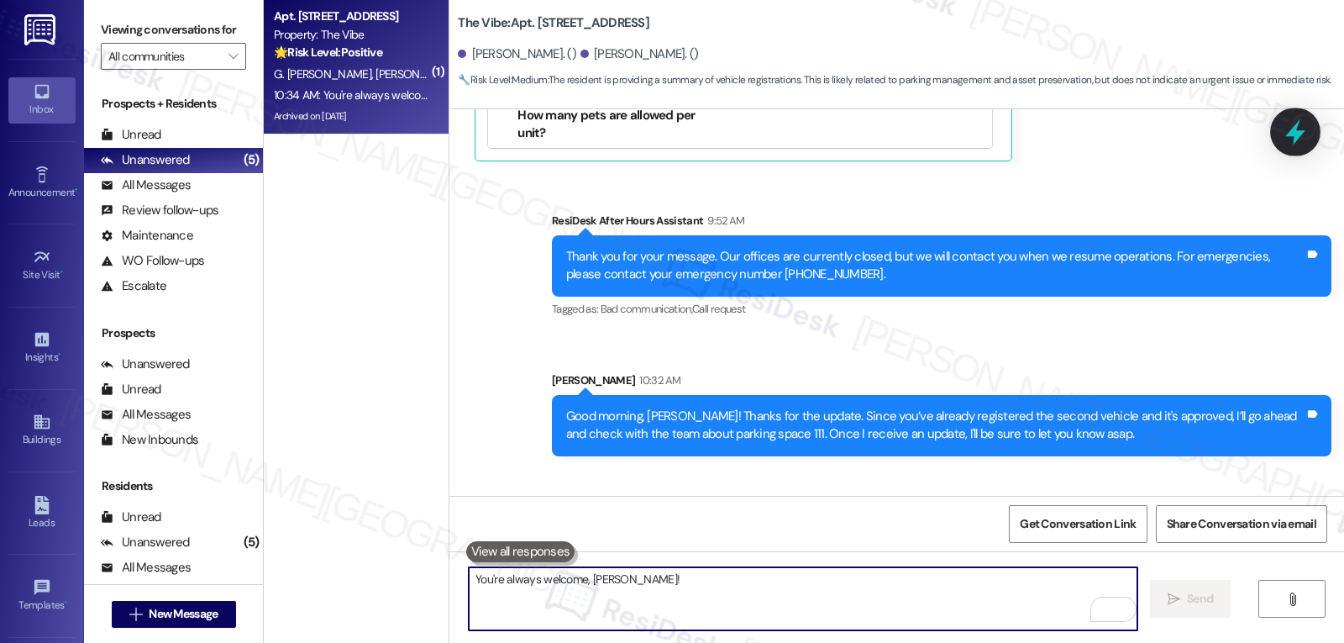
click at [1298, 134] on icon at bounding box center [1295, 132] width 20 height 26
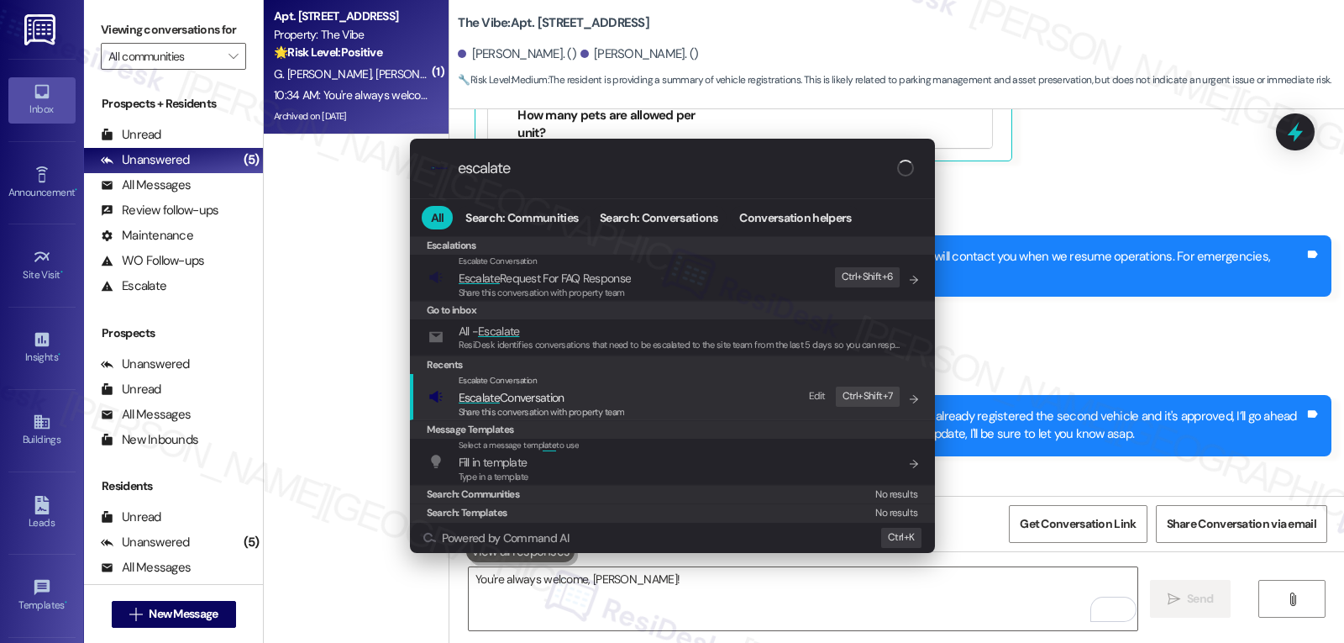
type input "escalate"
click at [575, 415] on span "Share this conversation with property team" at bounding box center [542, 412] width 166 height 12
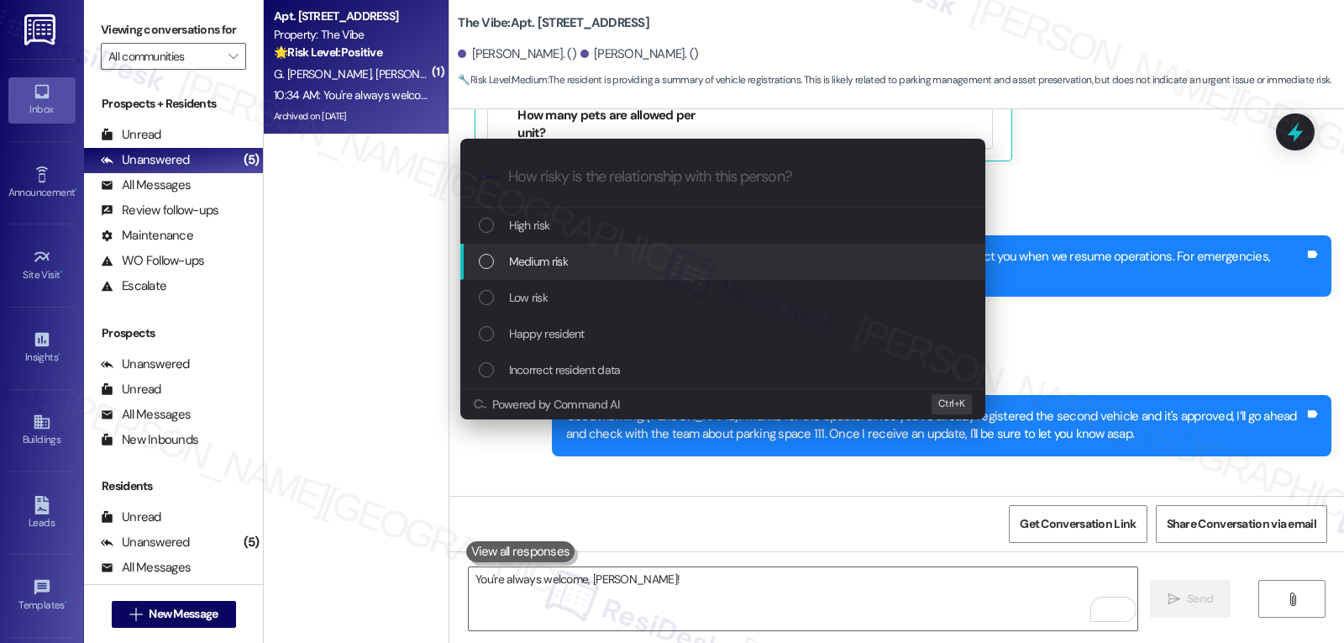
click at [564, 265] on span "Medium risk" at bounding box center [538, 261] width 59 height 18
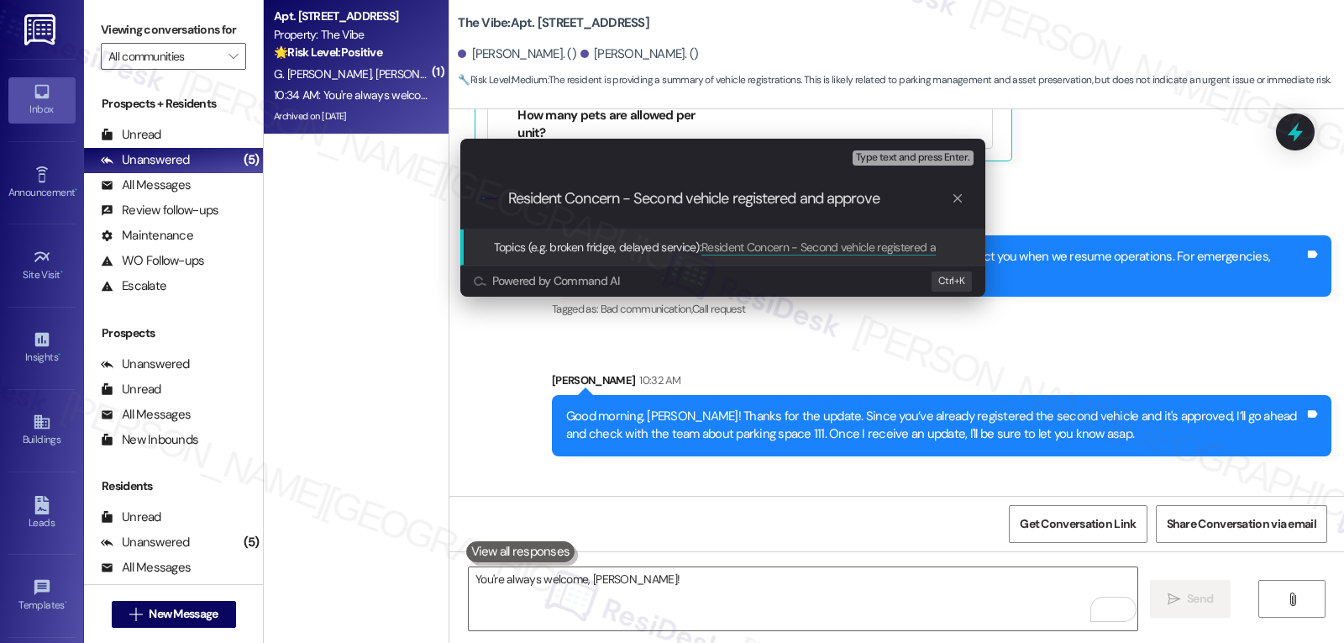
type input "Resident Concern - Second vehicle registered and approved"
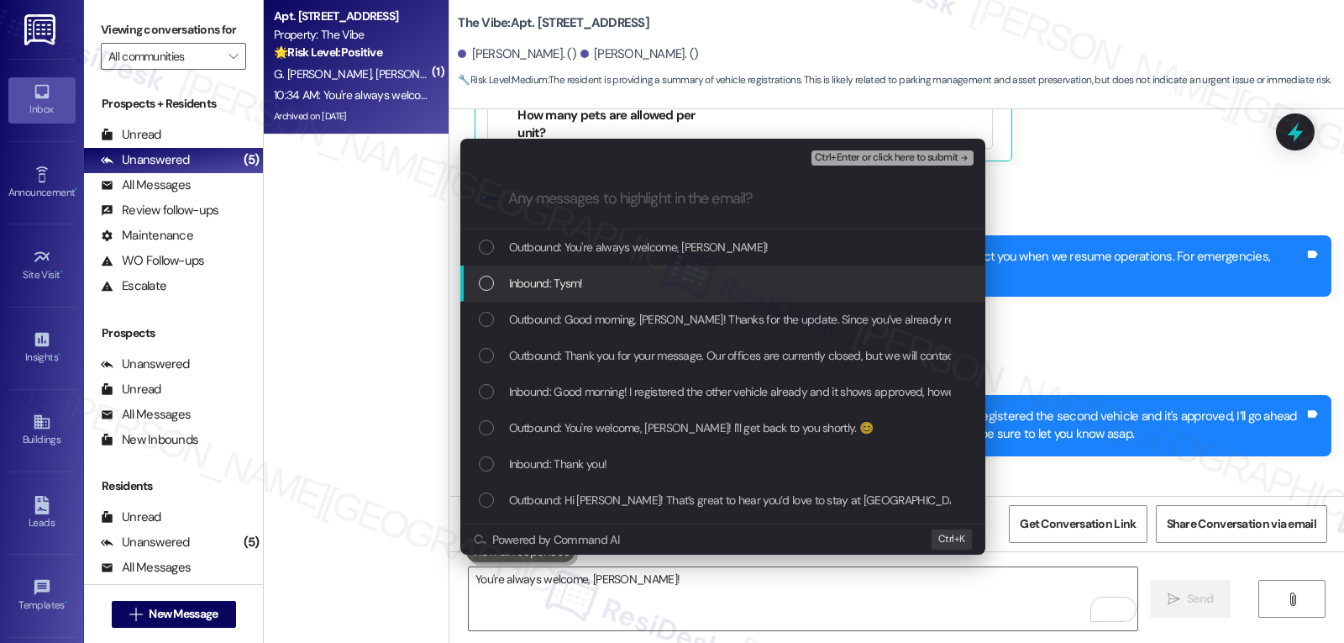
click at [646, 281] on div "Inbound: Tysm!" at bounding box center [724, 283] width 491 height 18
click at [559, 286] on span "Inbound: Tysm!" at bounding box center [546, 283] width 74 height 18
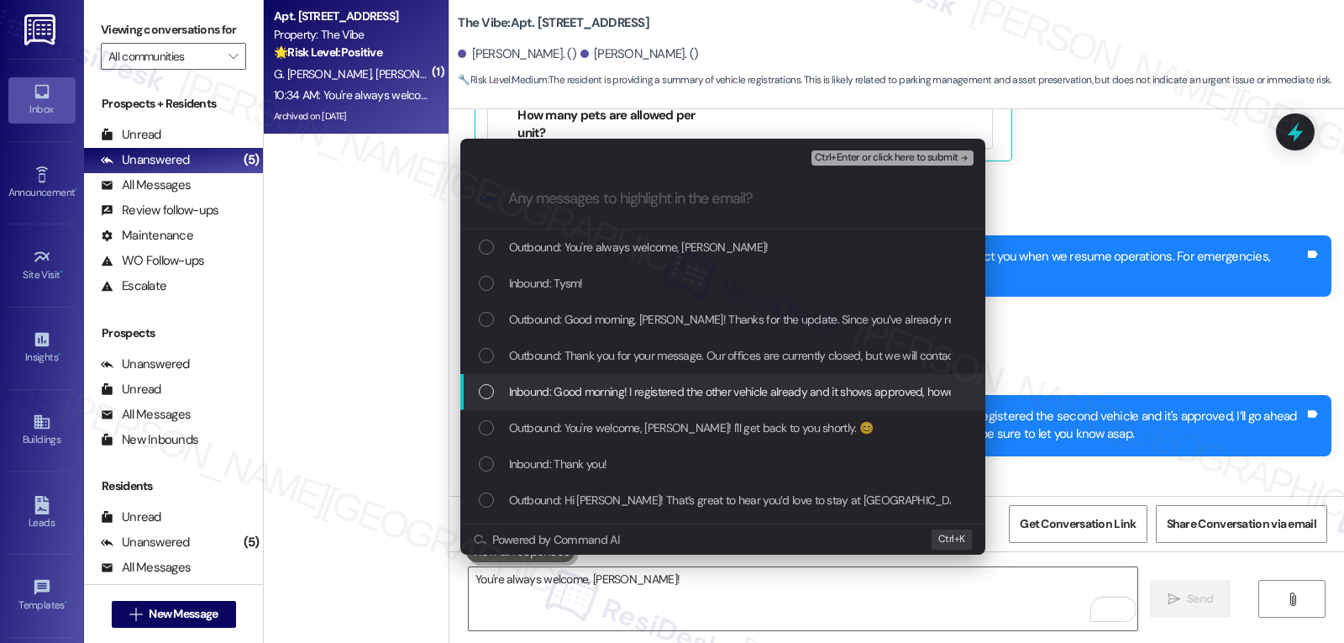
click at [556, 397] on span "Inbound: Good morning! I registered the other vehicle already and it shows appr…" at bounding box center [893, 391] width 768 height 18
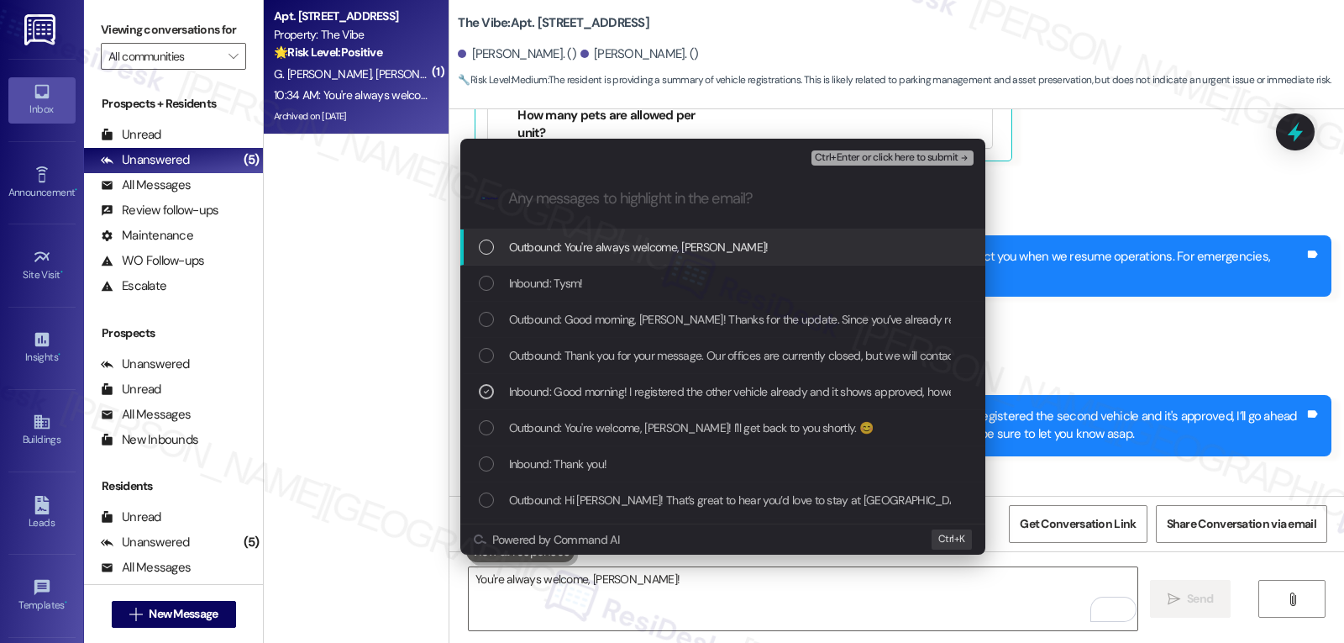
click at [897, 160] on span "Ctrl+Enter or click here to submit" at bounding box center [887, 158] width 144 height 12
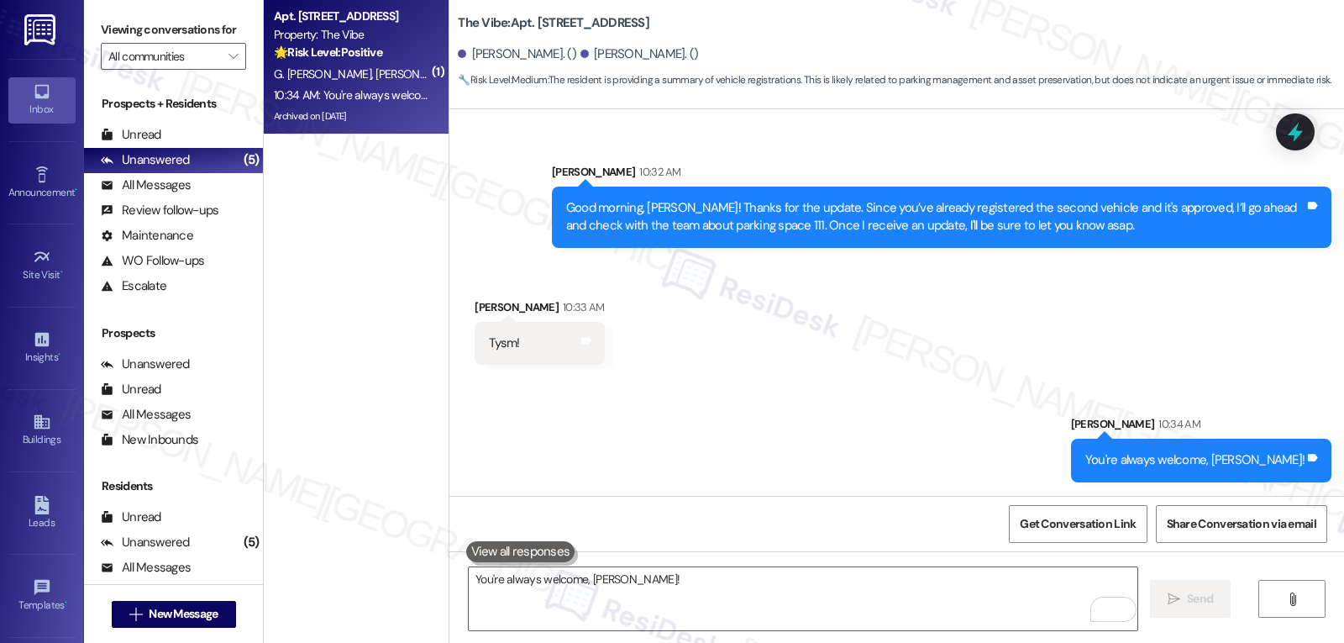
scroll to position [13036, 0]
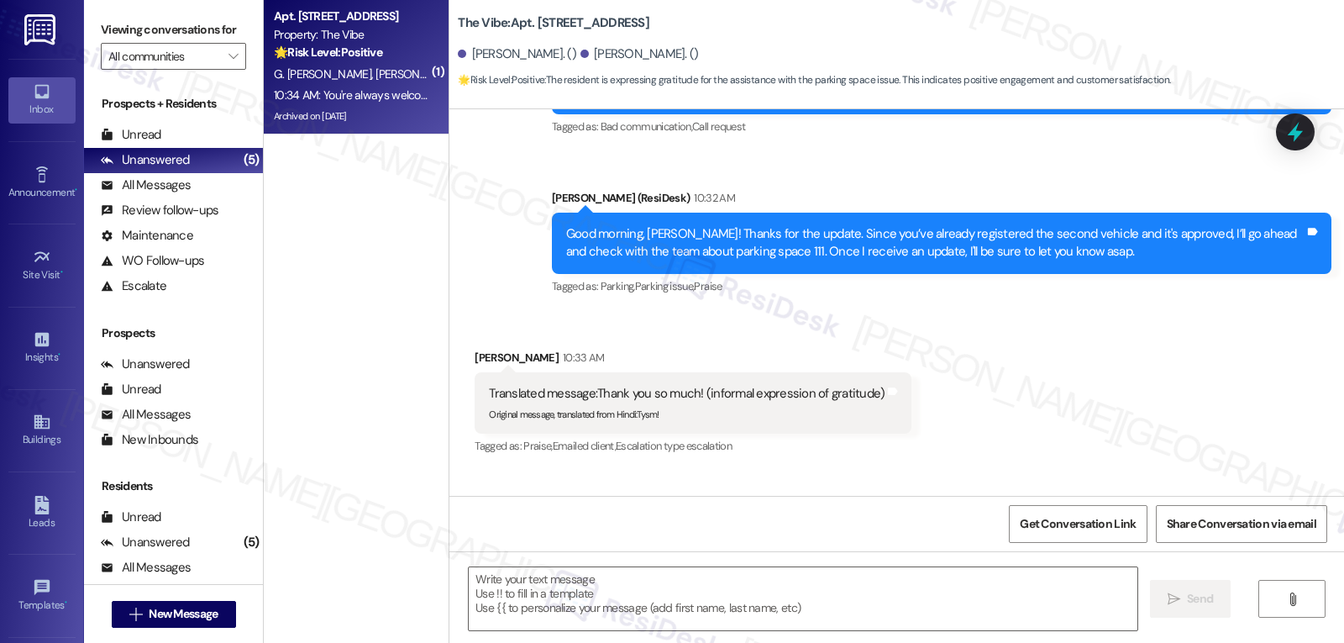
type textarea "Fetching suggested responses. Please feel free to read through the conversation…"
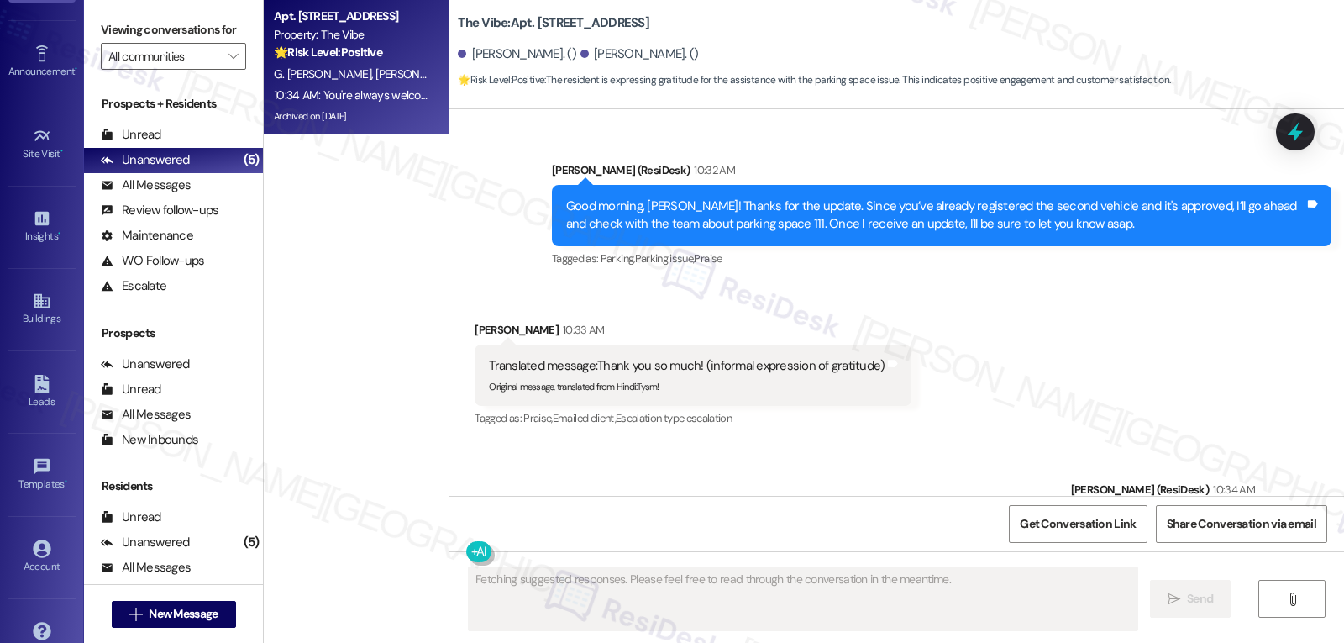
scroll to position [159, 0]
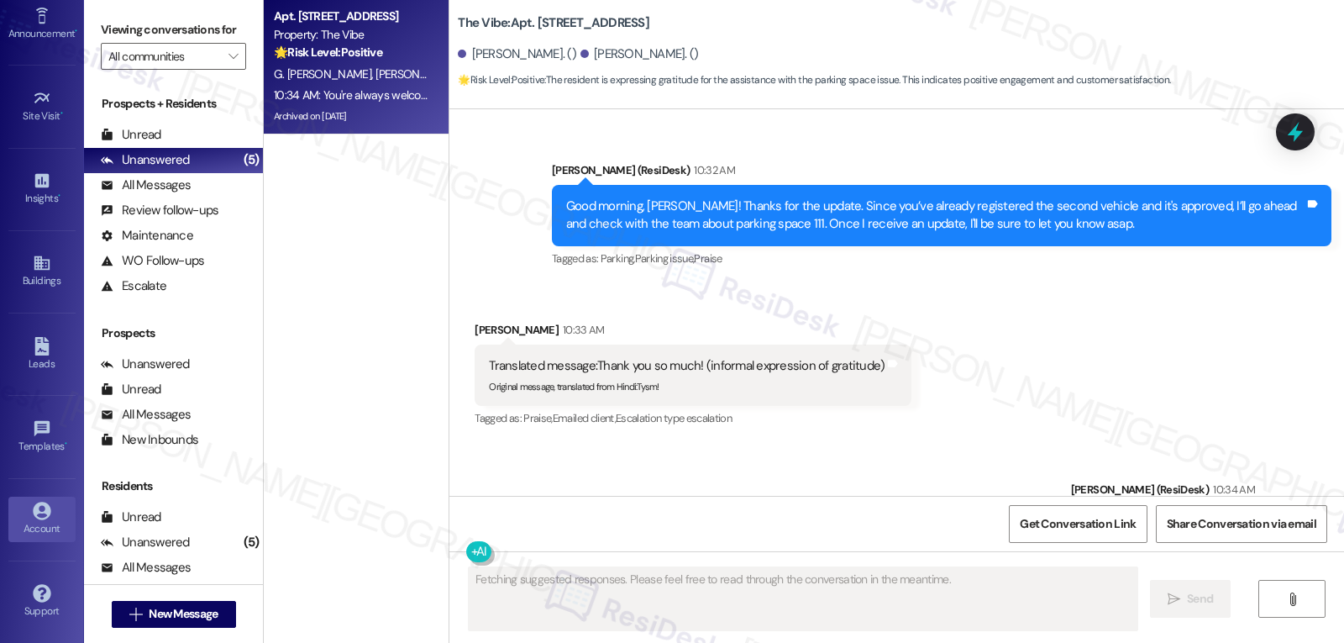
click at [34, 522] on div "Account" at bounding box center [42, 528] width 84 height 17
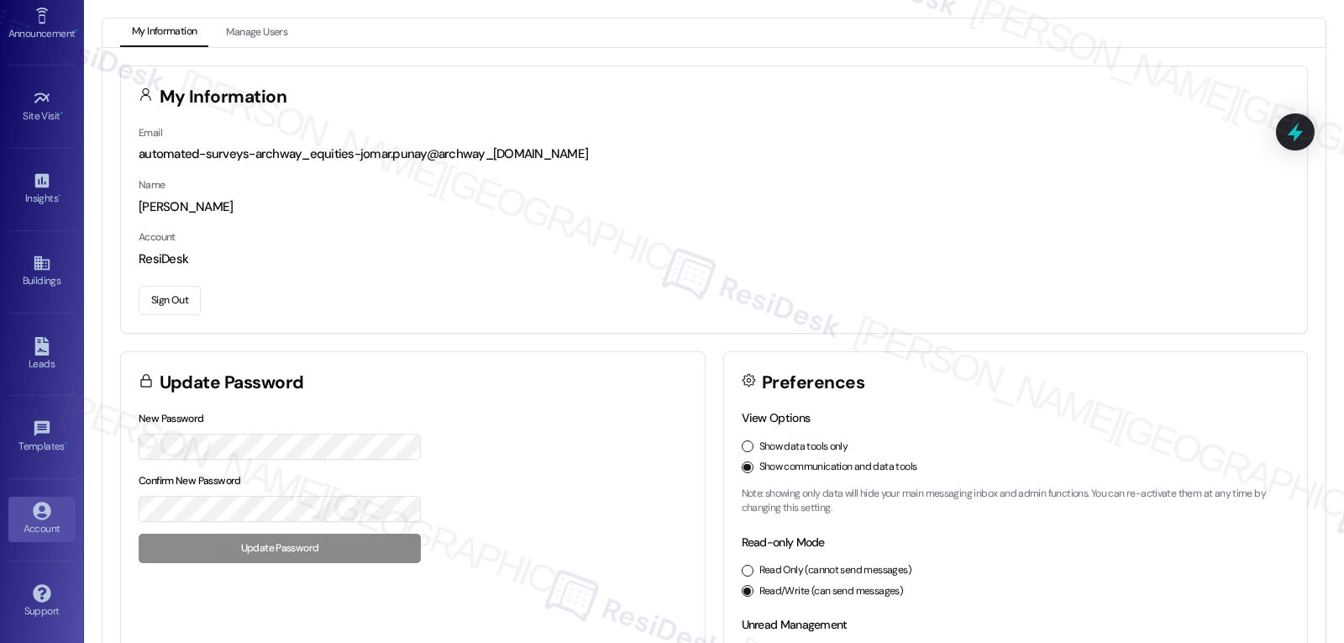
click at [145, 313] on button "Sign Out" at bounding box center [170, 300] width 62 height 29
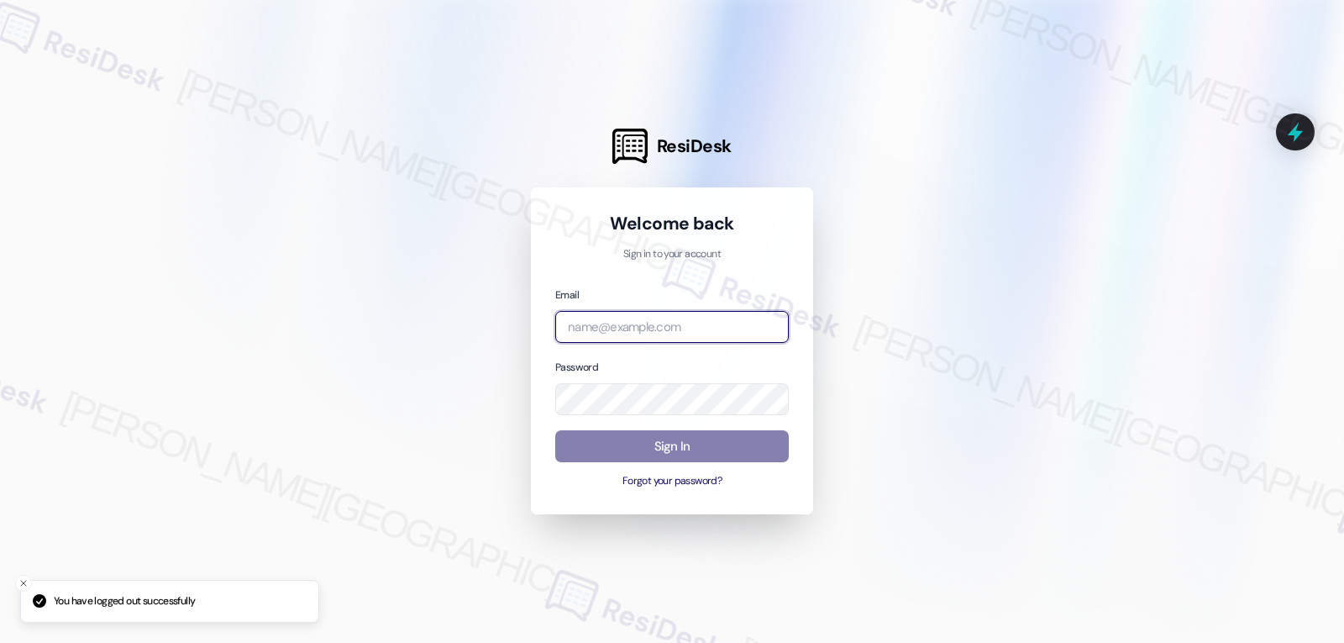
click at [572, 334] on input "email" at bounding box center [672, 327] width 234 height 33
click at [677, 314] on input "email" at bounding box center [672, 327] width 234 height 33
paste input "automated-surveys-gsa-jomar.punay@gsa.com"
type input "automated-surveys-gsa-jomar.punay@gsa.com"
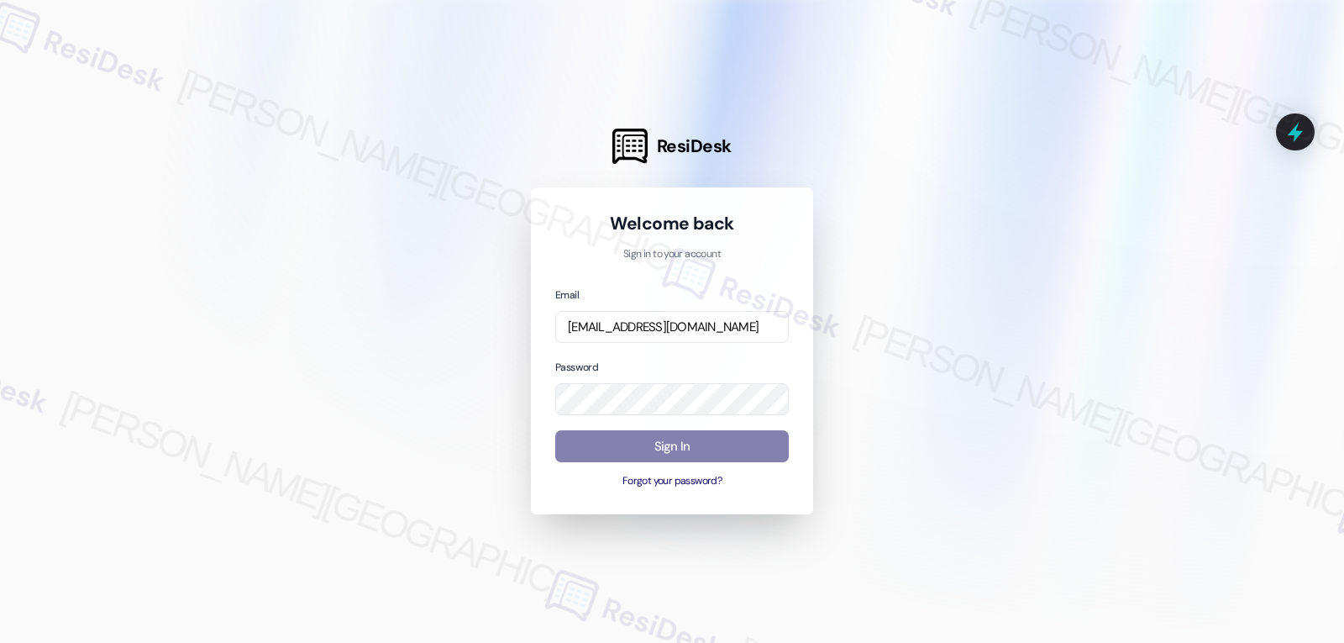
scroll to position [0, 0]
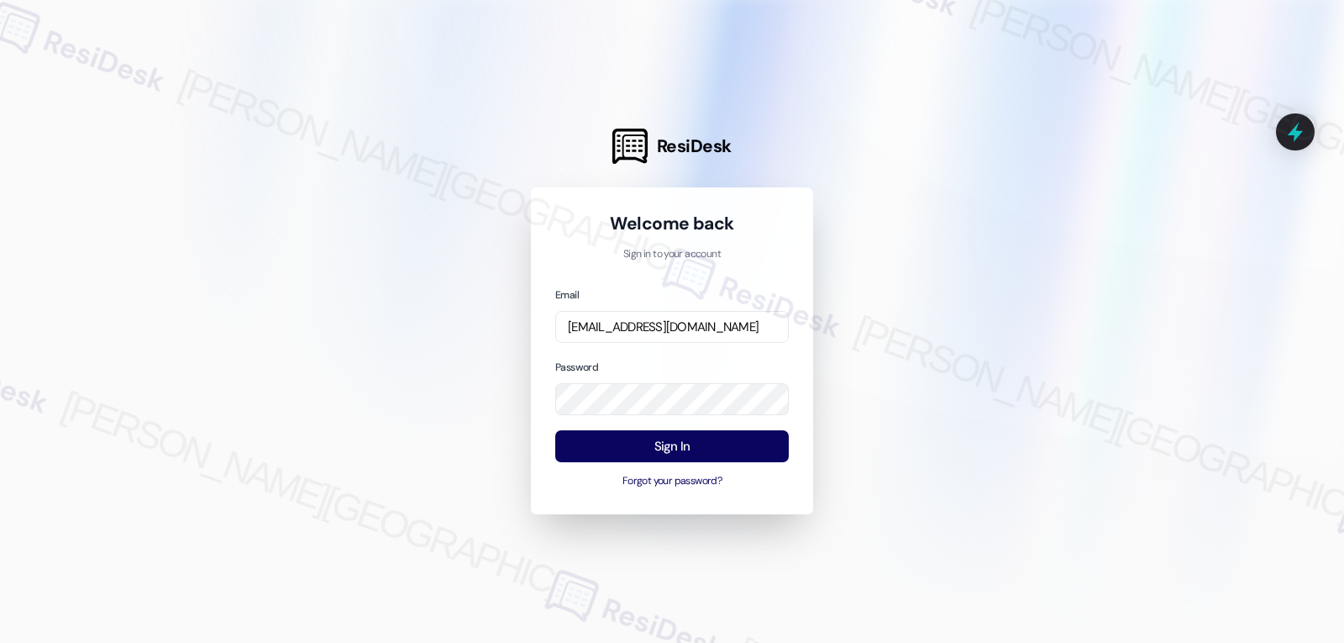
click at [683, 358] on div "Password" at bounding box center [672, 387] width 234 height 58
click at [719, 449] on button "Sign In" at bounding box center [672, 446] width 234 height 33
